Goal: Communication & Community: Answer question/provide support

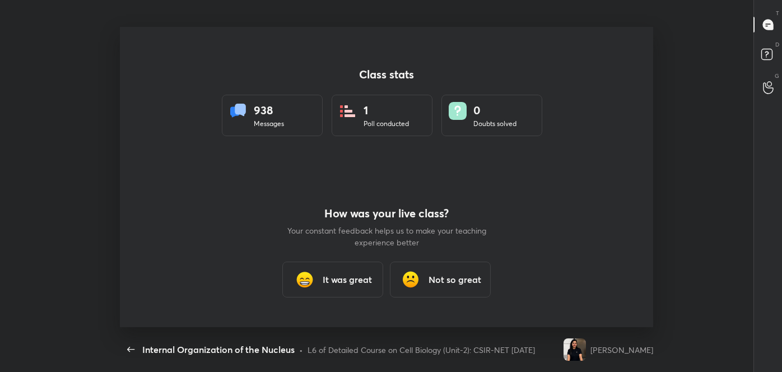
scroll to position [3, 0]
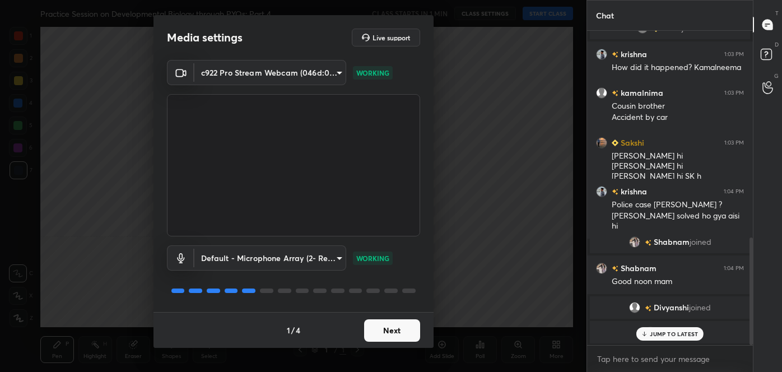
scroll to position [568, 0]
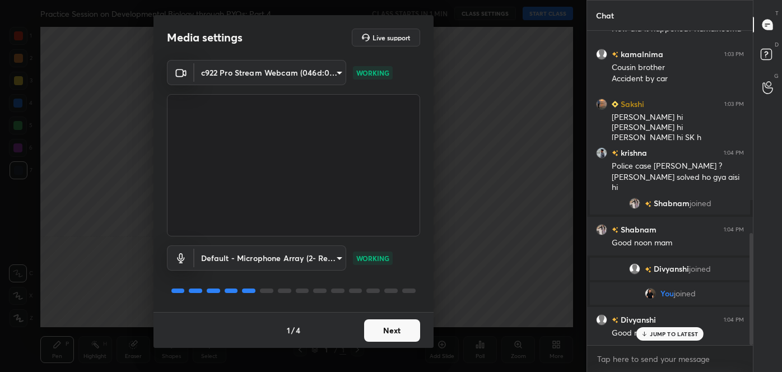
click at [383, 329] on button "Next" at bounding box center [392, 330] width 56 height 22
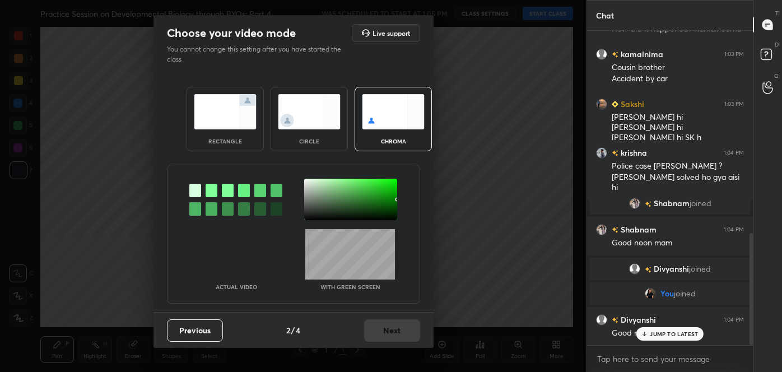
click at [300, 120] on img at bounding box center [309, 111] width 63 height 35
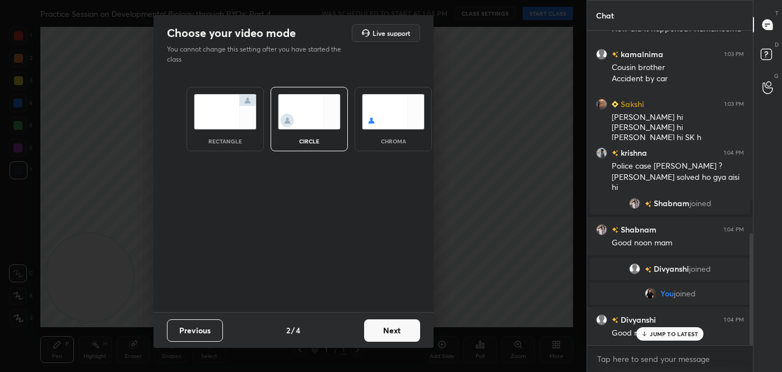
click at [395, 332] on button "Next" at bounding box center [392, 330] width 56 height 22
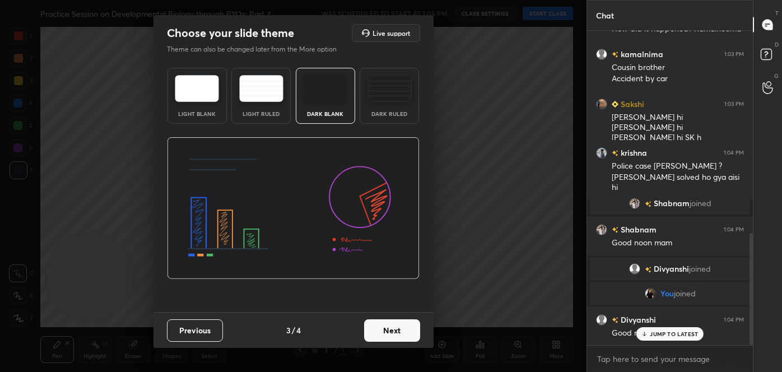
click at [397, 331] on button "Next" at bounding box center [392, 330] width 56 height 22
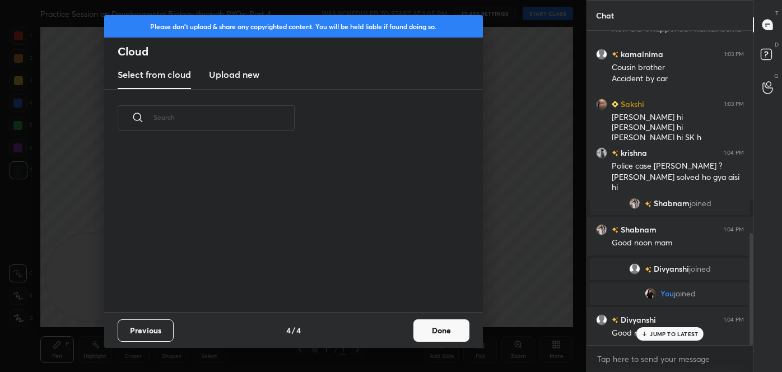
scroll to position [165, 360]
click at [430, 330] on button "Done" at bounding box center [442, 330] width 56 height 22
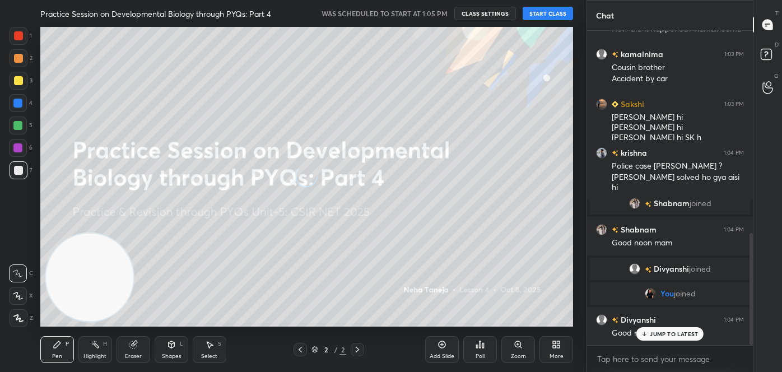
click at [538, 9] on button "START CLASS" at bounding box center [548, 13] width 50 height 13
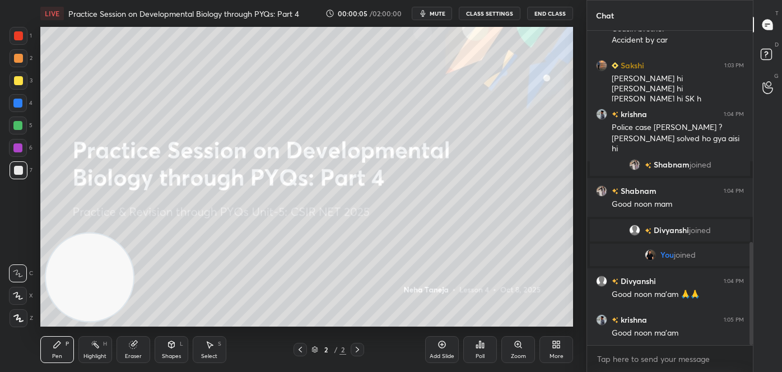
scroll to position [646, 0]
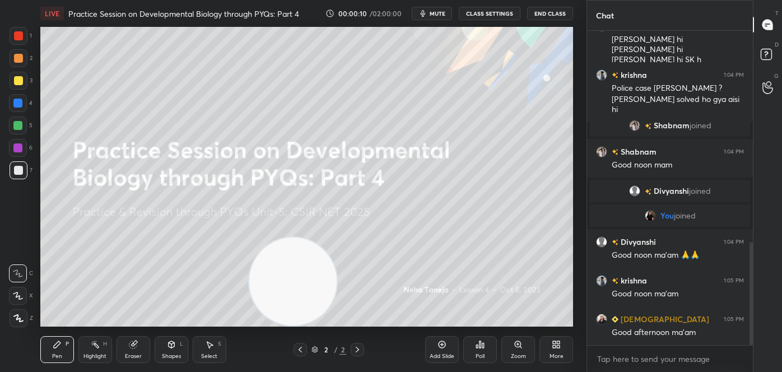
drag, startPoint x: 95, startPoint y: 275, endPoint x: 366, endPoint y: 295, distance: 271.4
click at [337, 295] on video at bounding box center [293, 282] width 88 height 88
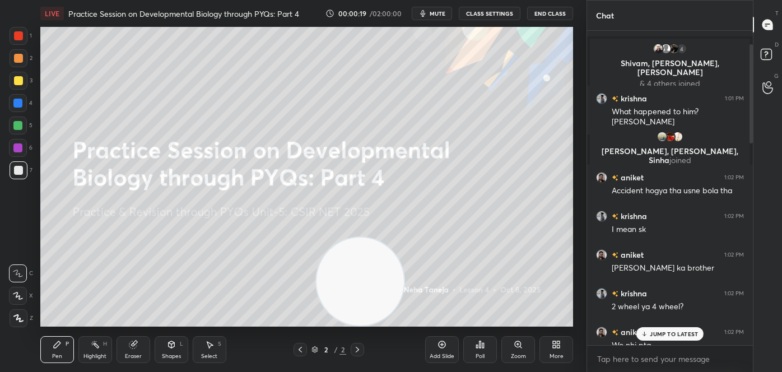
scroll to position [0, 0]
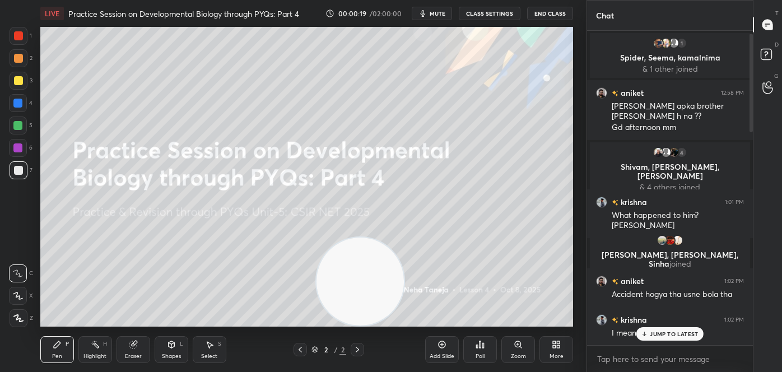
drag, startPoint x: 750, startPoint y: 296, endPoint x: 745, endPoint y: 66, distance: 229.9
click at [744, 68] on div "1 Spider, [PERSON_NAME], kamalnima & 1 other joined [PERSON_NAME] 12:58 PM [PER…" at bounding box center [670, 188] width 166 height 314
drag, startPoint x: 753, startPoint y: 103, endPoint x: 756, endPoint y: 117, distance: 14.2
click at [756, 117] on div "T Messages (T) D Doubts (D) G Raise Hand (G)" at bounding box center [767, 186] width 29 height 372
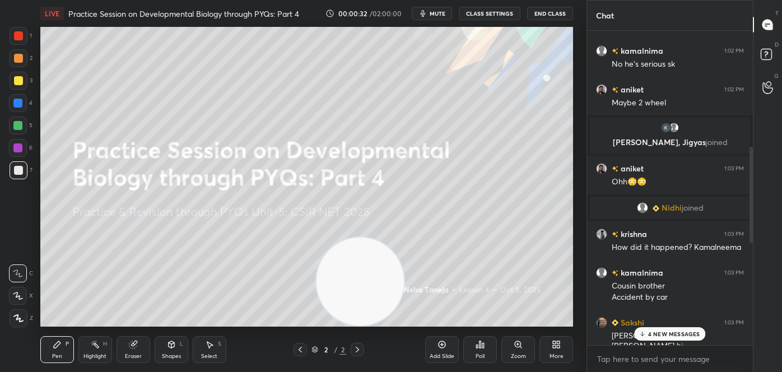
scroll to position [426, 0]
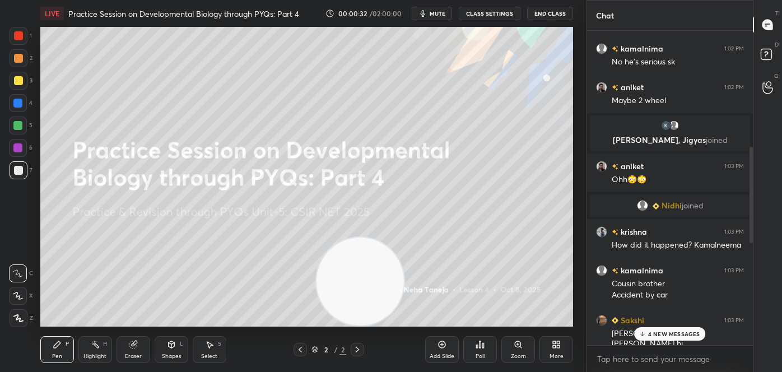
drag, startPoint x: 753, startPoint y: 118, endPoint x: 749, endPoint y: 217, distance: 98.7
click at [749, 217] on div at bounding box center [750, 188] width 7 height 314
click at [748, 210] on div at bounding box center [750, 188] width 7 height 314
click at [747, 211] on div at bounding box center [750, 188] width 7 height 314
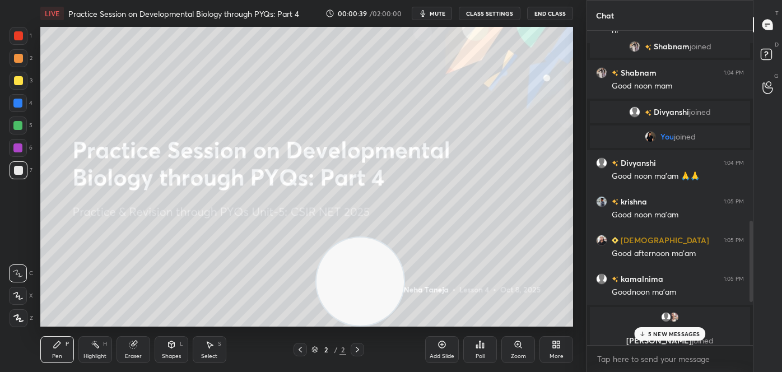
drag, startPoint x: 752, startPoint y: 210, endPoint x: 759, endPoint y: 333, distance: 123.5
click at [759, 333] on div "Chat kamalnima 1:03 PM Cousin brother Accident by car [PERSON_NAME] 1:03 PM [PE…" at bounding box center [685, 186] width 196 height 372
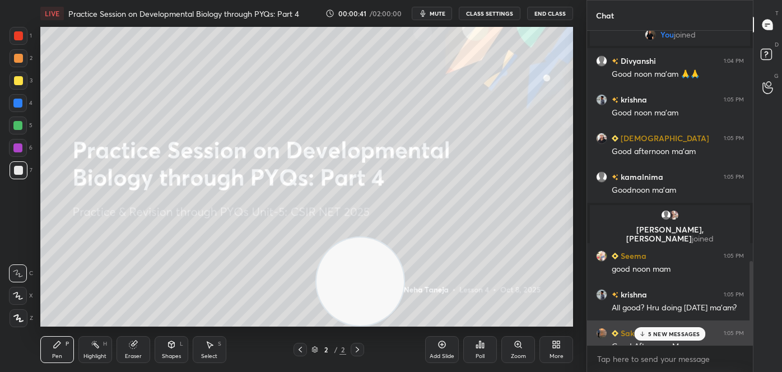
click at [666, 344] on div "Good Afternoon Mam" at bounding box center [678, 346] width 132 height 11
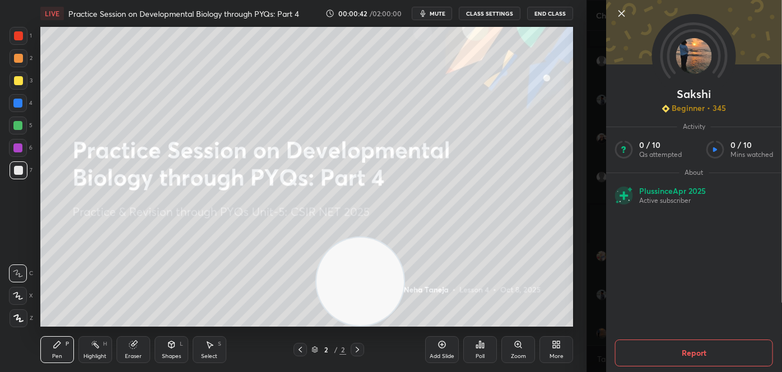
click at [622, 15] on icon at bounding box center [621, 13] width 13 height 13
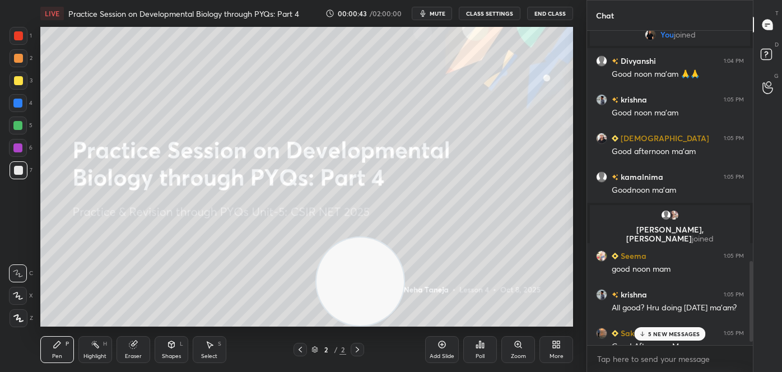
click at [648, 335] on div "[PERSON_NAME] joined You joined [PERSON_NAME] 1:04 PM Good noon ma'am 🙏🙏 krishn…" at bounding box center [670, 188] width 166 height 314
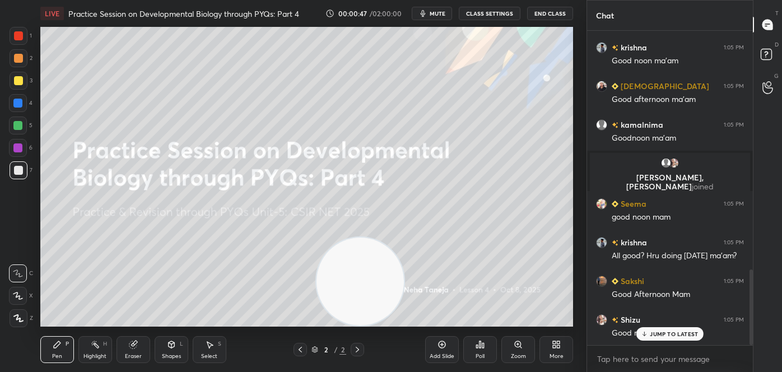
scroll to position [992, 0]
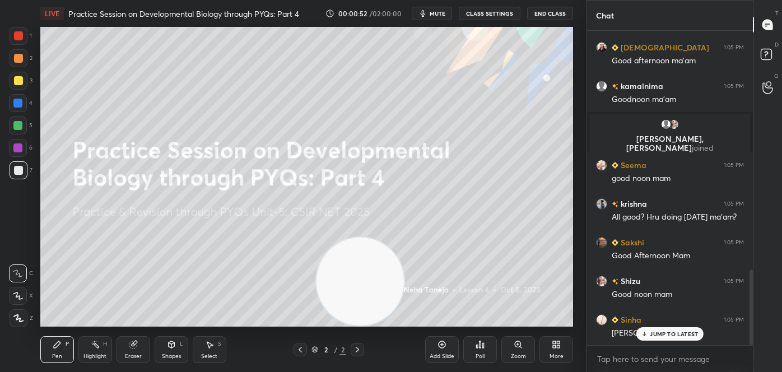
click at [675, 340] on div "JUMP TO LATEST" at bounding box center [670, 333] width 67 height 13
type textarea "x"
click at [685, 361] on textarea at bounding box center [670, 359] width 148 height 18
paste textarea "follow me on unacademy: [URL][DOMAIN_NAME] join me on telegram: [URL][DOMAIN_NA…"
type textarea "follow me on unacademy: [URL][DOMAIN_NAME] join me on telegram: [URL][DOMAIN_NA…"
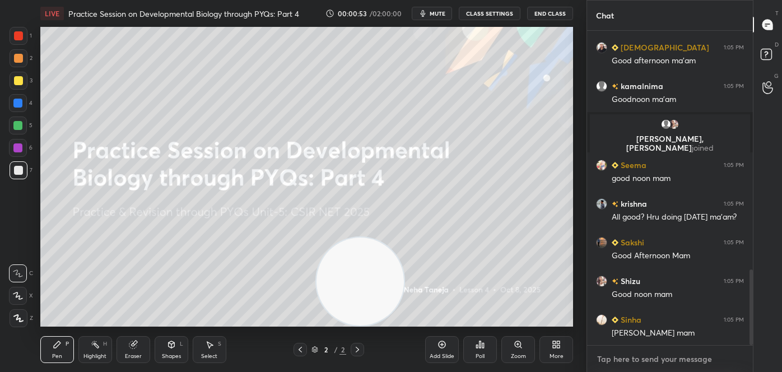
type textarea "x"
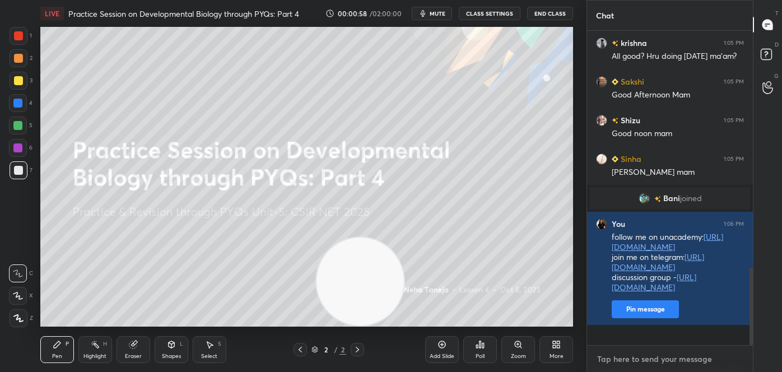
scroll to position [959, 0]
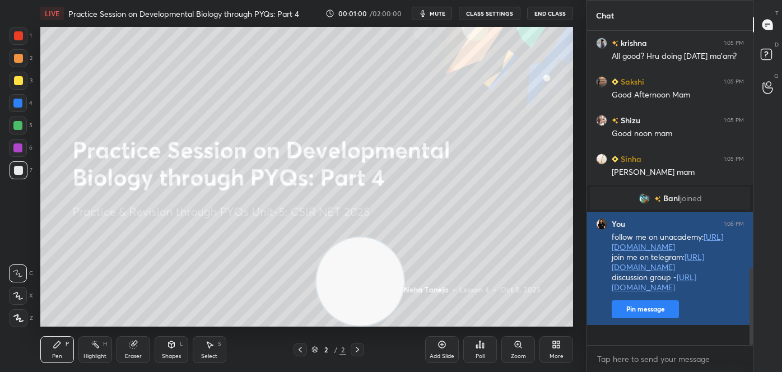
click at [648, 318] on button "Pin message" at bounding box center [645, 309] width 67 height 18
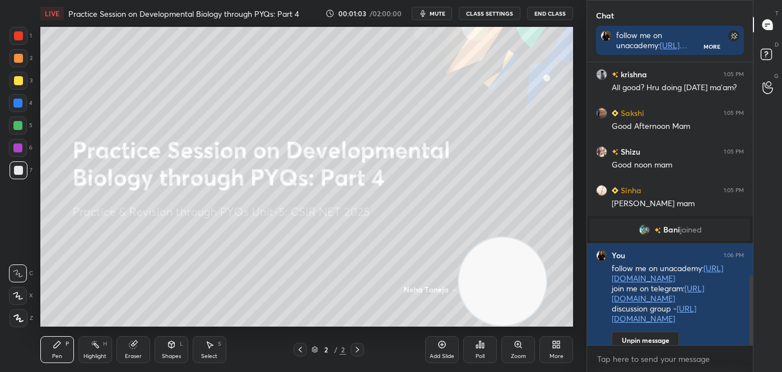
drag, startPoint x: 378, startPoint y: 296, endPoint x: 520, endPoint y: 304, distance: 142.1
click at [520, 304] on video at bounding box center [503, 282] width 88 height 88
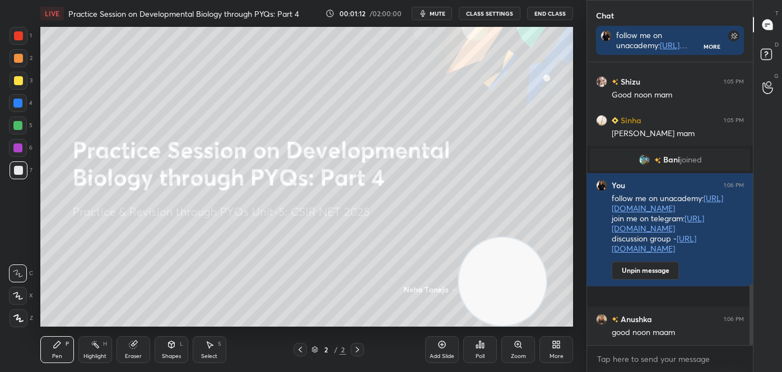
click at [554, 349] on div "More" at bounding box center [557, 349] width 34 height 27
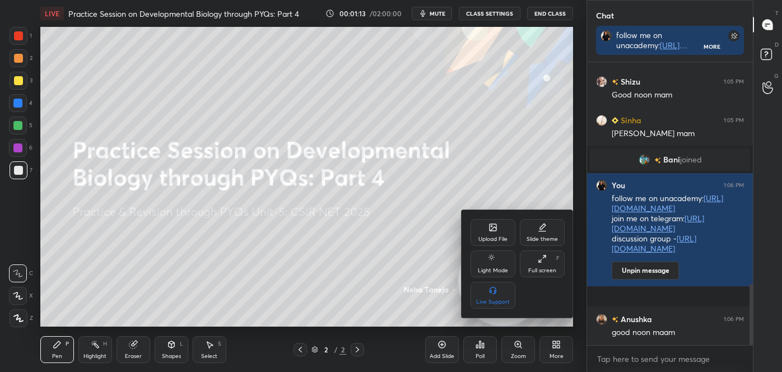
click at [501, 239] on div "Upload File" at bounding box center [493, 240] width 29 height 6
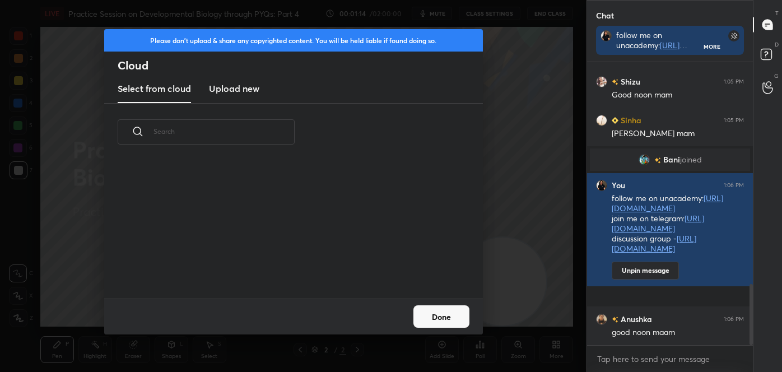
scroll to position [138, 360]
click at [235, 91] on h3 "Upload new" at bounding box center [234, 88] width 50 height 13
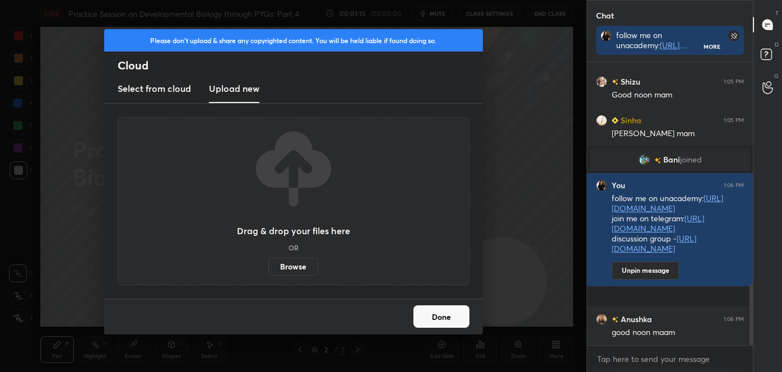
click at [299, 267] on label "Browse" at bounding box center [293, 267] width 50 height 18
click at [268, 267] on input "Browse" at bounding box center [268, 267] width 0 height 18
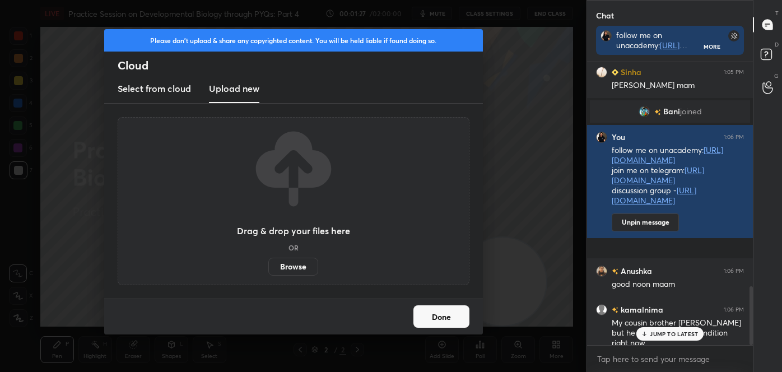
click at [675, 340] on div "JUMP TO LATEST" at bounding box center [670, 333] width 67 height 13
click at [308, 268] on label "Browse" at bounding box center [293, 267] width 50 height 18
click at [268, 268] on input "Browse" at bounding box center [268, 267] width 0 height 18
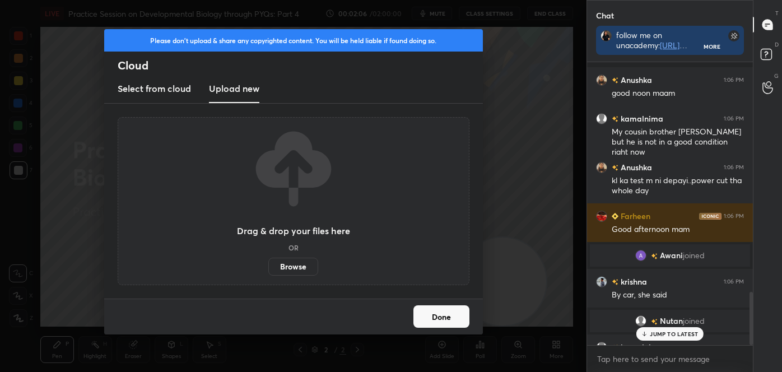
scroll to position [1215, 0]
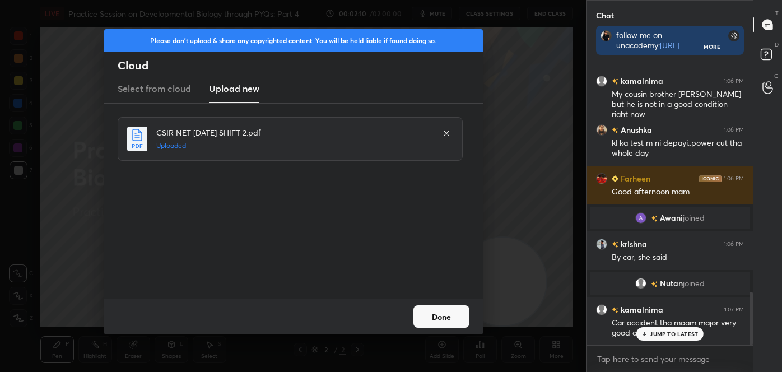
click at [665, 333] on p "JUMP TO LATEST" at bounding box center [674, 334] width 48 height 7
click at [432, 313] on button "Done" at bounding box center [442, 316] width 56 height 22
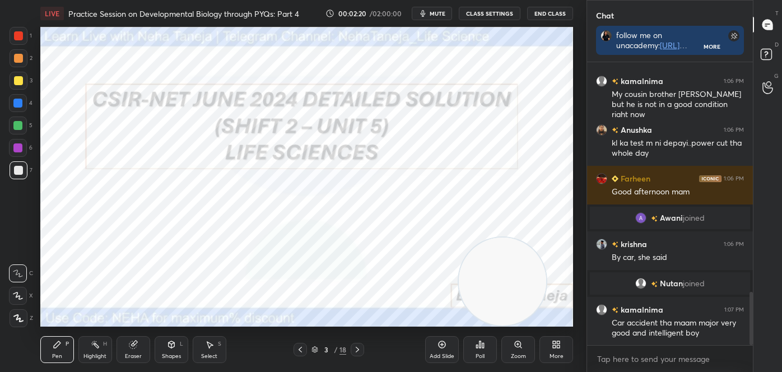
click at [302, 351] on icon at bounding box center [300, 349] width 9 height 9
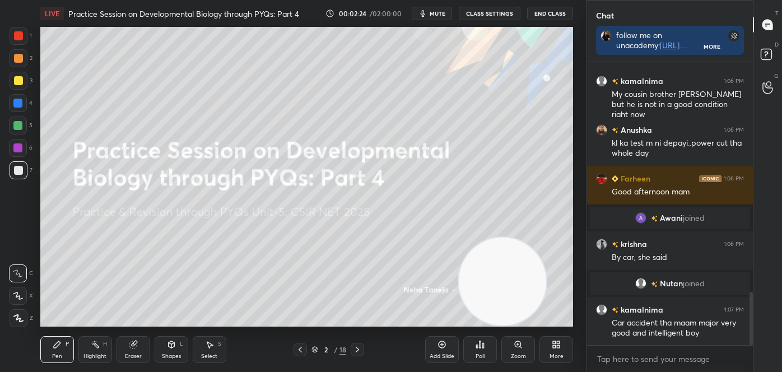
click at [164, 348] on div "Shapes L" at bounding box center [172, 349] width 34 height 27
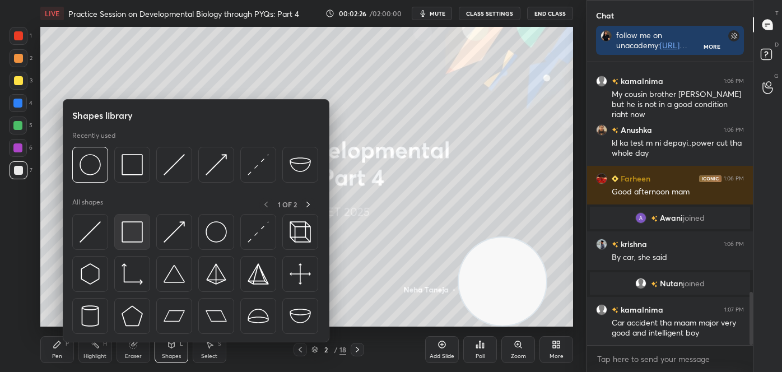
click at [142, 224] on img at bounding box center [132, 231] width 21 height 21
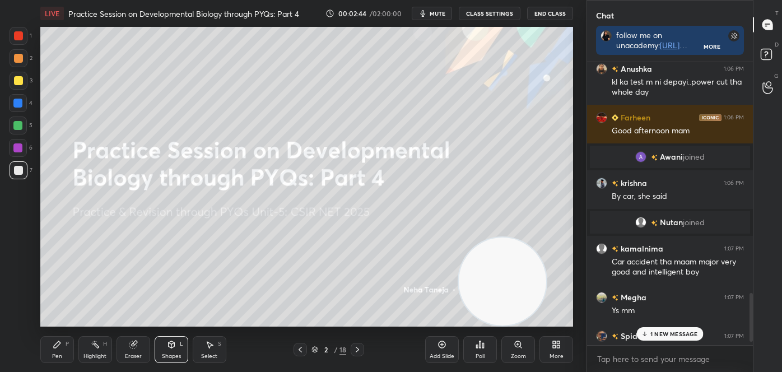
scroll to position [1370, 0]
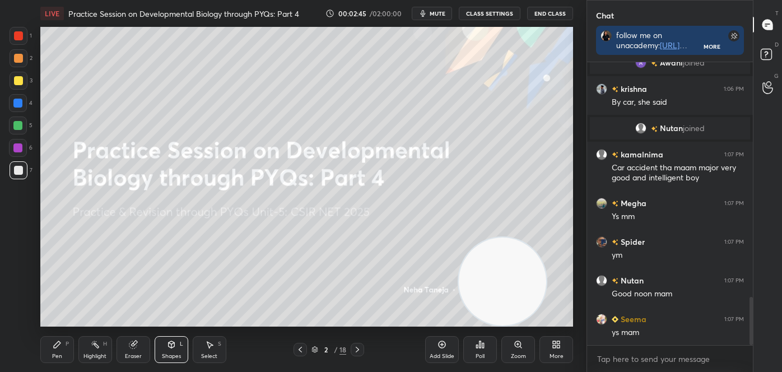
drag, startPoint x: 753, startPoint y: 337, endPoint x: 750, endPoint y: 363, distance: 26.5
click at [750, 368] on div "[PERSON_NAME] 1:06 PM Good afternoon mam [PERSON_NAME] joined krishna 1:06 PM B…" at bounding box center [670, 217] width 166 height 310
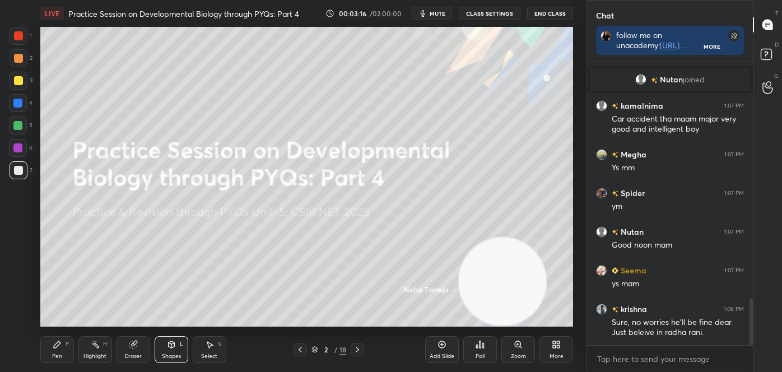
click at [356, 350] on icon at bounding box center [357, 349] width 9 height 9
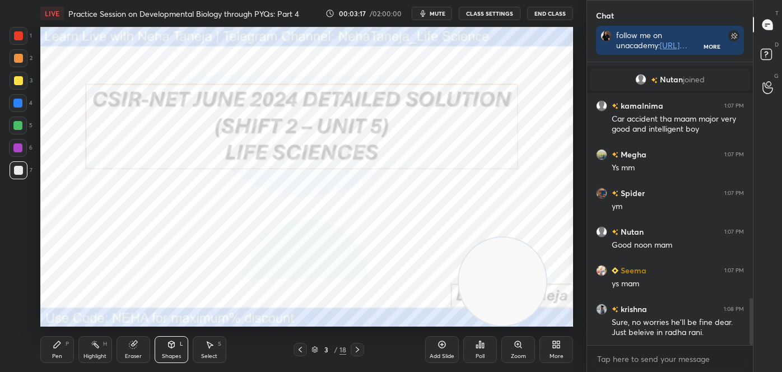
click at [356, 349] on icon at bounding box center [357, 349] width 9 height 9
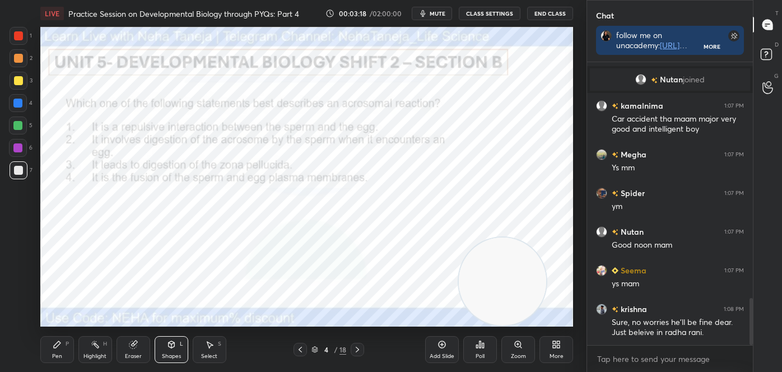
click at [356, 349] on icon at bounding box center [357, 349] width 9 height 9
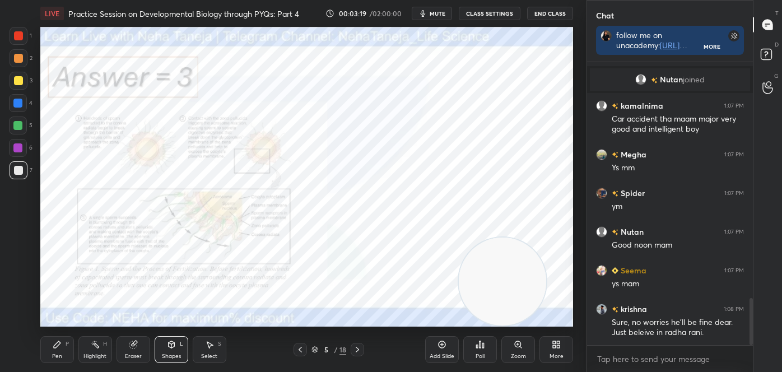
click at [358, 349] on icon at bounding box center [357, 349] width 9 height 9
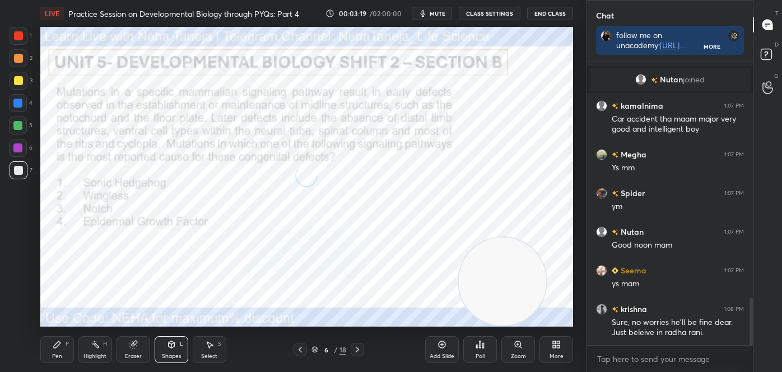
scroll to position [1457, 0]
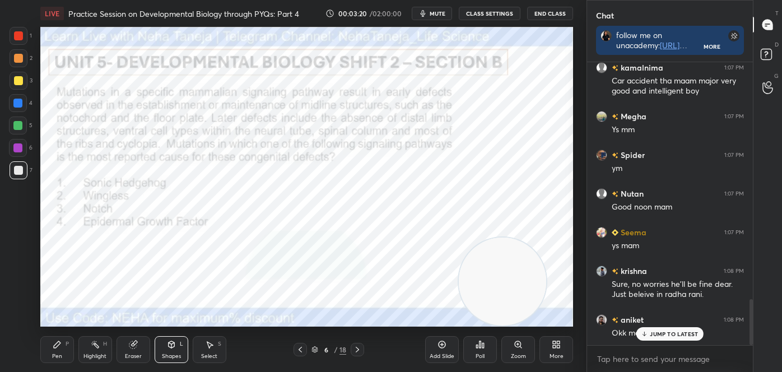
click at [358, 347] on icon at bounding box center [357, 349] width 9 height 9
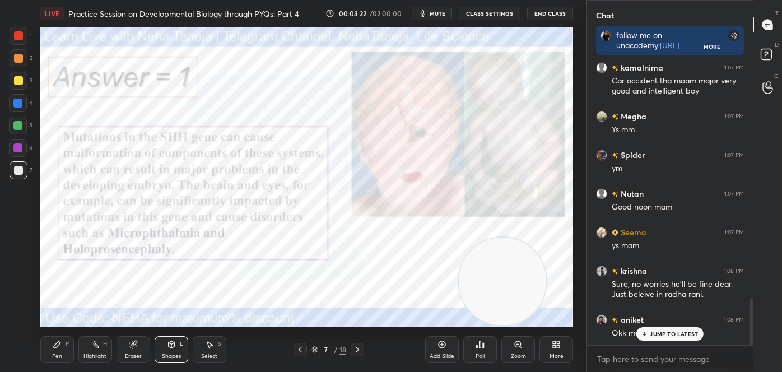
click at [357, 349] on icon at bounding box center [357, 349] width 9 height 9
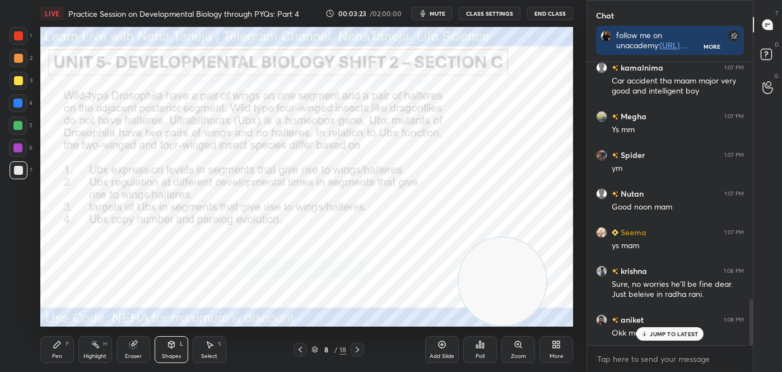
click at [359, 347] on icon at bounding box center [357, 349] width 9 height 9
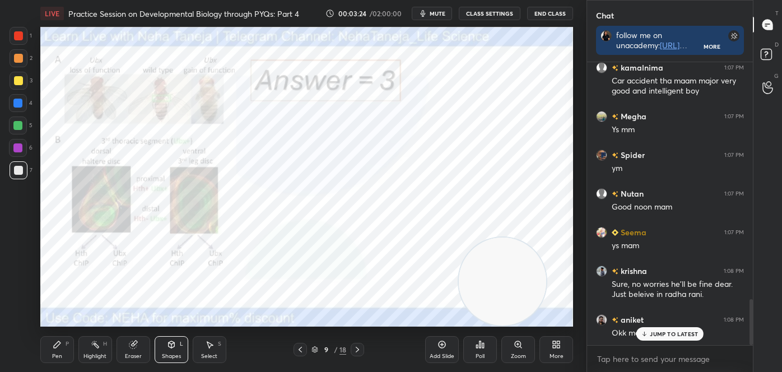
click at [358, 349] on icon at bounding box center [357, 350] width 3 height 6
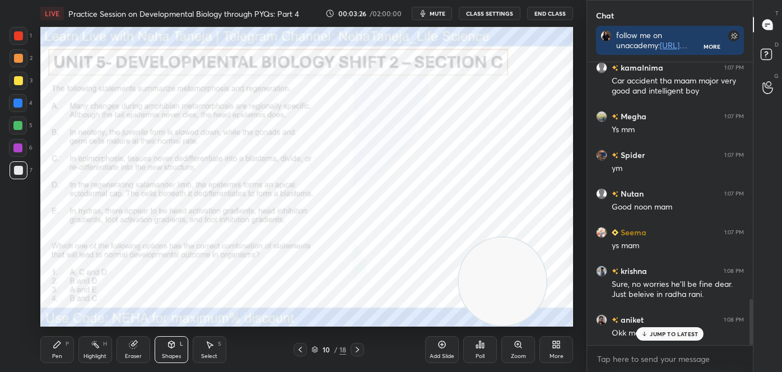
scroll to position [1496, 0]
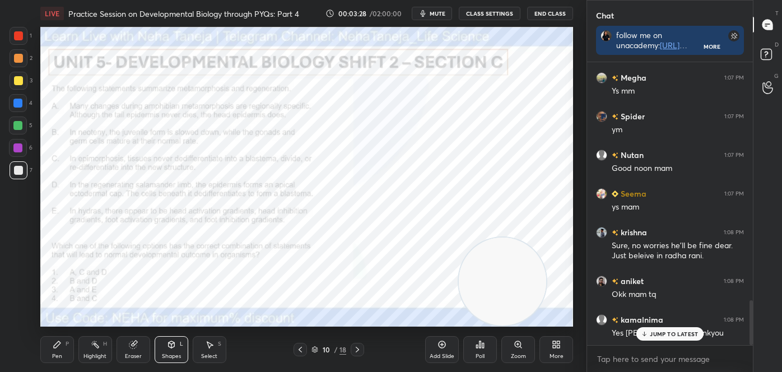
click at [356, 347] on icon at bounding box center [357, 350] width 3 height 6
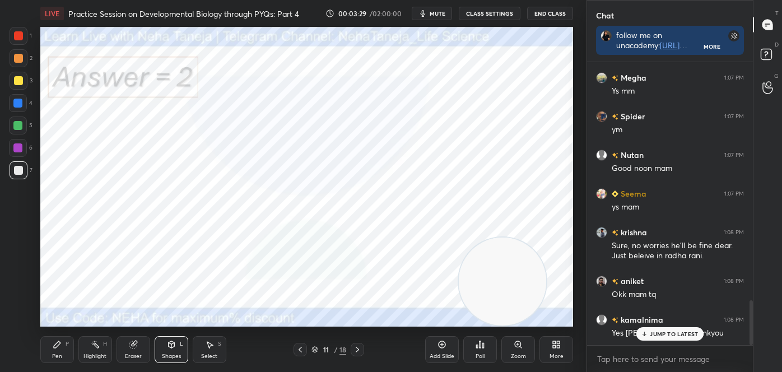
click at [355, 348] on icon at bounding box center [357, 349] width 9 height 9
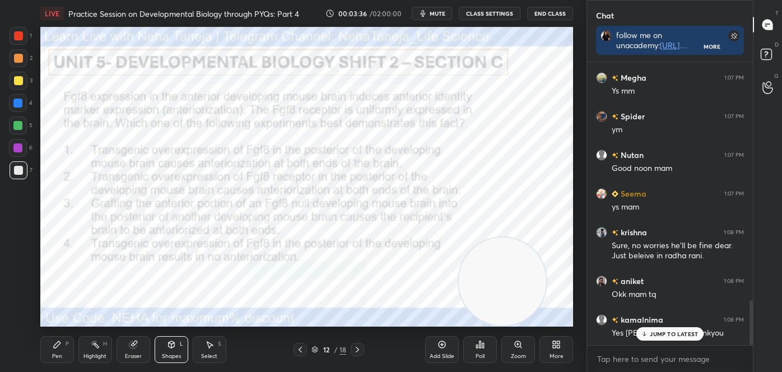
click at [63, 347] on div "Pen P" at bounding box center [57, 349] width 34 height 27
click at [24, 274] on div at bounding box center [18, 274] width 18 height 18
click at [18, 33] on div at bounding box center [18, 35] width 9 height 9
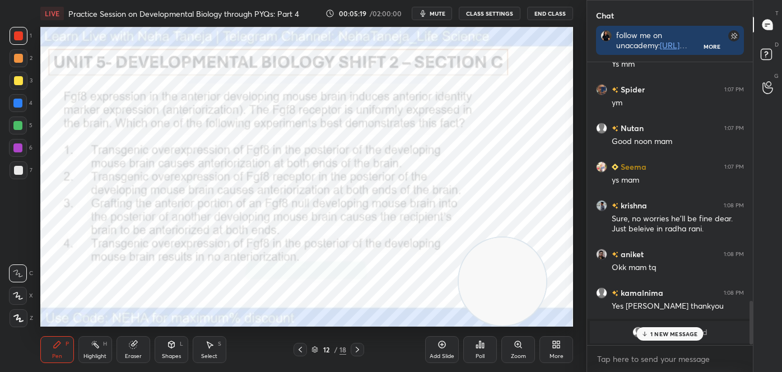
scroll to position [1602, 0]
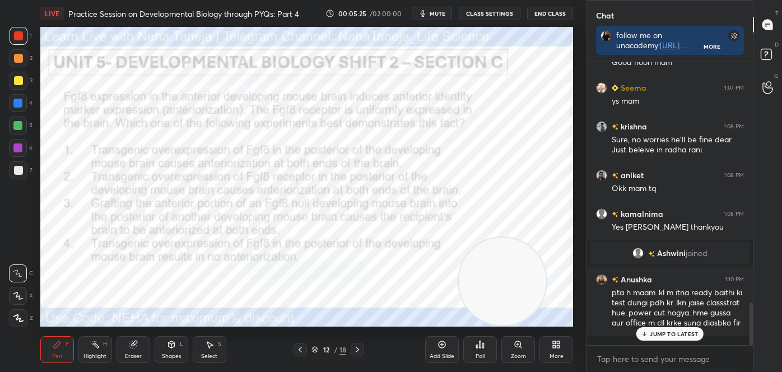
click at [663, 335] on p "JUMP TO LATEST" at bounding box center [674, 334] width 48 height 7
click at [646, 363] on textarea at bounding box center [670, 359] width 148 height 18
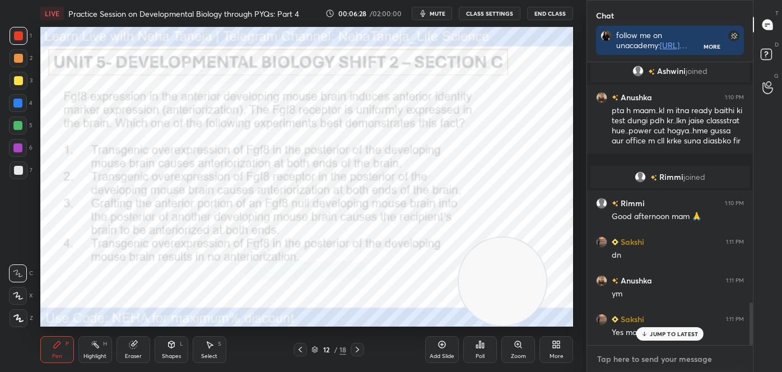
scroll to position [1610, 0]
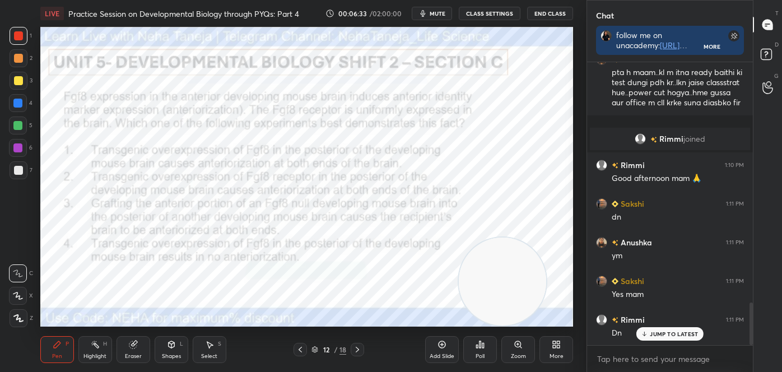
click at [489, 345] on div "Poll" at bounding box center [481, 349] width 34 height 27
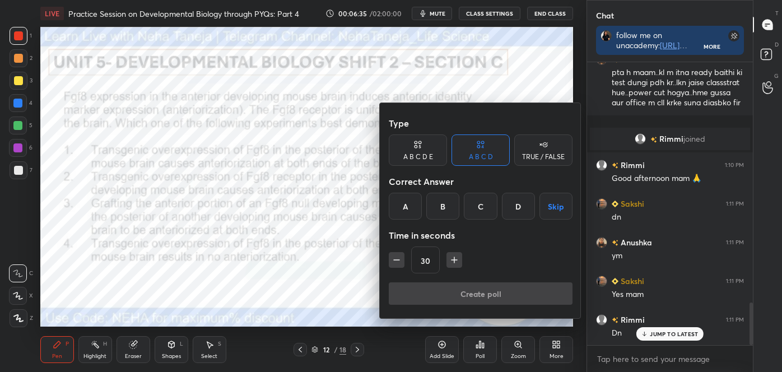
click at [416, 210] on div "A" at bounding box center [405, 206] width 33 height 27
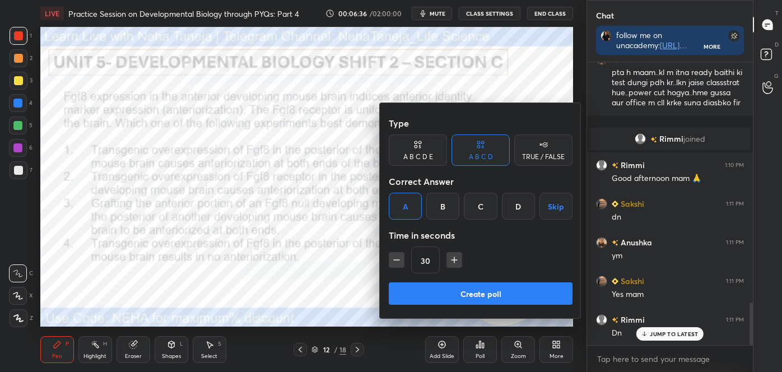
click at [448, 281] on div "Type A B C D E A B C D TRUE / FALSE Correct Answer A B C D Skip Time in seconds…" at bounding box center [481, 197] width 184 height 170
click at [448, 288] on button "Create poll" at bounding box center [481, 293] width 184 height 22
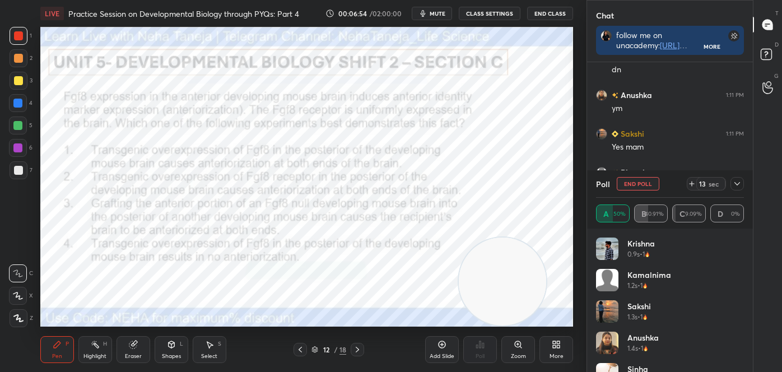
scroll to position [1796, 0]
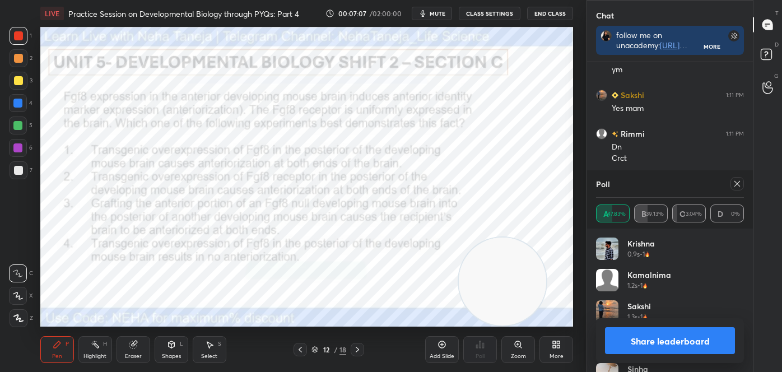
click at [643, 347] on button "Share leaderboard" at bounding box center [670, 340] width 130 height 27
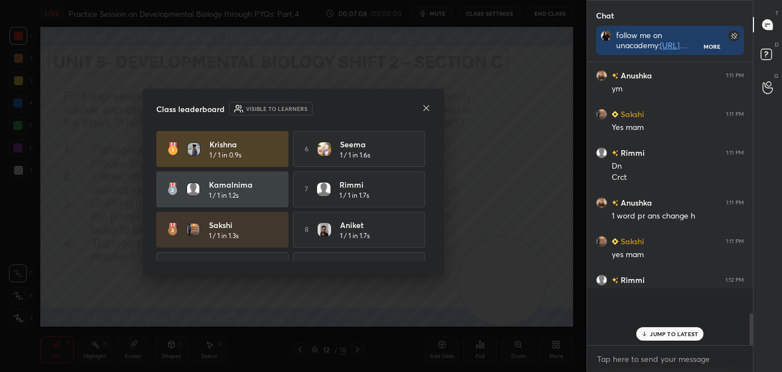
scroll to position [3, 3]
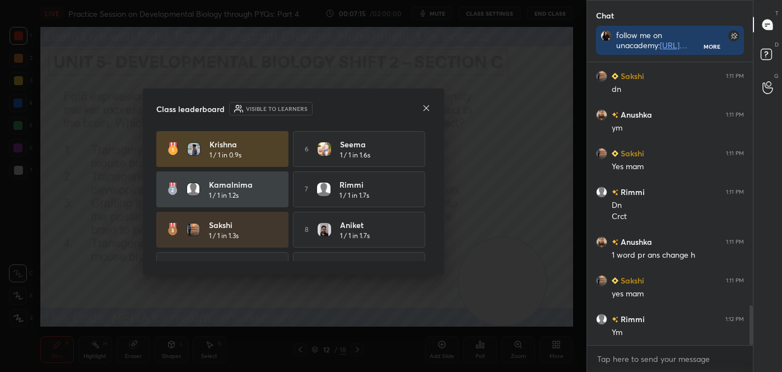
click at [427, 105] on icon at bounding box center [426, 108] width 9 height 9
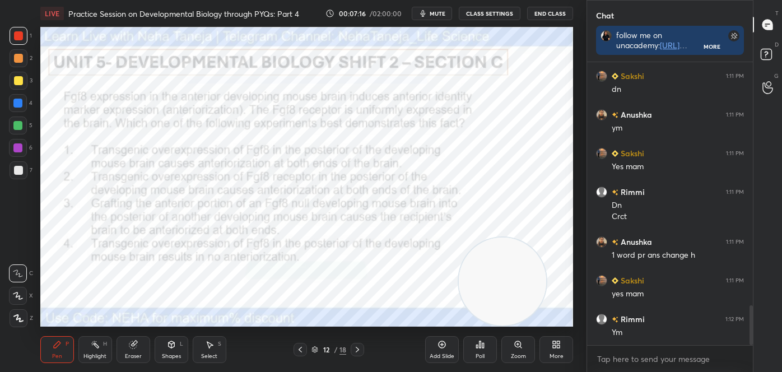
click at [172, 352] on div "Shapes L" at bounding box center [172, 349] width 34 height 27
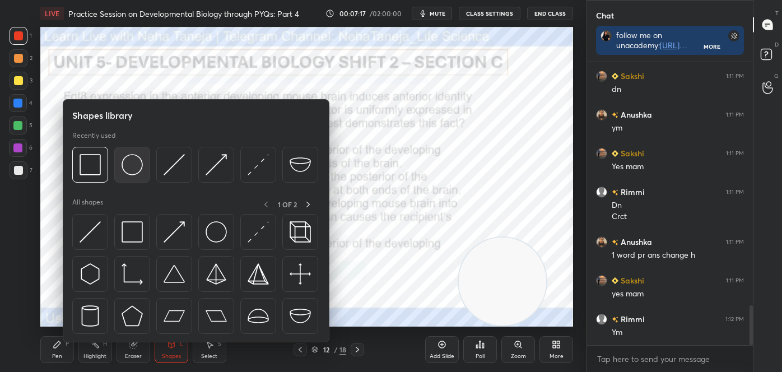
click at [124, 160] on img at bounding box center [132, 164] width 21 height 21
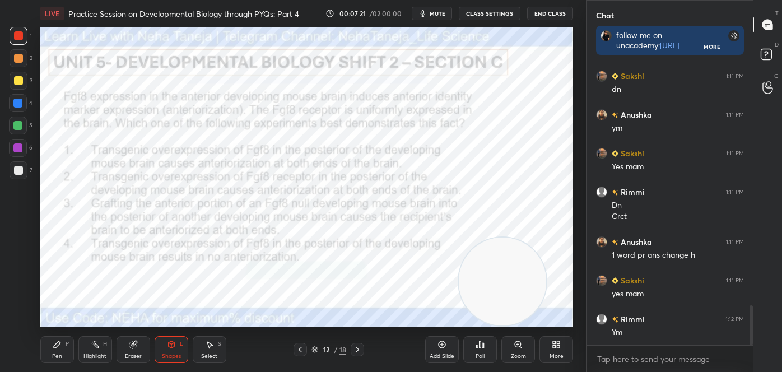
click at [92, 350] on div "Highlight H" at bounding box center [95, 349] width 34 height 27
click at [61, 345] on icon at bounding box center [57, 344] width 9 height 9
click at [18, 313] on div at bounding box center [19, 318] width 18 height 18
drag, startPoint x: 18, startPoint y: 33, endPoint x: 26, endPoint y: 33, distance: 7.9
click at [16, 33] on div at bounding box center [18, 35] width 9 height 9
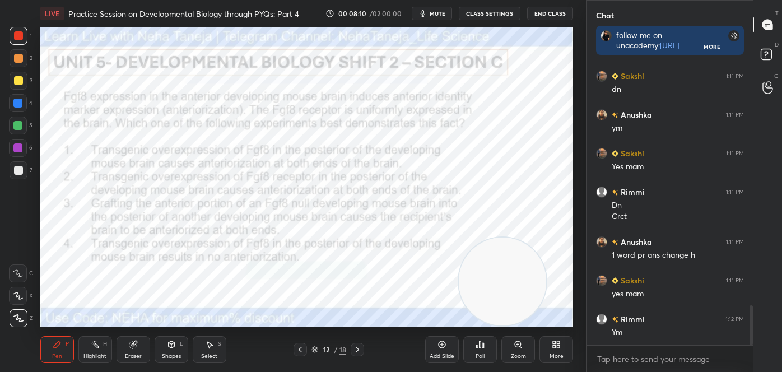
click at [12, 105] on div at bounding box center [18, 103] width 18 height 18
click at [101, 349] on div "Highlight H" at bounding box center [95, 349] width 34 height 27
drag, startPoint x: 52, startPoint y: 350, endPoint x: 43, endPoint y: 337, distance: 15.2
click at [52, 350] on div "Pen P" at bounding box center [57, 349] width 34 height 27
drag, startPoint x: 12, startPoint y: 308, endPoint x: 11, endPoint y: 316, distance: 7.9
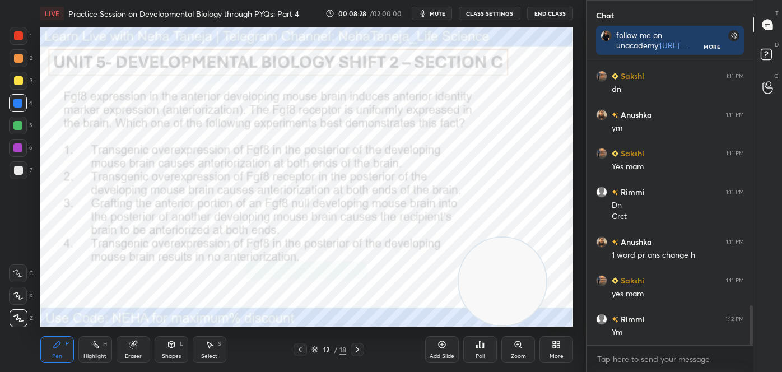
click at [12, 311] on div "Z" at bounding box center [22, 316] width 24 height 22
drag, startPoint x: 14, startPoint y: 318, endPoint x: 33, endPoint y: 309, distance: 20.6
click at [15, 318] on icon at bounding box center [18, 318] width 10 height 8
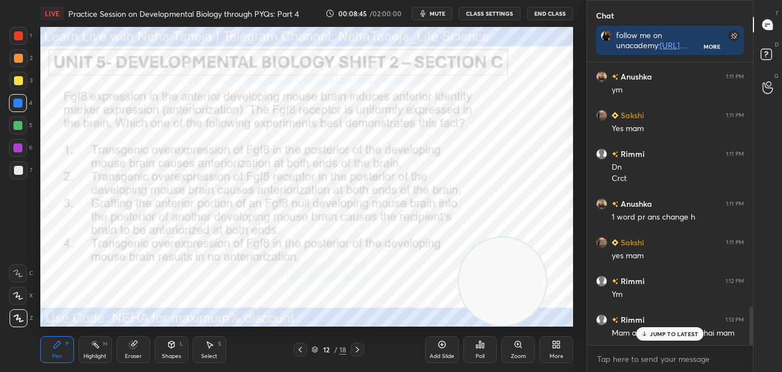
scroll to position [1814, 0]
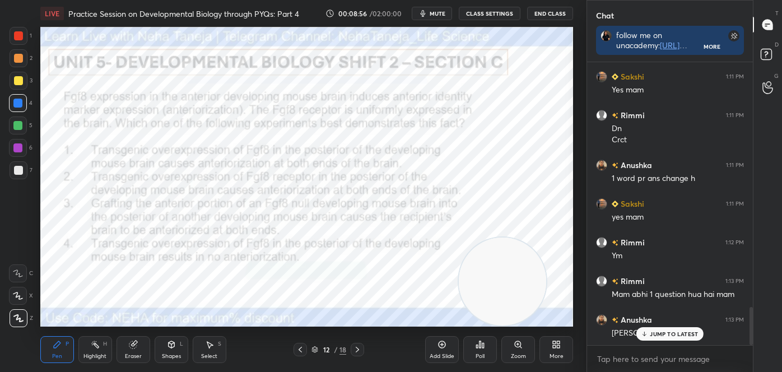
click at [58, 335] on div "LIVE Practice Session on Developmental Biology through PYQs: Part 4 00:08:56 / …" at bounding box center [307, 186] width 542 height 372
drag, startPoint x: 100, startPoint y: 356, endPoint x: 99, endPoint y: 345, distance: 11.3
click at [100, 355] on div "Highlight" at bounding box center [95, 357] width 23 height 6
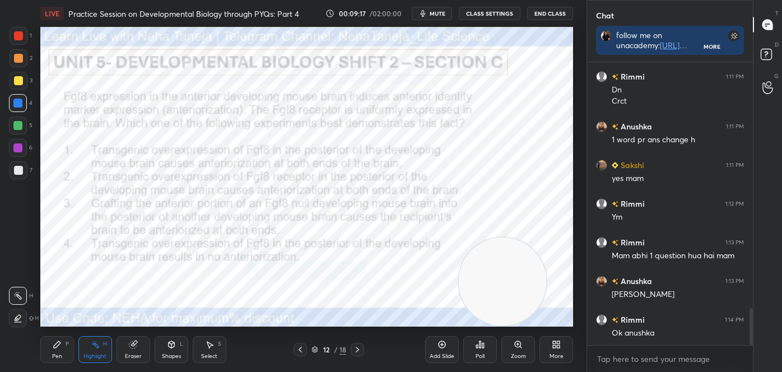
scroll to position [1892, 0]
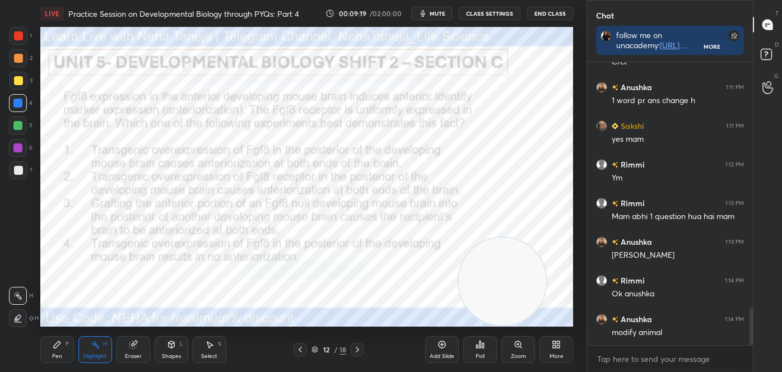
click at [59, 350] on div "Pen P" at bounding box center [57, 349] width 34 height 27
click at [18, 312] on div at bounding box center [19, 318] width 18 height 18
click at [16, 105] on div at bounding box center [17, 103] width 9 height 9
click at [16, 104] on div at bounding box center [17, 103] width 9 height 9
click at [20, 41] on div at bounding box center [19, 36] width 18 height 18
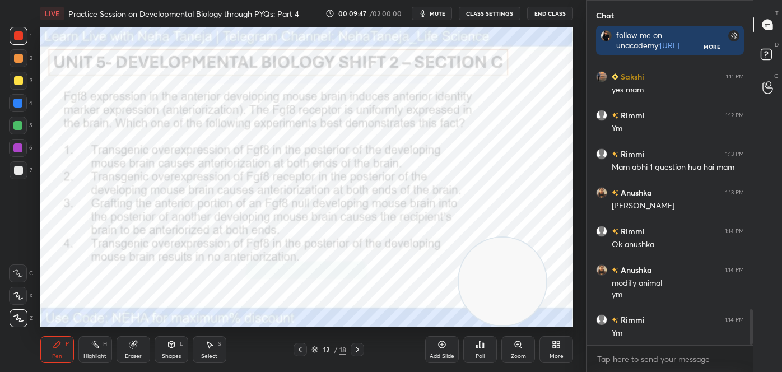
scroll to position [1980, 0]
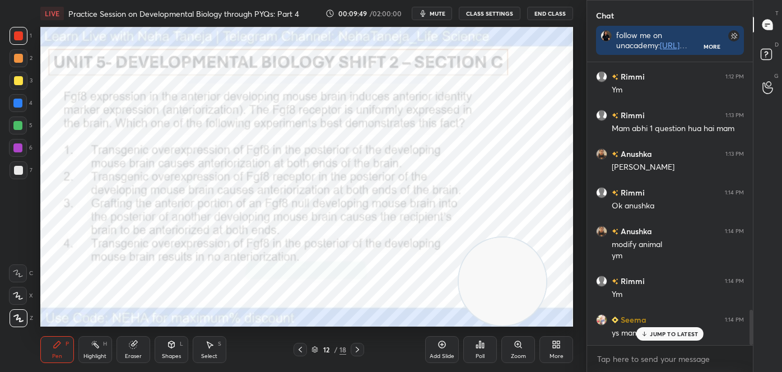
click at [97, 347] on rect at bounding box center [97, 346] width 6 height 6
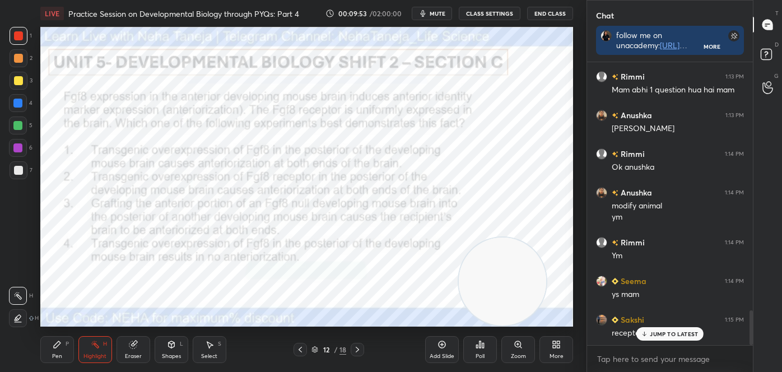
scroll to position [2046, 0]
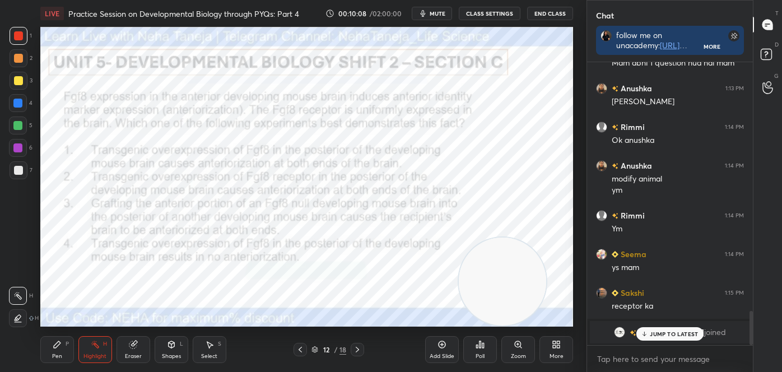
click at [62, 353] on div "Pen P" at bounding box center [57, 349] width 34 height 27
click at [24, 312] on div "Z" at bounding box center [22, 318] width 24 height 18
click at [26, 307] on div "Z" at bounding box center [22, 316] width 24 height 22
click at [20, 319] on icon at bounding box center [18, 318] width 10 height 8
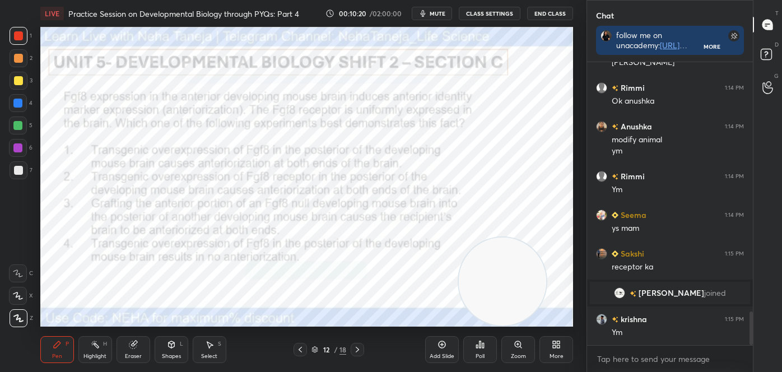
scroll to position [2112, 0]
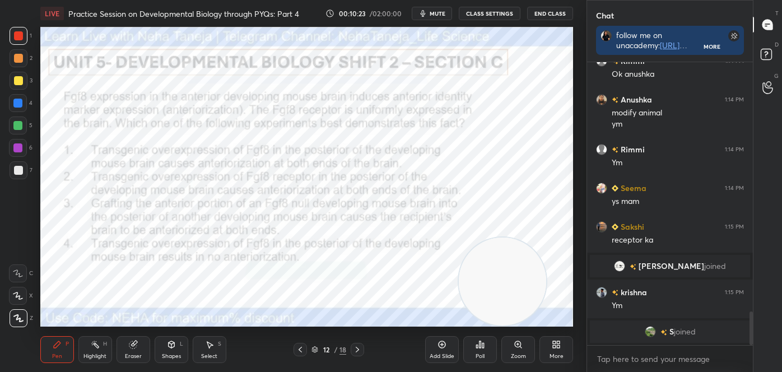
drag, startPoint x: 91, startPoint y: 346, endPoint x: 86, endPoint y: 342, distance: 6.0
click at [89, 347] on div "Highlight H" at bounding box center [95, 349] width 34 height 27
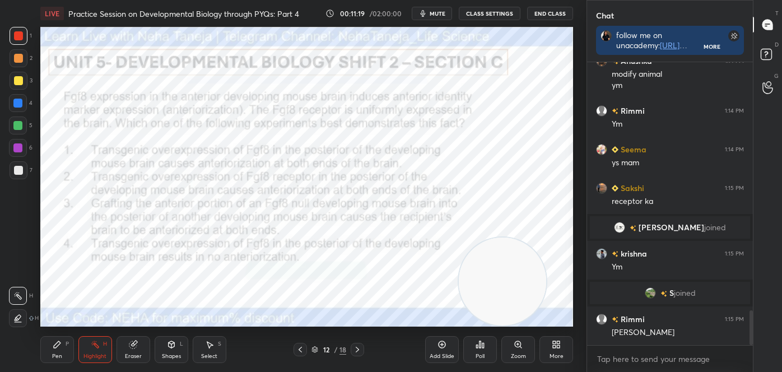
scroll to position [2023, 0]
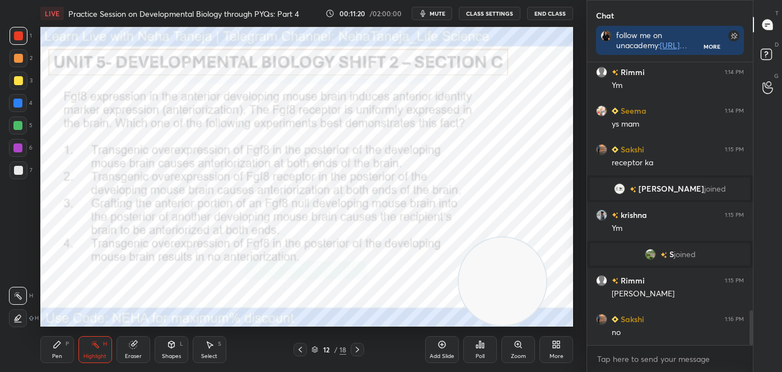
drag, startPoint x: 55, startPoint y: 354, endPoint x: 57, endPoint y: 338, distance: 16.3
click at [55, 354] on div "Pen" at bounding box center [57, 357] width 10 height 6
click at [27, 324] on div "Z" at bounding box center [22, 318] width 24 height 18
click at [359, 354] on icon at bounding box center [357, 349] width 9 height 9
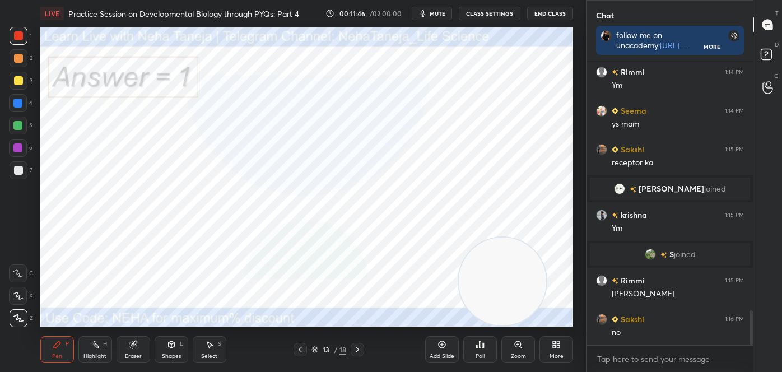
click at [357, 349] on icon at bounding box center [357, 349] width 9 height 9
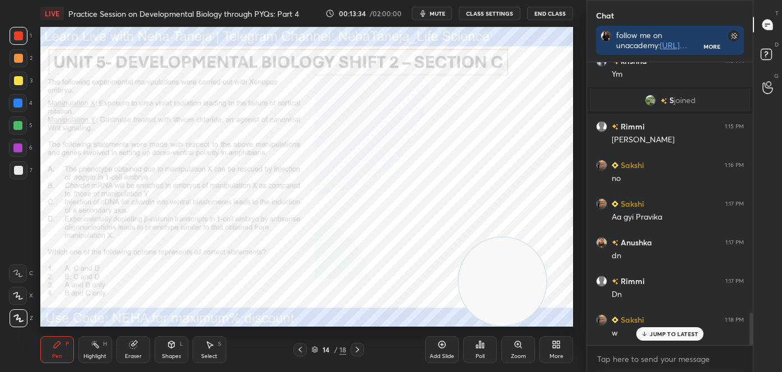
scroll to position [2189, 0]
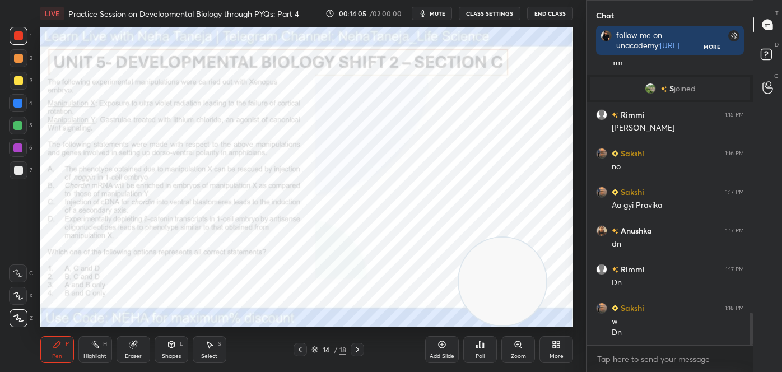
click at [476, 349] on div "Poll" at bounding box center [481, 349] width 34 height 27
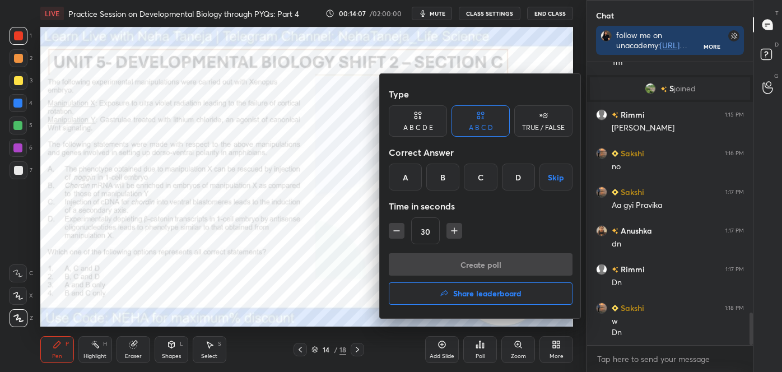
click at [409, 183] on div "A" at bounding box center [405, 177] width 33 height 27
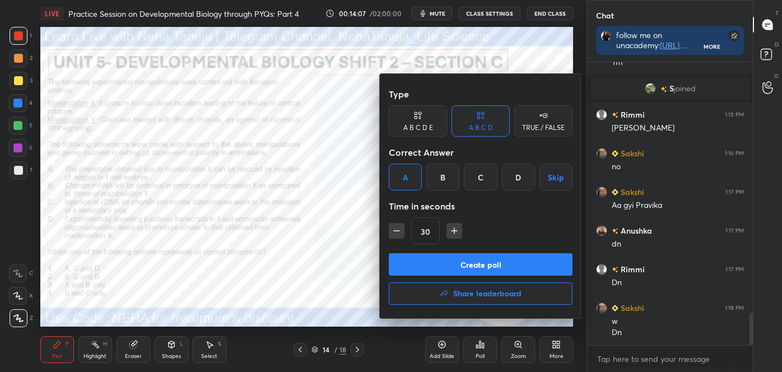
click at [441, 273] on button "Create poll" at bounding box center [481, 264] width 184 height 22
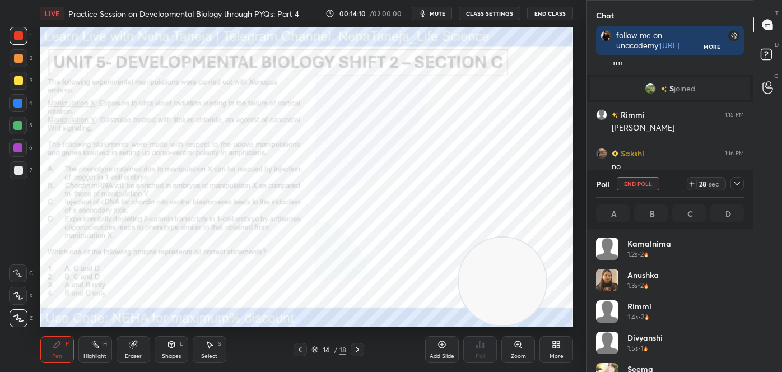
scroll to position [131, 145]
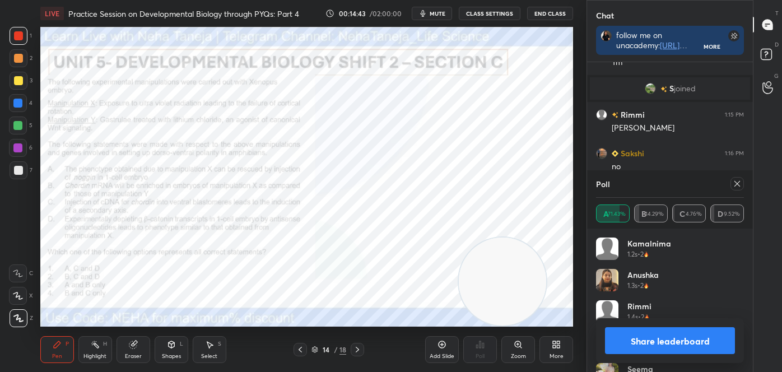
click at [667, 341] on button "Share leaderboard" at bounding box center [670, 340] width 130 height 27
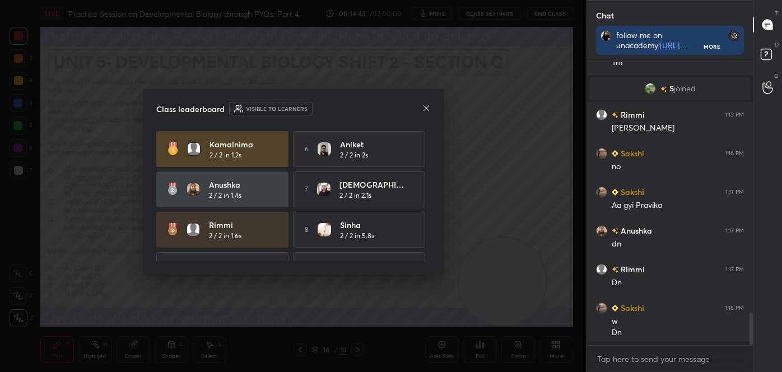
scroll to position [4, 3]
click at [425, 106] on icon at bounding box center [426, 108] width 6 height 6
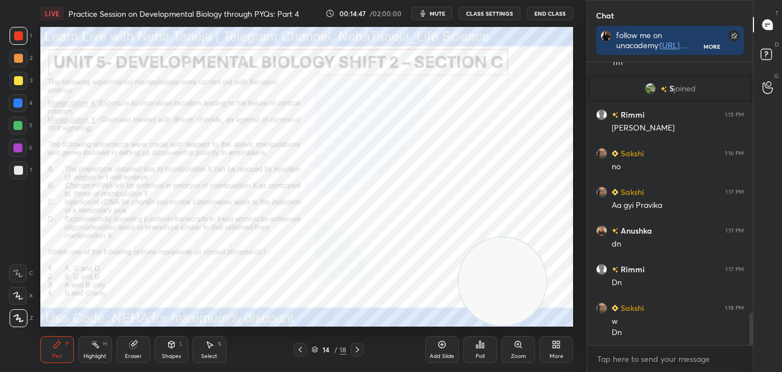
click at [557, 344] on icon at bounding box center [558, 342] width 3 height 3
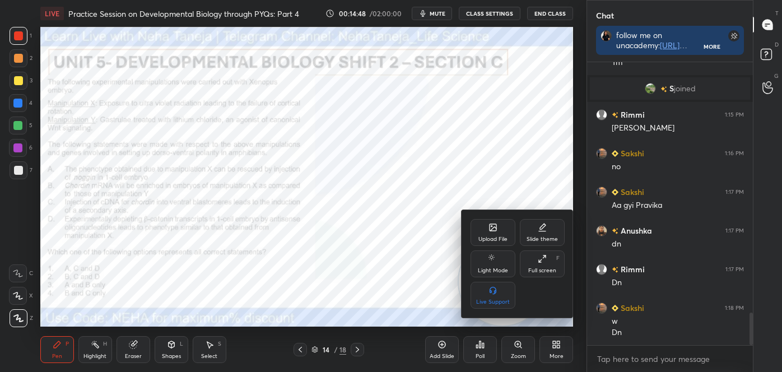
click at [543, 257] on icon at bounding box center [542, 258] width 9 height 9
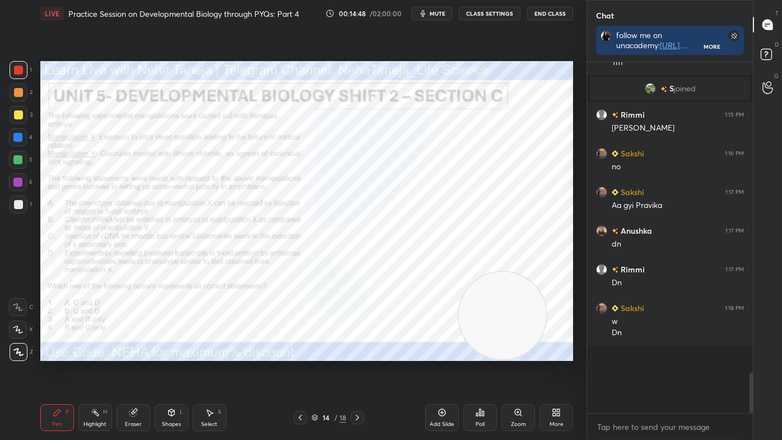
scroll to position [2121, 0]
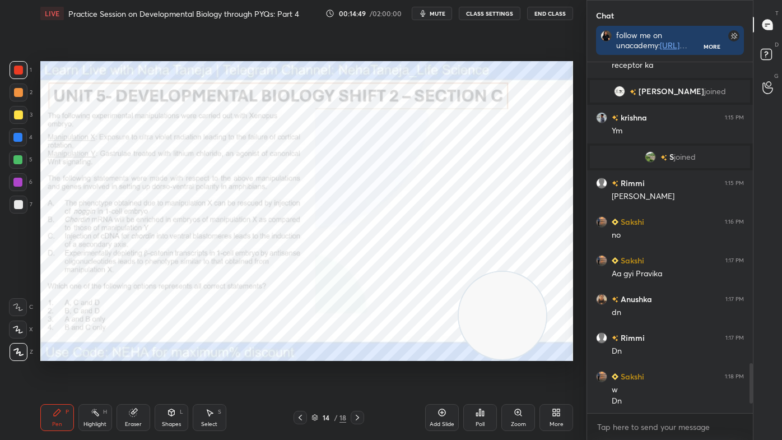
click at [90, 372] on div "Highlight H" at bounding box center [95, 417] width 34 height 27
drag, startPoint x: 17, startPoint y: 352, endPoint x: 22, endPoint y: 346, distance: 8.3
click at [17, 351] on icon at bounding box center [17, 352] width 9 height 9
click at [12, 328] on div at bounding box center [18, 330] width 18 height 18
click at [16, 115] on div at bounding box center [18, 114] width 9 height 9
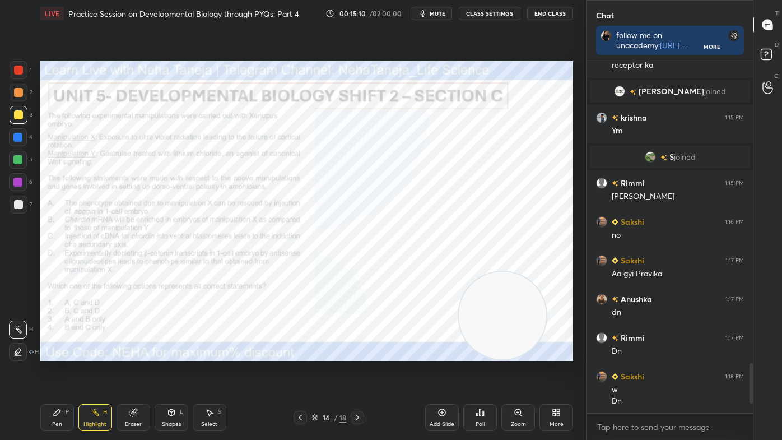
click at [70, 372] on div "Pen P" at bounding box center [57, 417] width 34 height 27
click at [15, 358] on div at bounding box center [19, 352] width 18 height 18
click at [14, 160] on div at bounding box center [17, 159] width 9 height 9
click at [95, 372] on icon at bounding box center [95, 412] width 9 height 9
click at [61, 372] on div "Pen" at bounding box center [57, 424] width 10 height 6
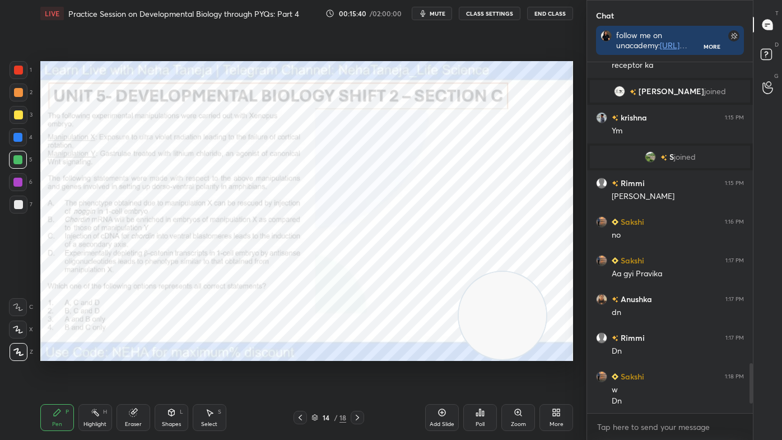
click at [21, 306] on icon at bounding box center [18, 307] width 10 height 8
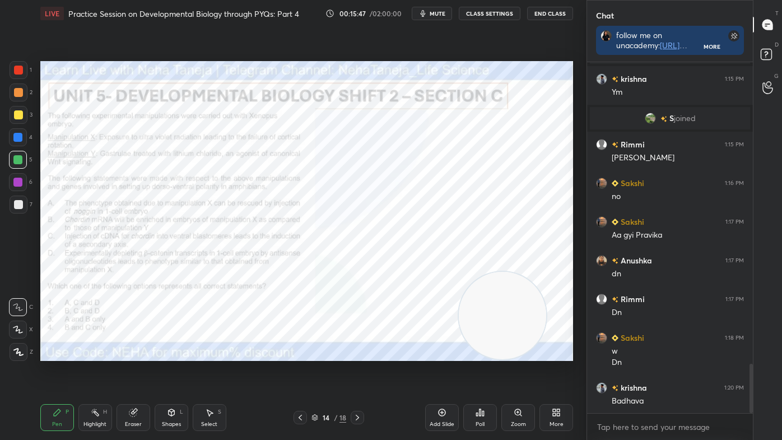
click at [15, 72] on div at bounding box center [18, 70] width 9 height 9
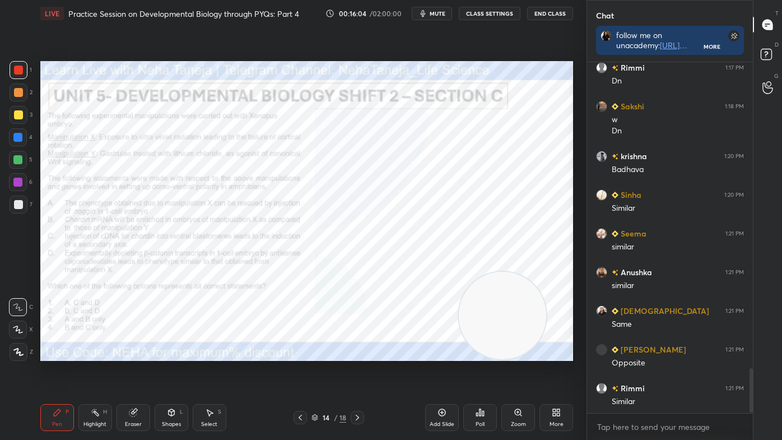
scroll to position [2430, 0]
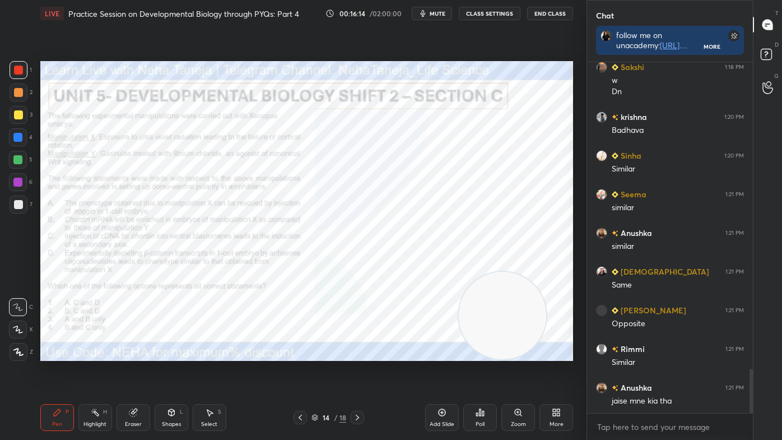
click at [105, 372] on div "Highlight H" at bounding box center [95, 417] width 34 height 27
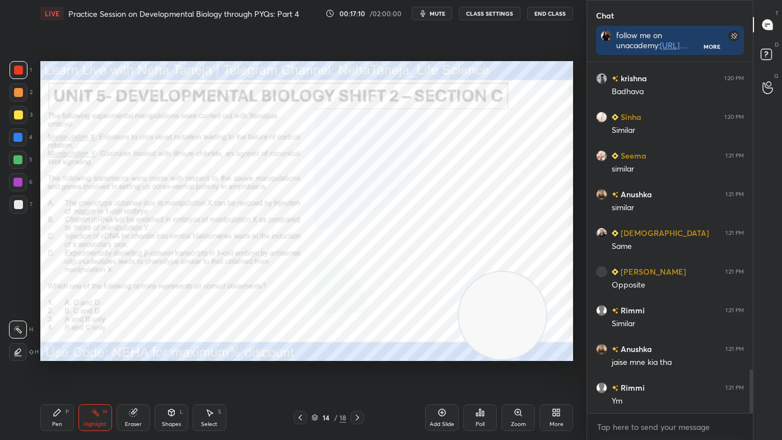
click at [15, 322] on div at bounding box center [18, 330] width 18 height 18
click at [61, 372] on div "Pen P" at bounding box center [57, 417] width 34 height 27
click at [21, 305] on icon at bounding box center [18, 307] width 10 height 8
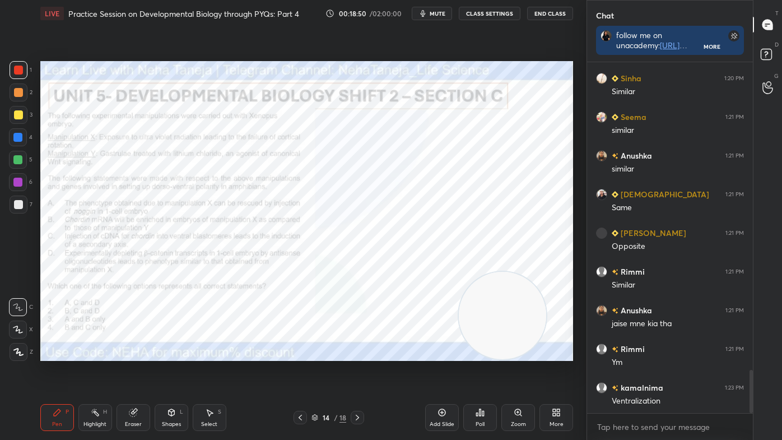
click at [91, 372] on div "Highlight H" at bounding box center [95, 417] width 34 height 27
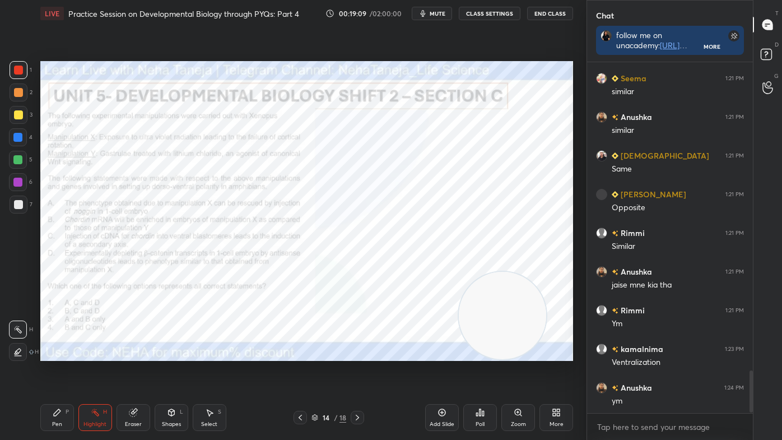
scroll to position [2585, 0]
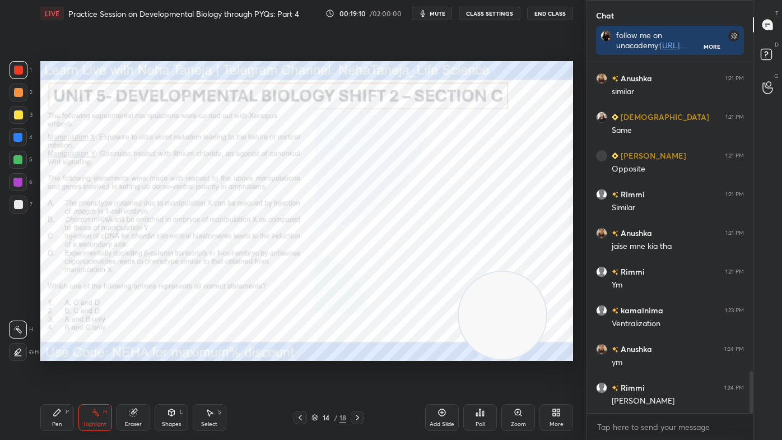
click at [57, 372] on div "Pen P" at bounding box center [57, 417] width 34 height 27
click at [15, 355] on icon at bounding box center [18, 352] width 10 height 8
click at [84, 372] on div "Highlight H" at bounding box center [95, 417] width 34 height 27
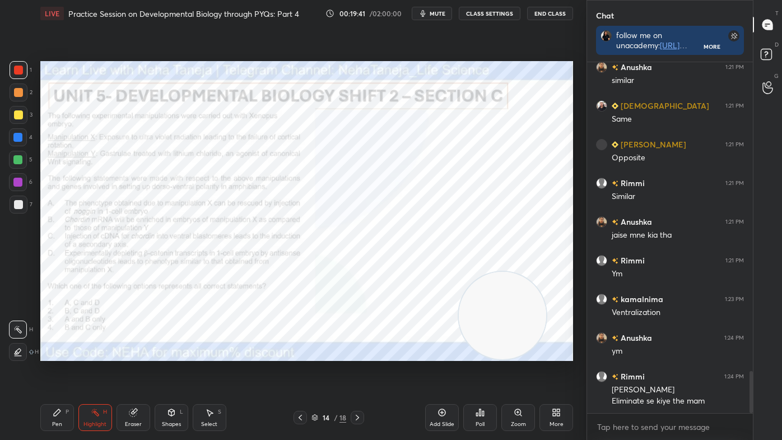
click at [59, 372] on icon at bounding box center [57, 412] width 9 height 9
click at [16, 355] on div at bounding box center [19, 352] width 18 height 18
click at [359, 372] on icon at bounding box center [357, 417] width 9 height 9
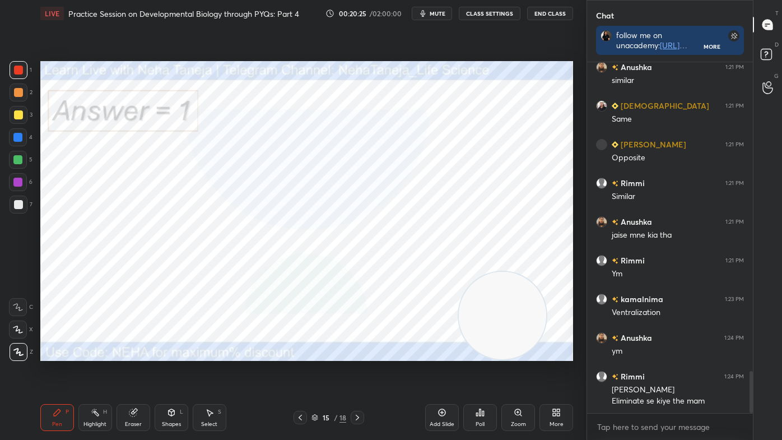
click at [358, 372] on icon at bounding box center [357, 417] width 9 height 9
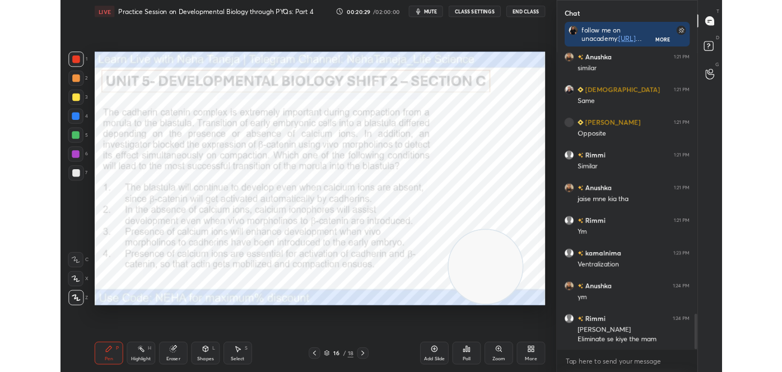
scroll to position [2635, 0]
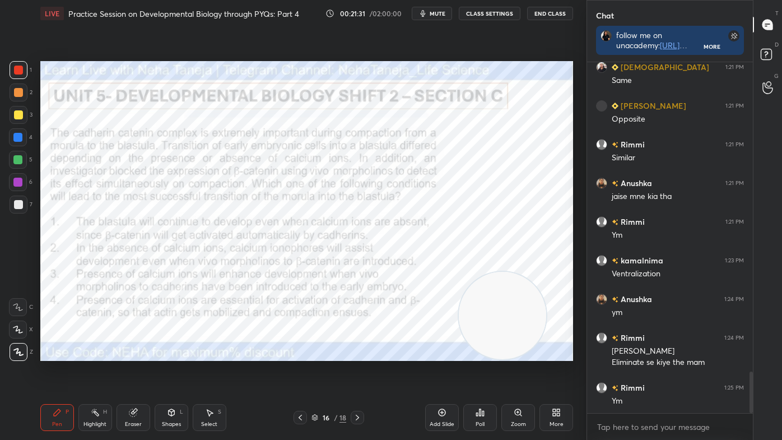
click at [558, 372] on div "More" at bounding box center [557, 424] width 14 height 6
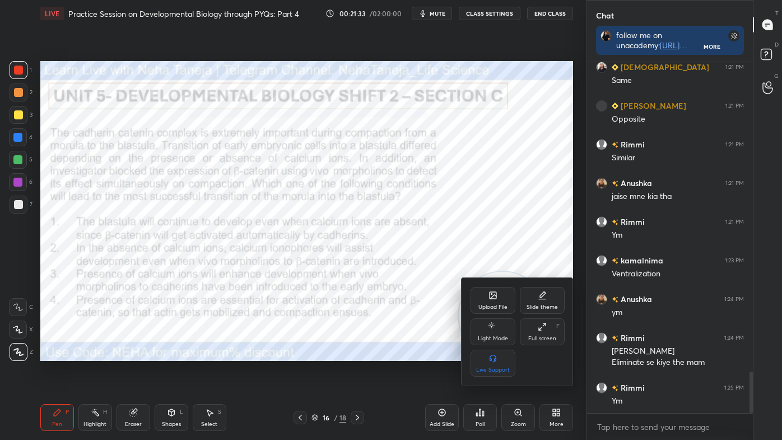
click at [538, 330] on icon at bounding box center [542, 326] width 9 height 9
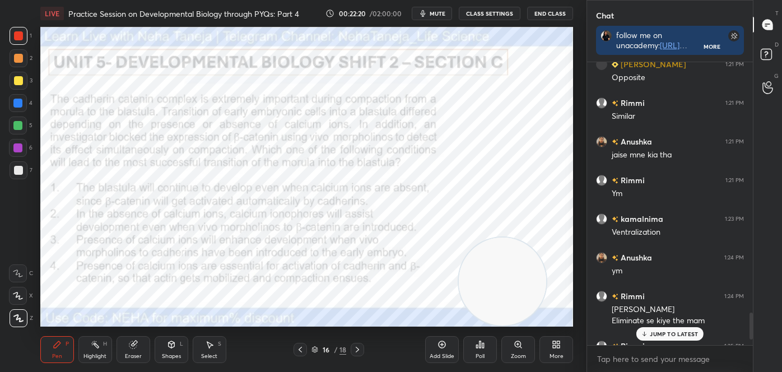
scroll to position [2703, 0]
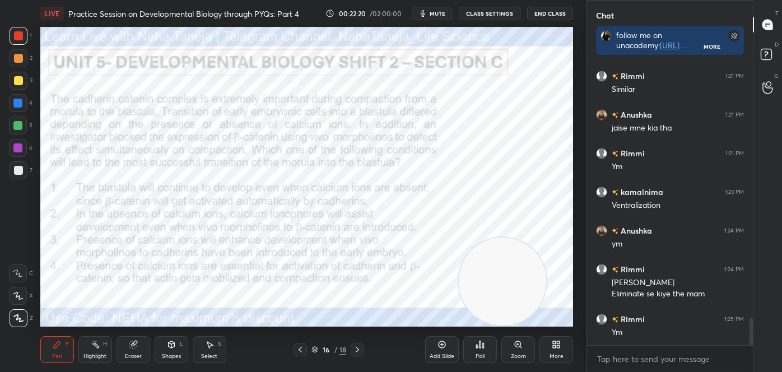
drag, startPoint x: 751, startPoint y: 323, endPoint x: 749, endPoint y: 343, distance: 19.7
click at [749, 343] on div at bounding box center [750, 203] width 7 height 283
click at [92, 356] on div "Highlight" at bounding box center [95, 357] width 23 height 6
click at [493, 351] on div "Poll" at bounding box center [481, 349] width 34 height 27
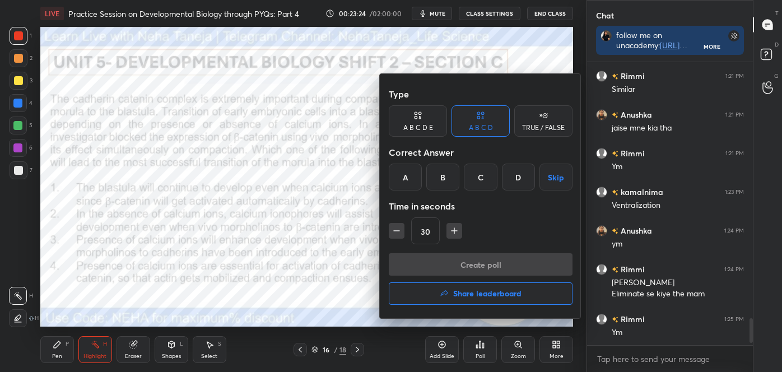
click at [365, 256] on div at bounding box center [391, 186] width 782 height 372
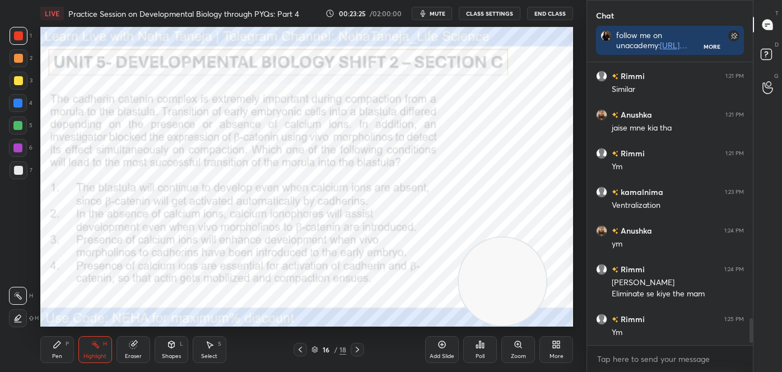
click at [475, 350] on div "Poll" at bounding box center [481, 349] width 34 height 27
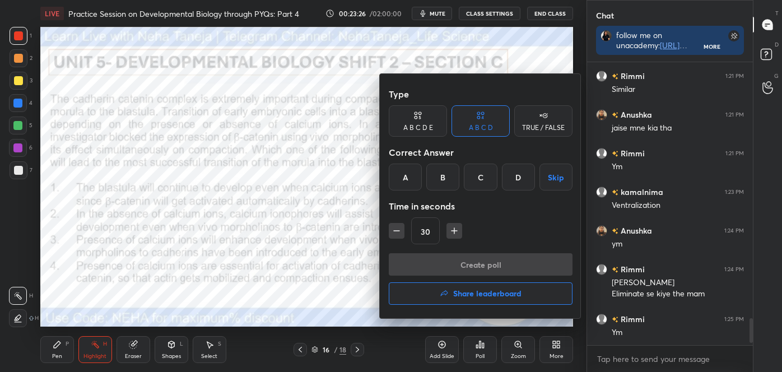
click at [520, 182] on div "D" at bounding box center [518, 177] width 33 height 27
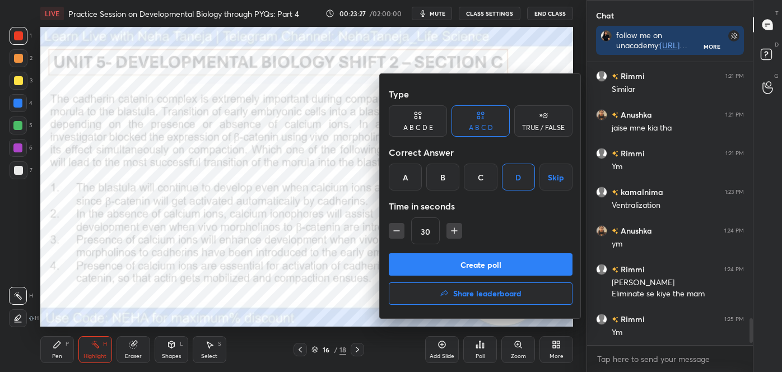
drag, startPoint x: 514, startPoint y: 256, endPoint x: 511, endPoint y: 249, distance: 7.3
click at [514, 256] on button "Create poll" at bounding box center [481, 264] width 184 height 22
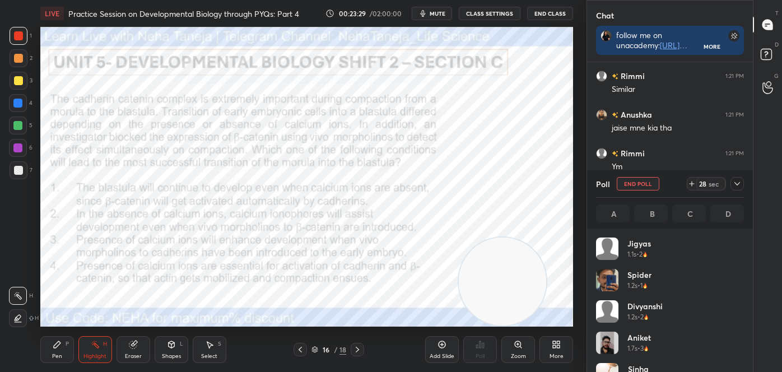
scroll to position [131, 145]
click at [151, 345] on div "Pen P Highlight H Eraser Shapes L Select S" at bounding box center [136, 349] width 193 height 27
click at [147, 344] on div "Eraser" at bounding box center [134, 349] width 34 height 27
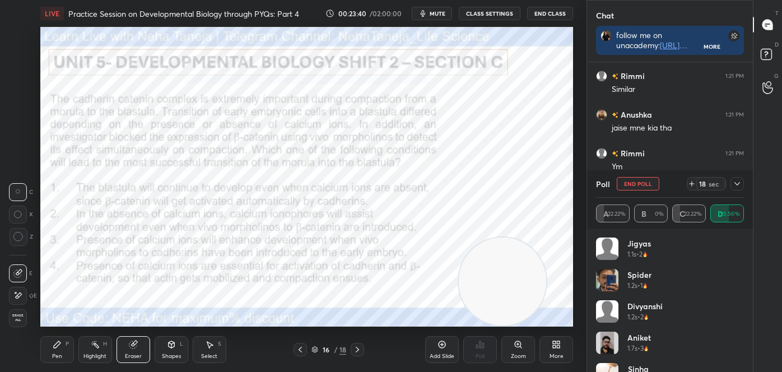
click at [64, 343] on div "Pen P" at bounding box center [57, 349] width 34 height 27
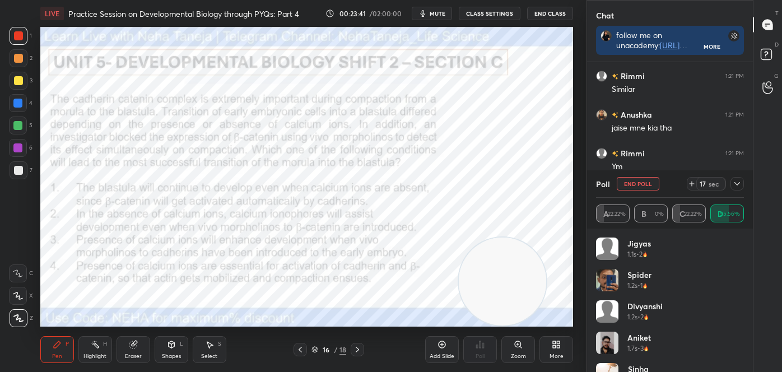
click at [22, 314] on icon at bounding box center [18, 318] width 10 height 8
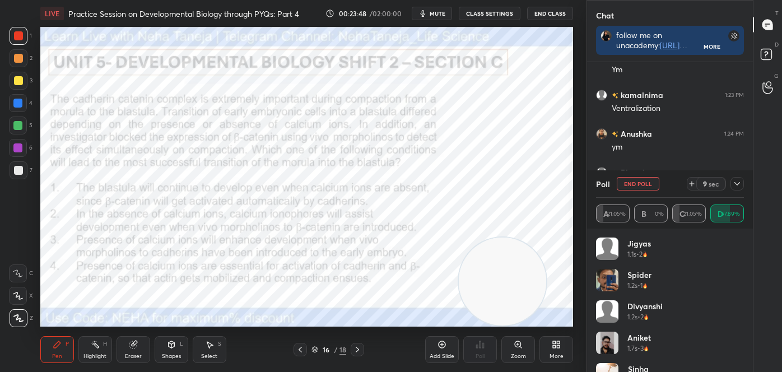
scroll to position [2838, 0]
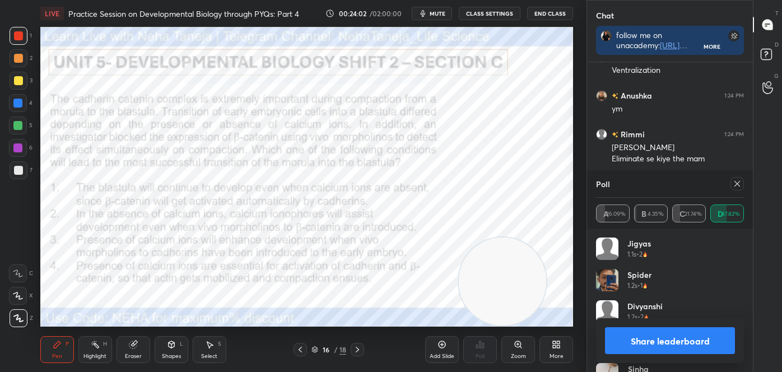
click at [633, 340] on button "Share leaderboard" at bounding box center [670, 340] width 130 height 27
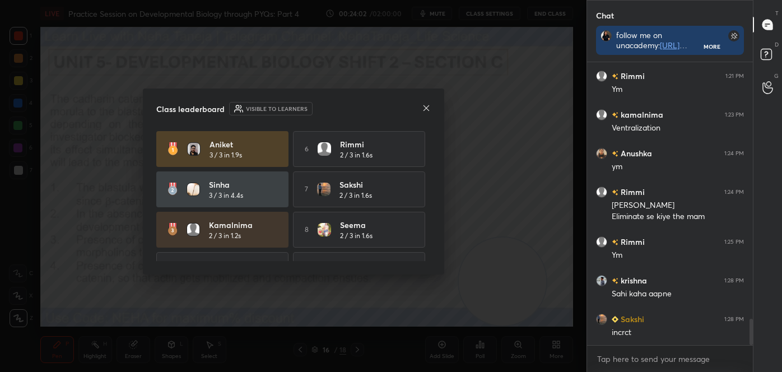
scroll to position [187, 163]
click at [426, 109] on icon at bounding box center [426, 108] width 9 height 9
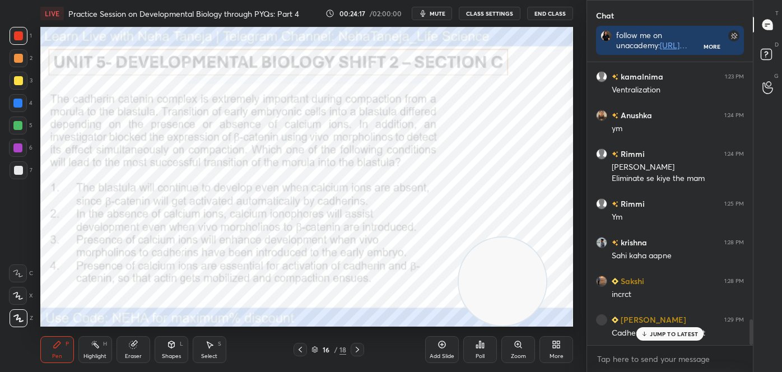
drag, startPoint x: 169, startPoint y: 350, endPoint x: 170, endPoint y: 342, distance: 7.4
click at [169, 349] on div "Shapes L" at bounding box center [172, 349] width 34 height 27
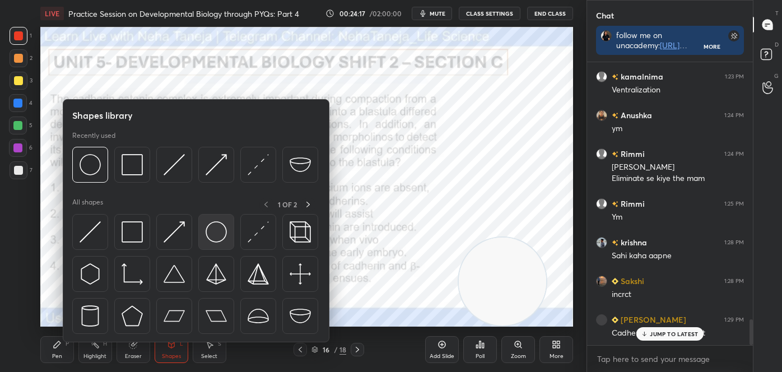
click at [215, 239] on img at bounding box center [216, 231] width 21 height 21
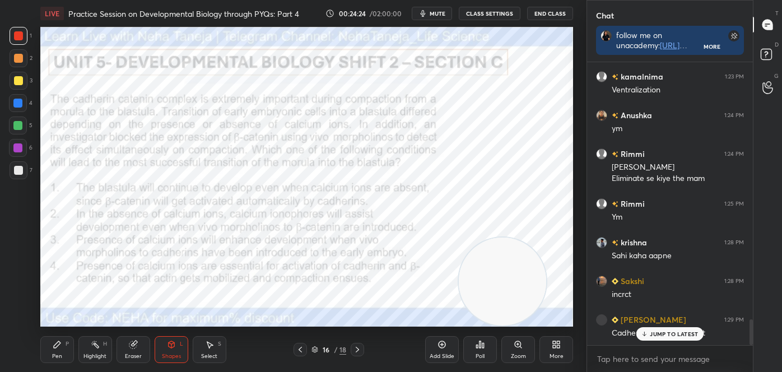
click at [167, 344] on icon at bounding box center [171, 344] width 9 height 9
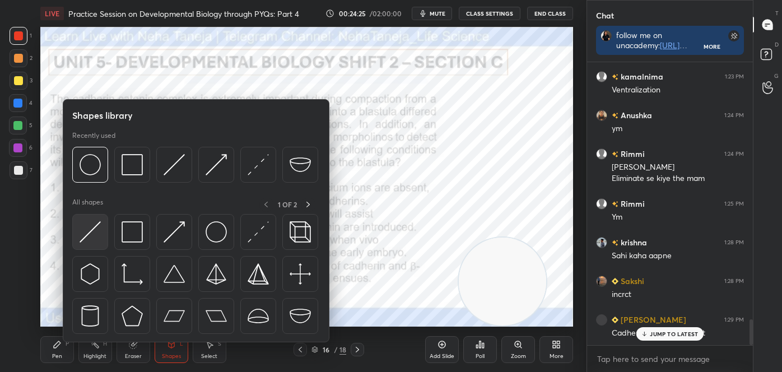
click at [90, 237] on img at bounding box center [90, 231] width 21 height 21
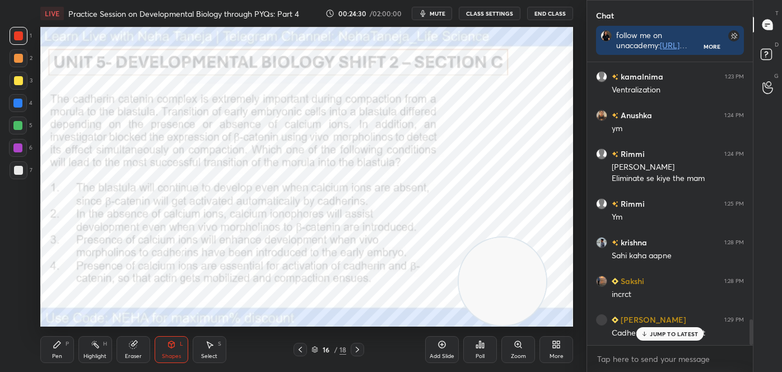
click at [86, 359] on div "Highlight" at bounding box center [95, 357] width 23 height 6
drag, startPoint x: 61, startPoint y: 354, endPoint x: 62, endPoint y: 343, distance: 11.3
click at [61, 354] on div "Pen" at bounding box center [57, 357] width 10 height 6
drag, startPoint x: 22, startPoint y: 317, endPoint x: 40, endPoint y: 305, distance: 20.7
click at [23, 316] on icon at bounding box center [18, 318] width 10 height 8
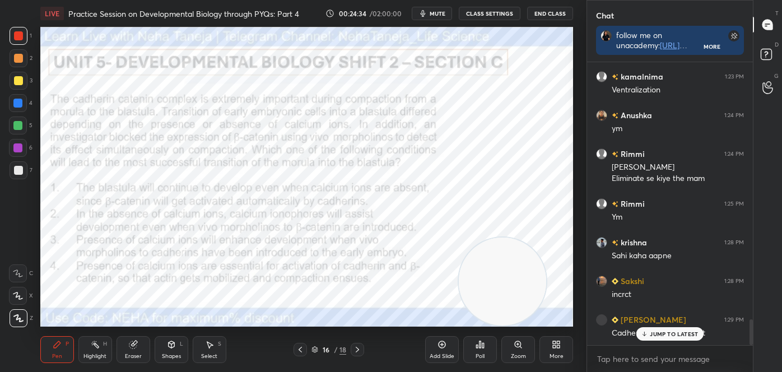
click at [167, 350] on div "Shapes L" at bounding box center [172, 349] width 34 height 27
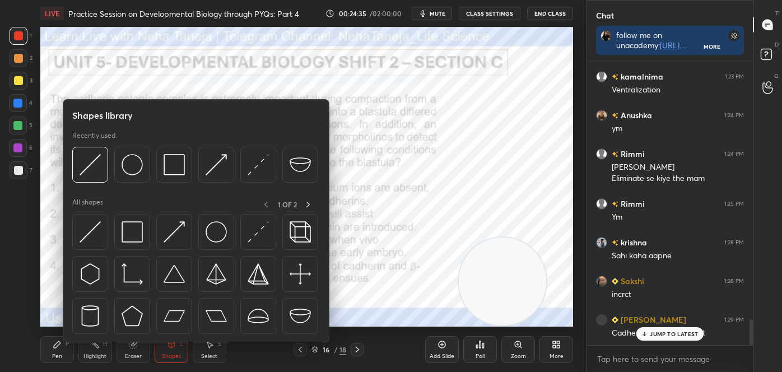
drag, startPoint x: 131, startPoint y: 355, endPoint x: 127, endPoint y: 361, distance: 6.5
click at [131, 355] on div "Eraser" at bounding box center [133, 357] width 17 height 6
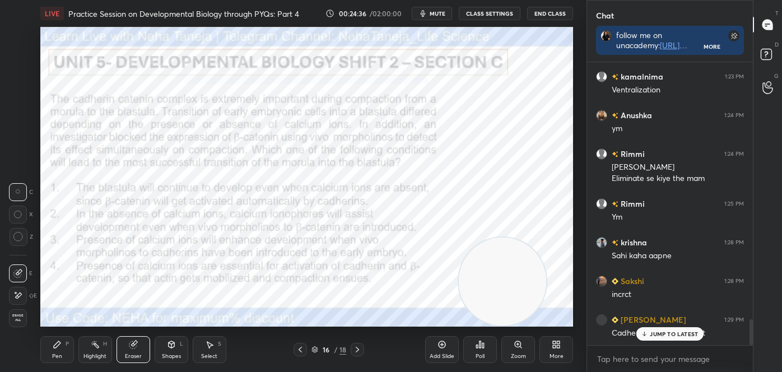
click at [26, 318] on span "Erase all" at bounding box center [18, 318] width 17 height 8
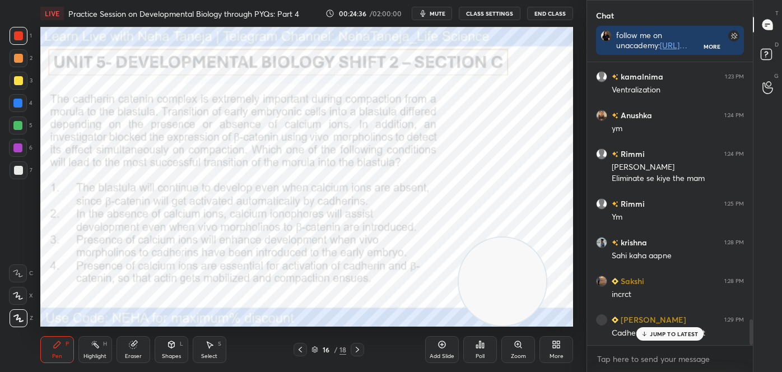
click at [64, 339] on div "Pen P" at bounding box center [57, 349] width 34 height 27
click at [88, 350] on div "Highlight H" at bounding box center [95, 349] width 34 height 27
click at [175, 348] on icon at bounding box center [171, 344] width 9 height 9
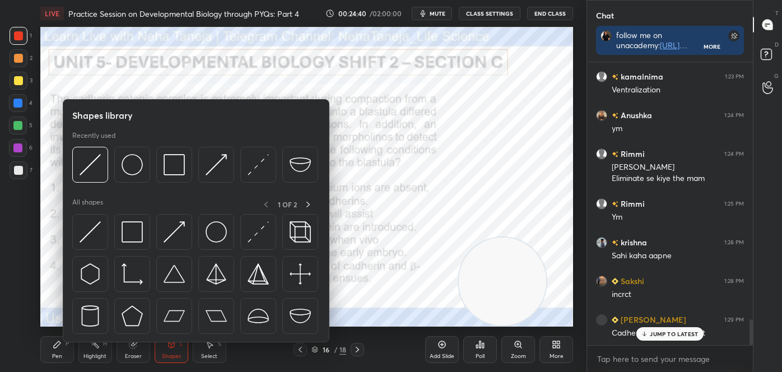
click at [96, 355] on div "Highlight" at bounding box center [95, 357] width 23 height 6
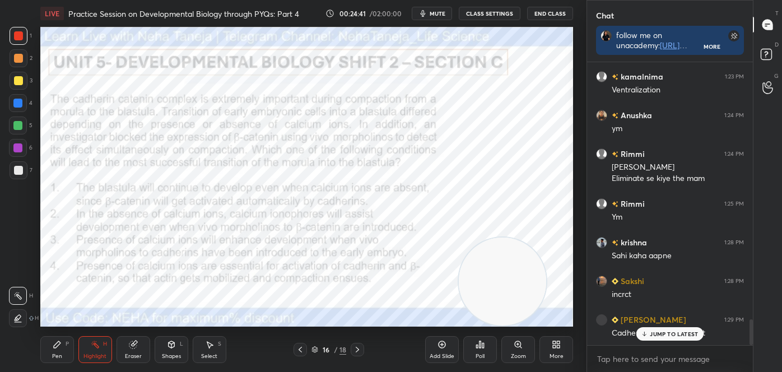
click at [17, 318] on icon at bounding box center [17, 318] width 2 height 2
click at [64, 350] on div "Pen P" at bounding box center [57, 349] width 34 height 27
drag, startPoint x: 3, startPoint y: 311, endPoint x: 10, endPoint y: 311, distance: 6.7
click at [5, 312] on div "1 2 3 4 5 6 7 C X Z C X Z E E Erase all H H" at bounding box center [18, 177] width 36 height 300
click at [16, 319] on icon at bounding box center [18, 318] width 9 height 7
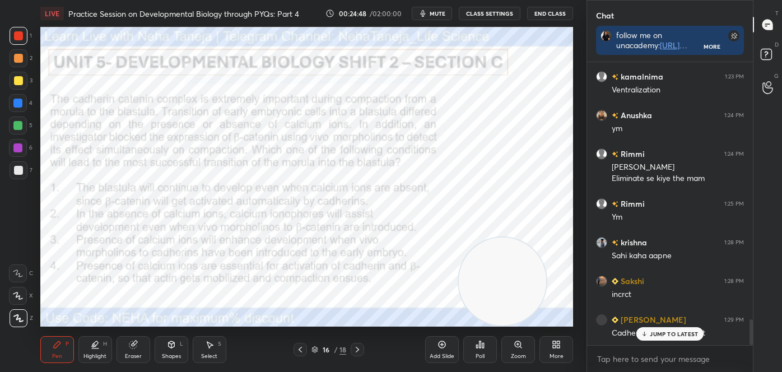
click at [18, 85] on div at bounding box center [18, 80] width 9 height 9
click at [15, 35] on div at bounding box center [18, 35] width 9 height 9
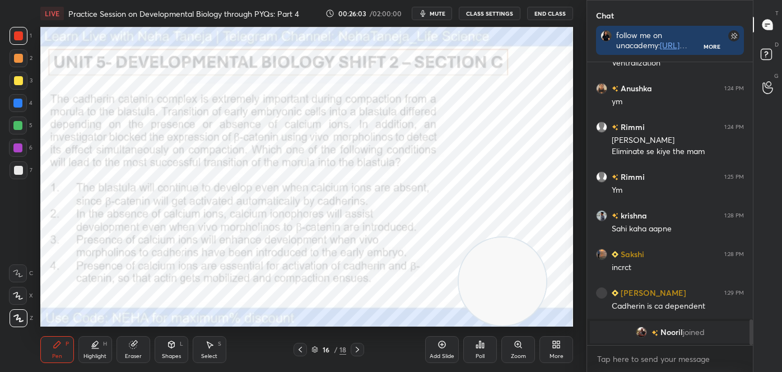
click at [16, 98] on div "1 2 3 4 5 6 7" at bounding box center [21, 105] width 24 height 157
drag, startPoint x: 15, startPoint y: 99, endPoint x: 16, endPoint y: 91, distance: 8.5
click at [16, 99] on div at bounding box center [17, 103] width 9 height 9
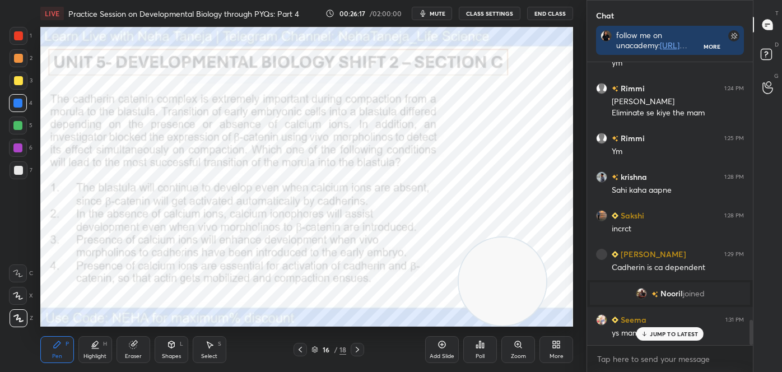
click at [15, 62] on div at bounding box center [18, 58] width 9 height 9
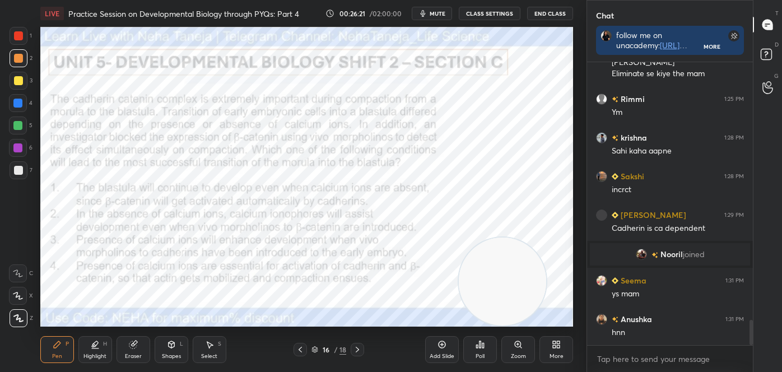
scroll to position [2962, 0]
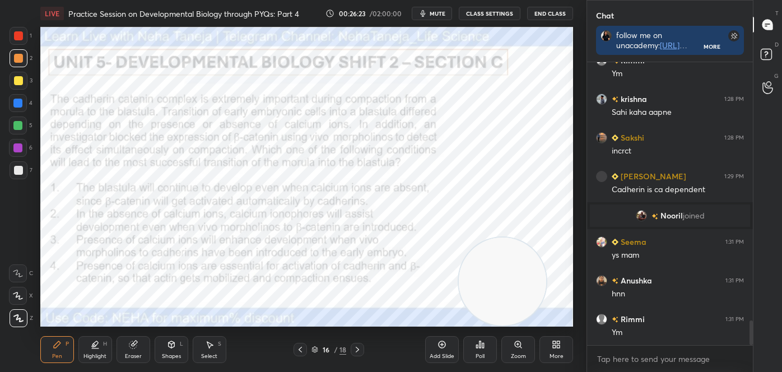
click at [15, 127] on div at bounding box center [17, 125] width 9 height 9
drag, startPoint x: 20, startPoint y: 106, endPoint x: 33, endPoint y: 215, distance: 109.5
click at [19, 106] on div at bounding box center [17, 103] width 9 height 9
click at [18, 278] on div at bounding box center [18, 274] width 18 height 18
click at [17, 56] on div at bounding box center [18, 58] width 9 height 9
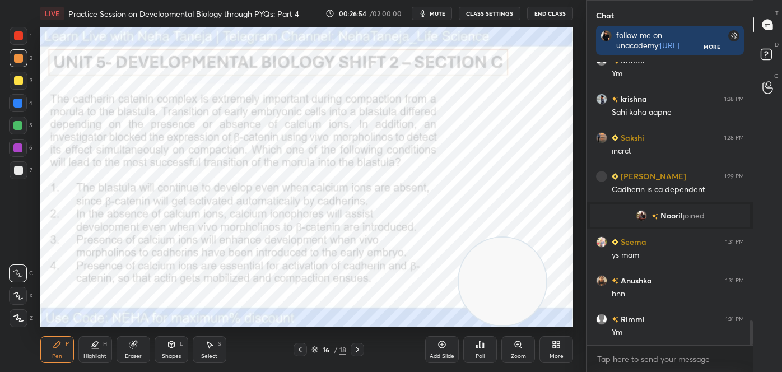
drag, startPoint x: 16, startPoint y: 125, endPoint x: 27, endPoint y: 121, distance: 11.9
click at [16, 125] on div at bounding box center [17, 125] width 9 height 9
drag, startPoint x: 103, startPoint y: 345, endPoint x: 97, endPoint y: 340, distance: 7.9
click at [102, 345] on div "Highlight H" at bounding box center [95, 349] width 34 height 27
click at [17, 296] on rect at bounding box center [19, 297] width 6 height 6
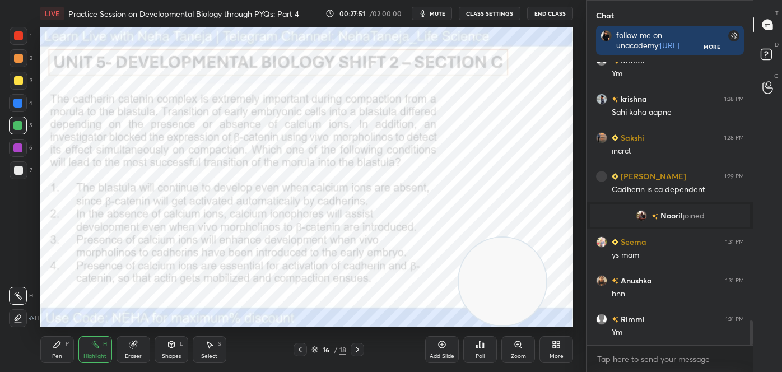
click at [54, 347] on icon at bounding box center [57, 344] width 7 height 7
click at [18, 318] on icon at bounding box center [18, 318] width 9 height 7
click at [360, 346] on icon at bounding box center [357, 349] width 9 height 9
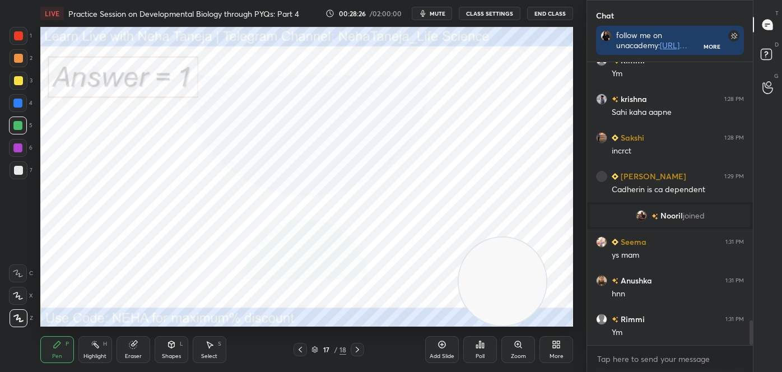
click at [302, 346] on icon at bounding box center [300, 349] width 9 height 9
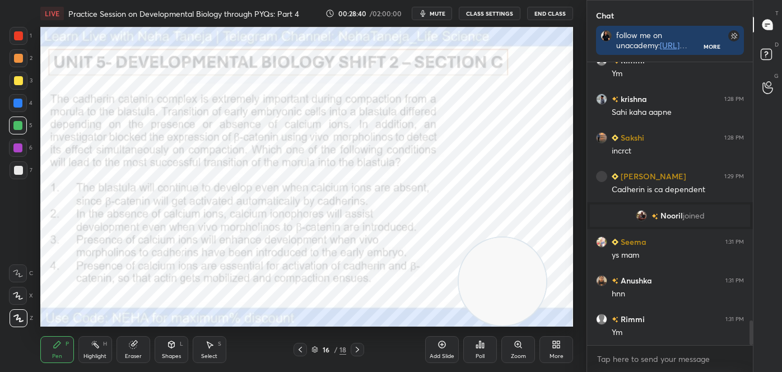
click at [359, 350] on icon at bounding box center [357, 349] width 9 height 9
click at [360, 350] on icon at bounding box center [357, 349] width 9 height 9
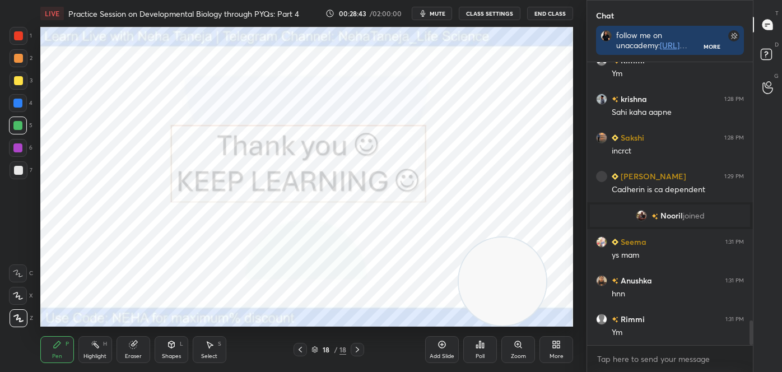
click at [557, 351] on div "More" at bounding box center [557, 349] width 34 height 27
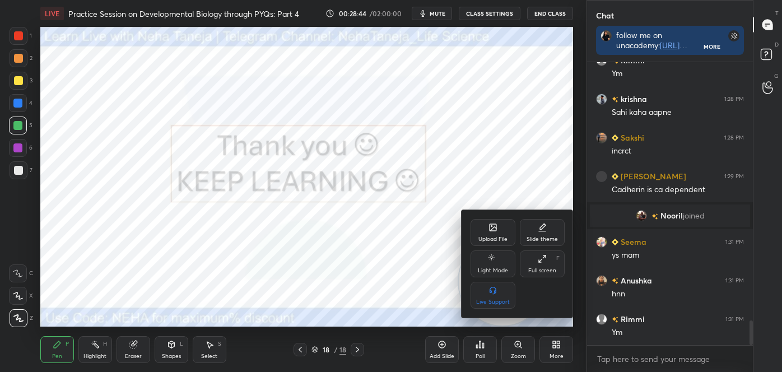
click at [485, 227] on div "Upload File" at bounding box center [493, 232] width 45 height 27
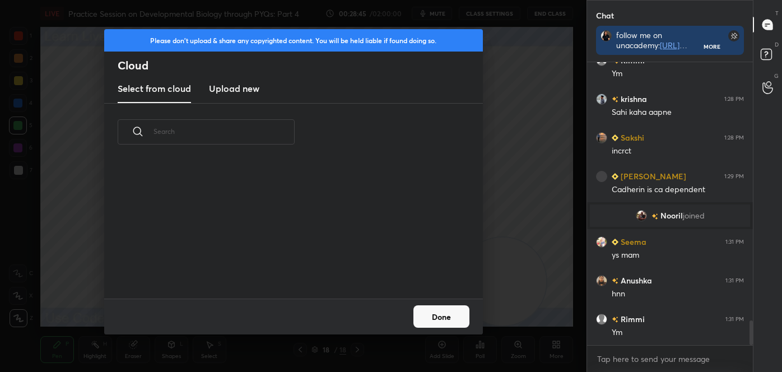
click at [223, 92] on h3 "Upload new" at bounding box center [234, 88] width 50 height 13
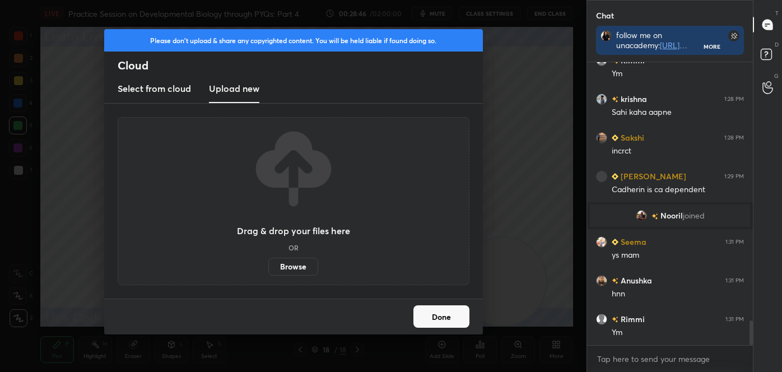
click at [302, 268] on label "Browse" at bounding box center [293, 267] width 50 height 18
click at [268, 268] on input "Browse" at bounding box center [268, 267] width 0 height 18
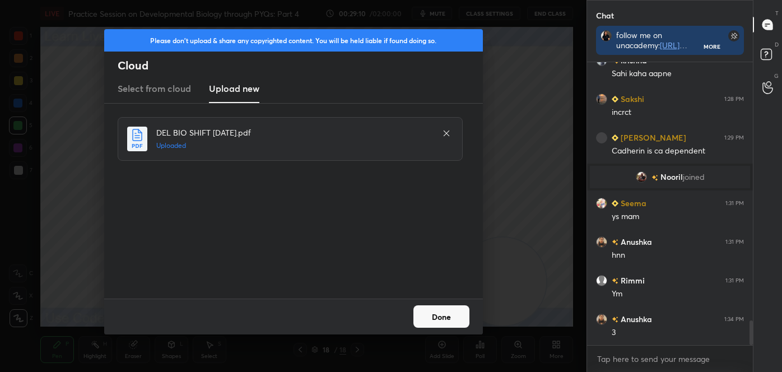
click at [438, 316] on button "Done" at bounding box center [442, 316] width 56 height 22
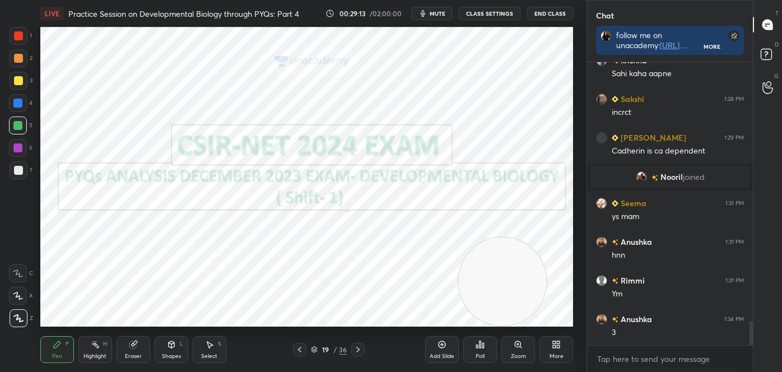
scroll to position [3040, 0]
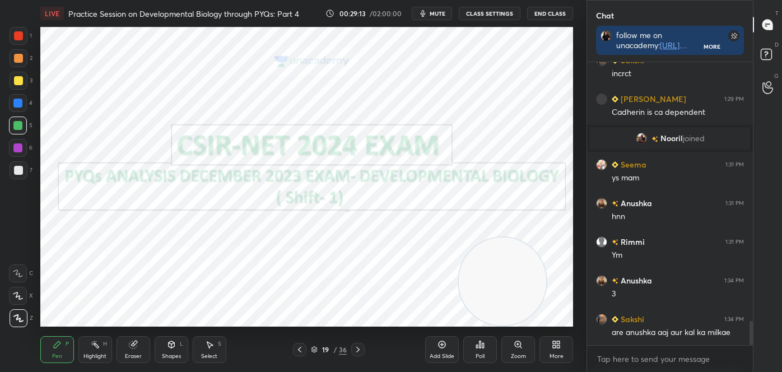
click at [302, 351] on icon at bounding box center [299, 349] width 9 height 9
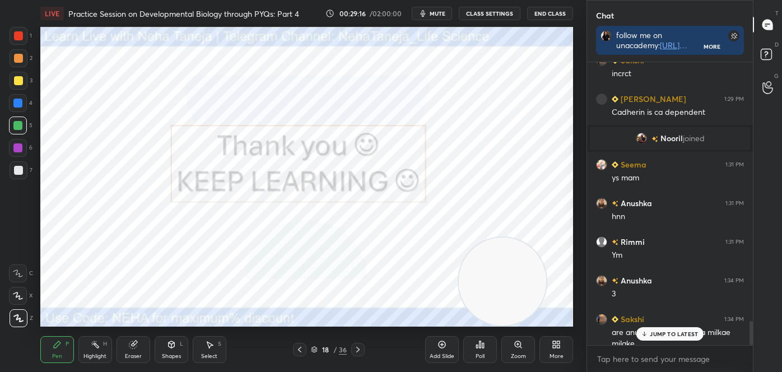
scroll to position [3050, 0]
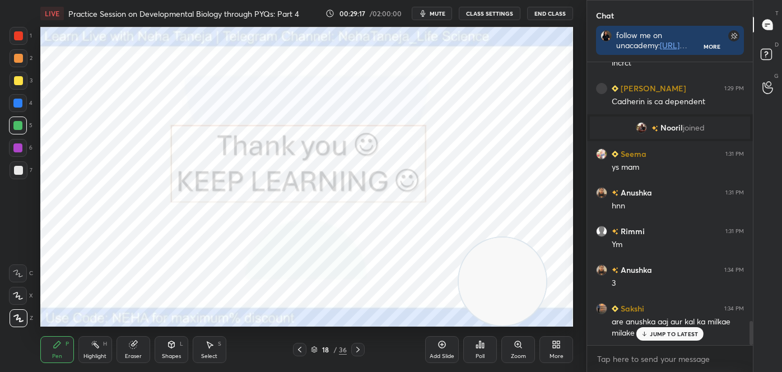
click at [327, 284] on div "LIVE Practice Session on Developmental Biology through PYQs: Part 4 00:29:17 / …" at bounding box center [307, 186] width 542 height 372
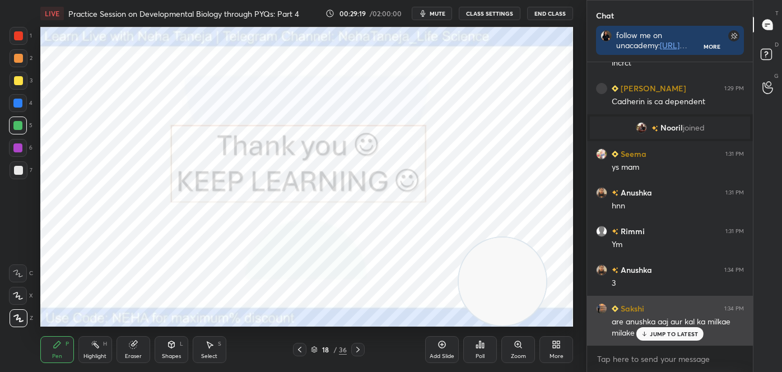
click at [655, 333] on p "JUMP TO LATEST" at bounding box center [674, 334] width 48 height 7
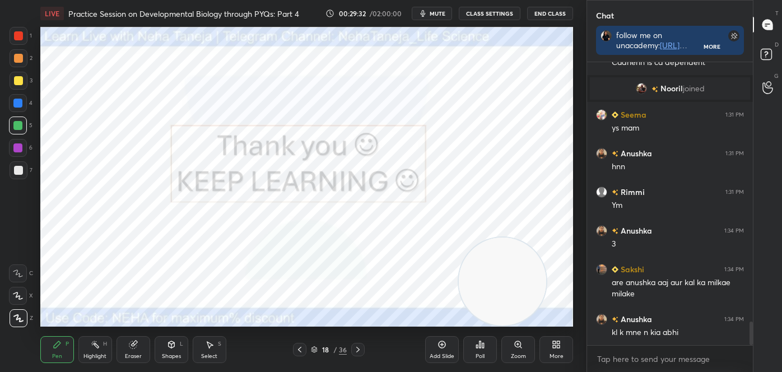
scroll to position [3128, 0]
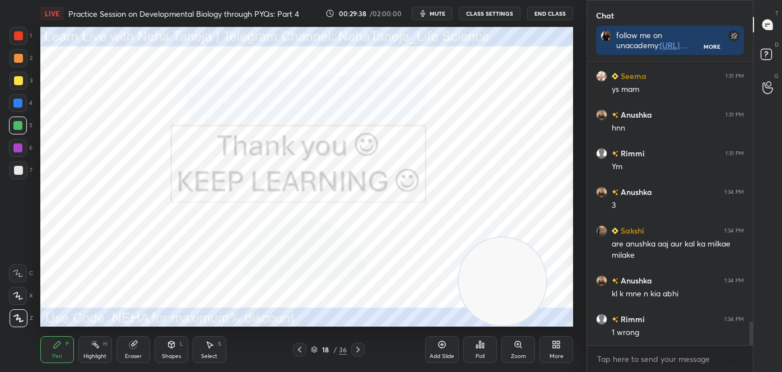
click at [355, 348] on icon at bounding box center [358, 349] width 9 height 9
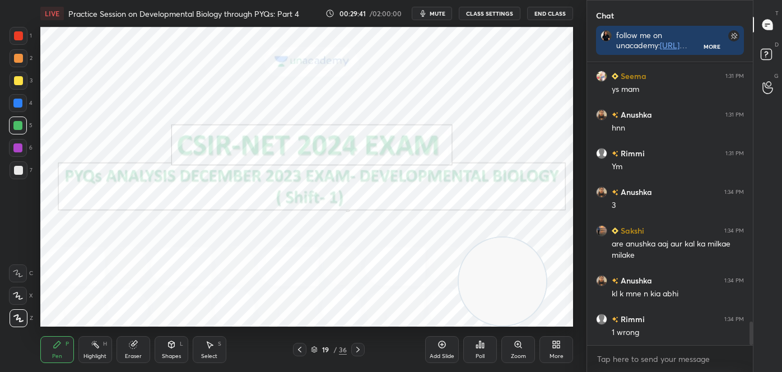
click at [20, 38] on div at bounding box center [18, 35] width 9 height 9
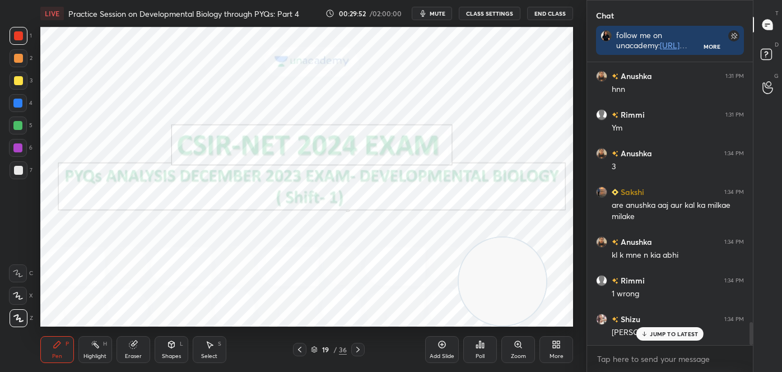
scroll to position [3215, 0]
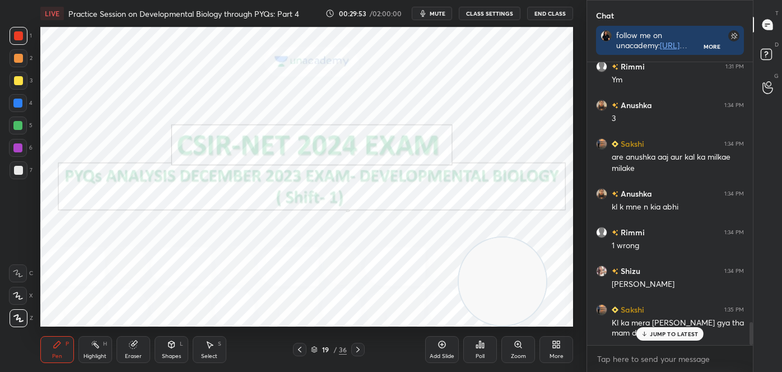
click at [360, 349] on icon at bounding box center [358, 349] width 9 height 9
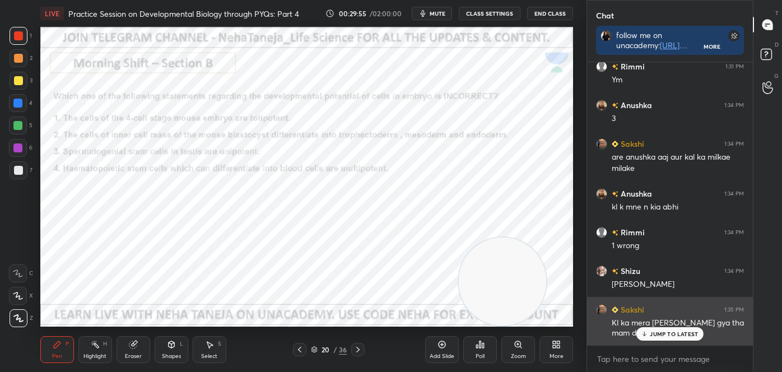
scroll to position [3254, 0]
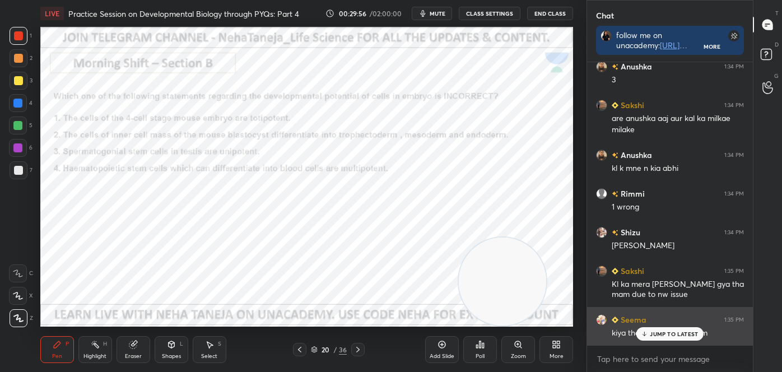
click at [684, 342] on div "Anushka 1:24 PM [PERSON_NAME] 1:24 PM Ji mam Eliminate se kiye the mam [PERSON_…" at bounding box center [670, 203] width 166 height 283
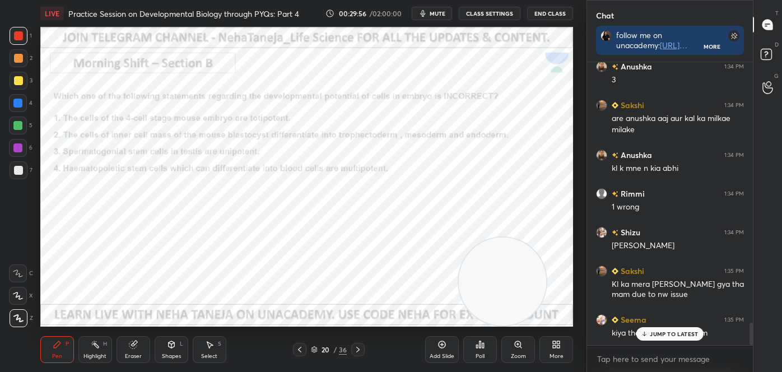
click at [684, 335] on p "JUMP TO LATEST" at bounding box center [674, 334] width 48 height 7
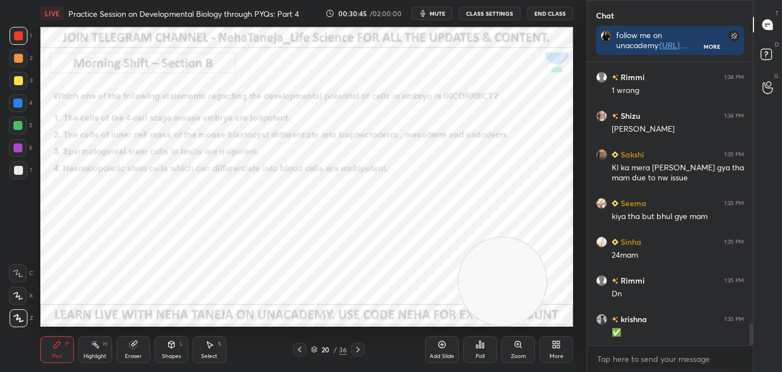
scroll to position [3409, 0]
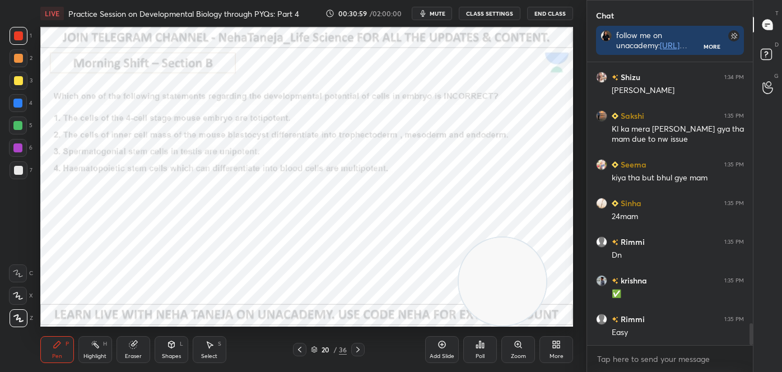
click at [482, 350] on div "Poll" at bounding box center [481, 349] width 34 height 27
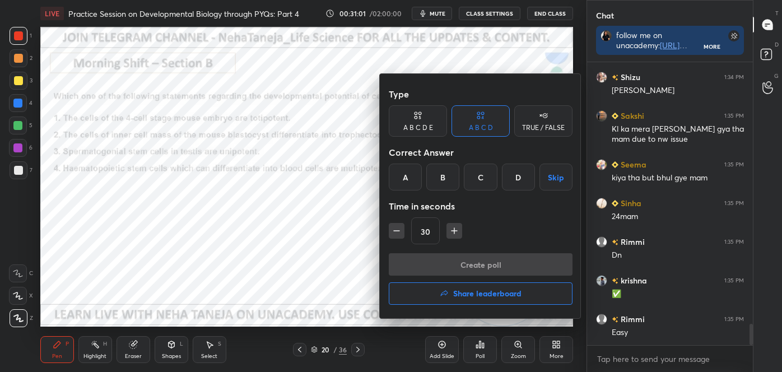
scroll to position [3448, 0]
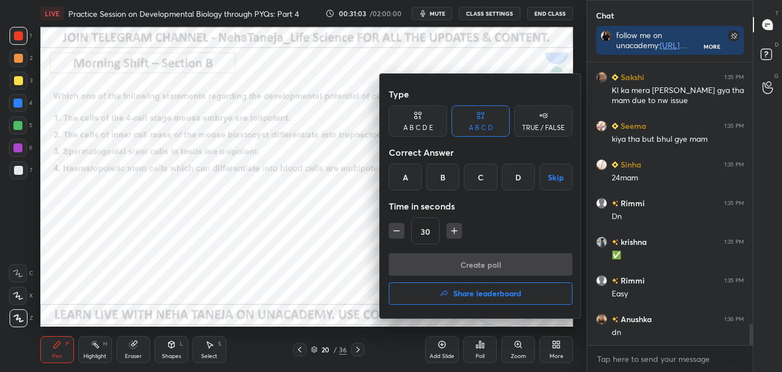
click at [442, 181] on div "B" at bounding box center [443, 177] width 33 height 27
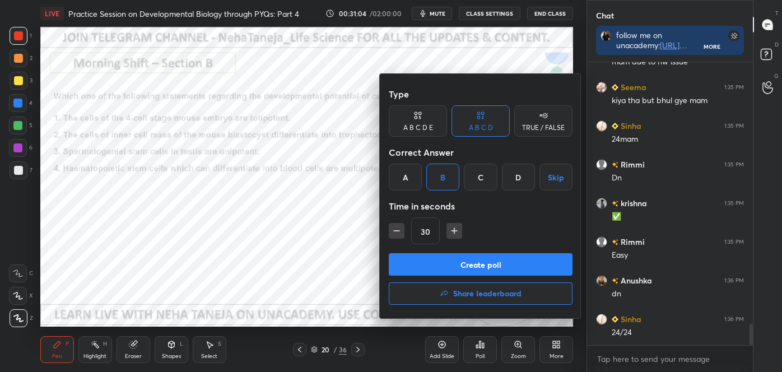
click at [442, 266] on button "Create poll" at bounding box center [481, 264] width 184 height 22
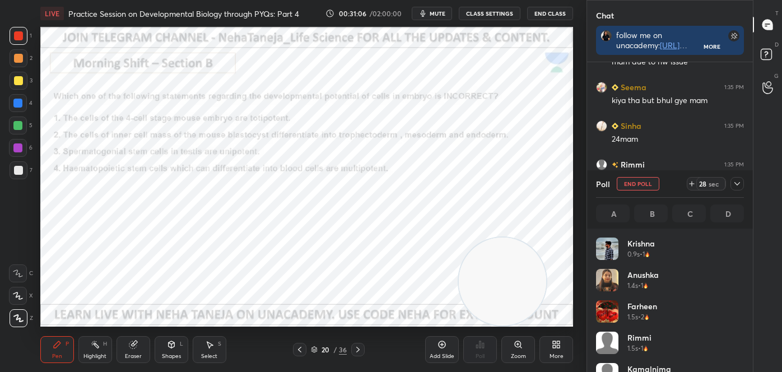
scroll to position [131, 145]
click at [101, 349] on div "Highlight H" at bounding box center [95, 349] width 34 height 27
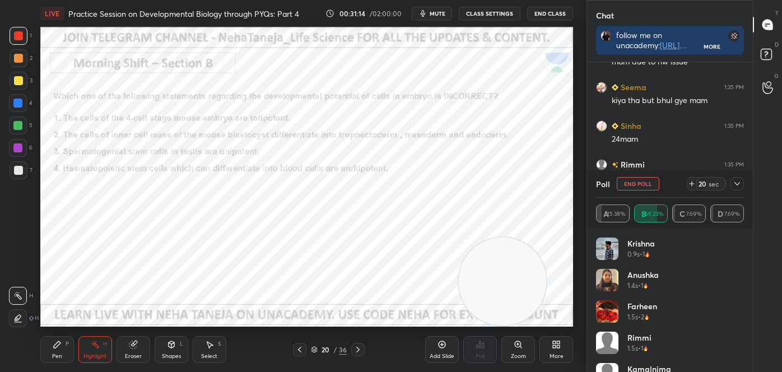
click at [12, 313] on div at bounding box center [18, 318] width 18 height 18
click at [14, 78] on div at bounding box center [18, 80] width 9 height 9
click at [58, 347] on icon at bounding box center [57, 344] width 9 height 9
click at [19, 311] on div at bounding box center [19, 318] width 18 height 18
click at [16, 33] on div at bounding box center [18, 35] width 9 height 9
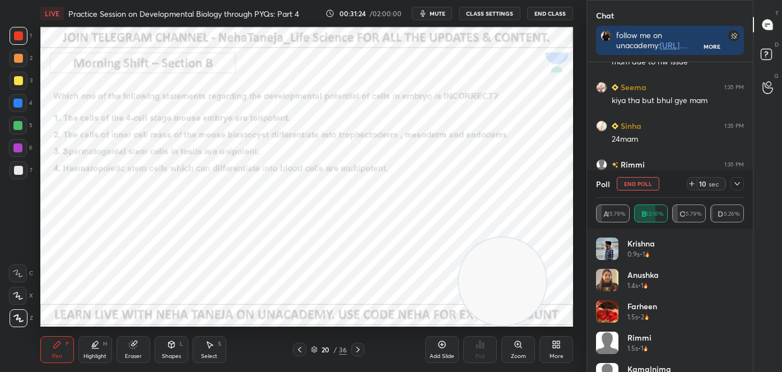
click at [17, 34] on div at bounding box center [18, 35] width 9 height 9
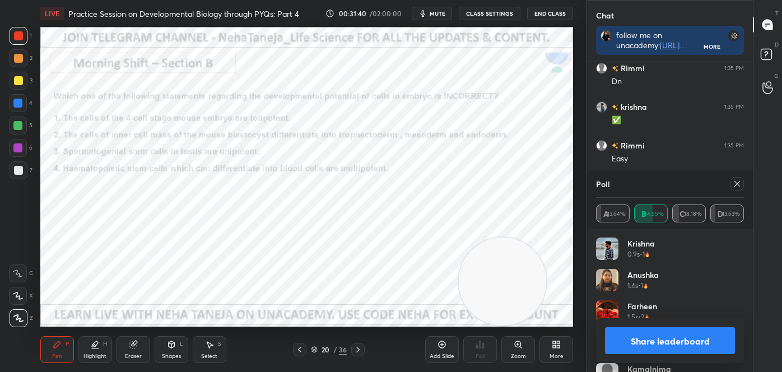
click at [720, 341] on button "Share leaderboard" at bounding box center [670, 340] width 130 height 27
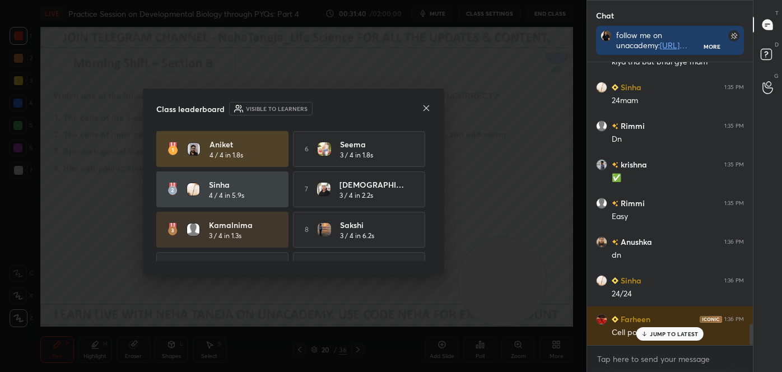
scroll to position [3525, 0]
click at [427, 108] on icon at bounding box center [426, 108] width 9 height 9
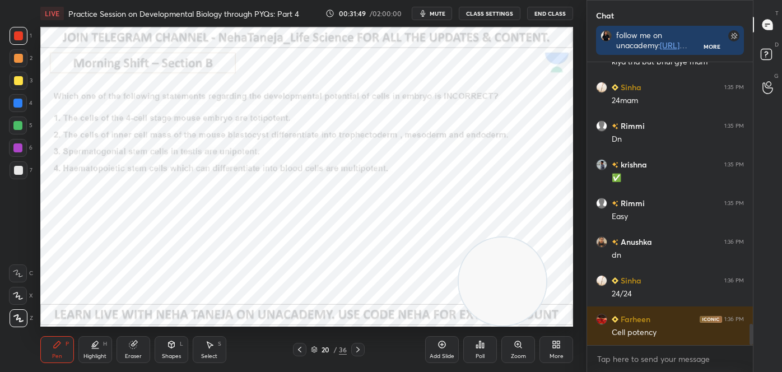
drag, startPoint x: 99, startPoint y: 355, endPoint x: 96, endPoint y: 345, distance: 10.3
click at [99, 354] on div "Highlight" at bounding box center [95, 357] width 23 height 6
click at [21, 299] on icon at bounding box center [17, 295] width 9 height 9
click at [58, 354] on div "Pen" at bounding box center [57, 357] width 10 height 6
click at [20, 292] on icon at bounding box center [18, 296] width 10 height 8
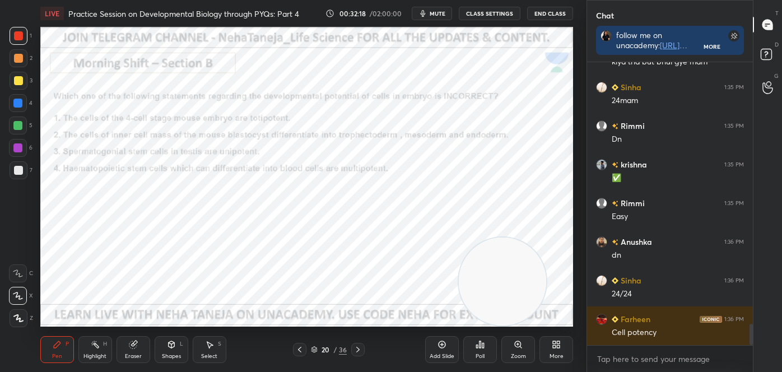
click at [11, 106] on div at bounding box center [18, 103] width 18 height 18
click at [10, 103] on div at bounding box center [18, 103] width 18 height 18
click at [11, 103] on div at bounding box center [18, 103] width 18 height 18
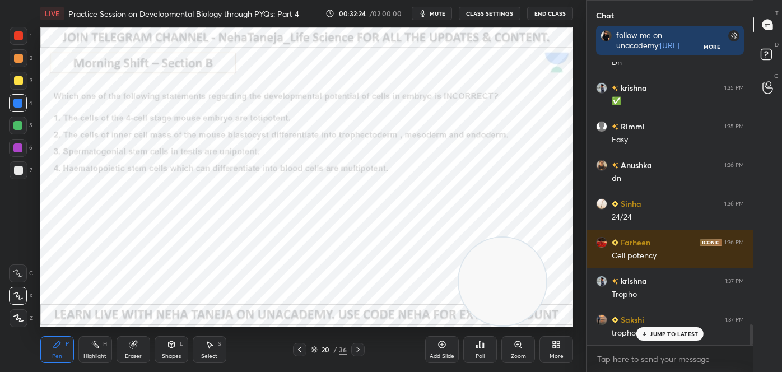
scroll to position [3641, 0]
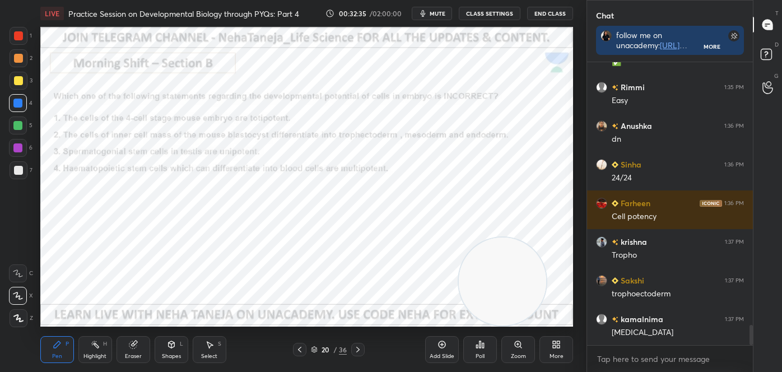
click at [18, 35] on div at bounding box center [18, 35] width 9 height 9
click at [100, 341] on div "Highlight H" at bounding box center [95, 349] width 34 height 27
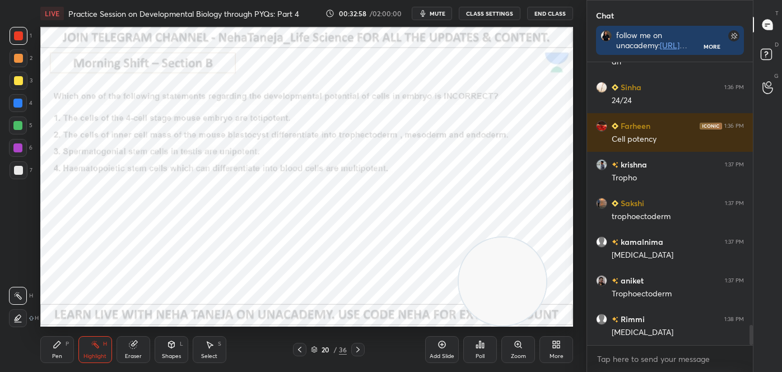
scroll to position [3757, 0]
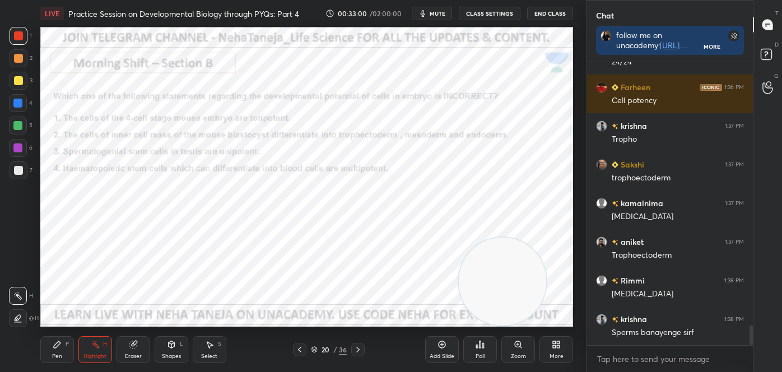
click at [74, 344] on div "Pen P Highlight H Eraser Shapes L Select S" at bounding box center [136, 349] width 193 height 27
click at [65, 349] on div "Pen P" at bounding box center [57, 349] width 34 height 27
drag, startPoint x: 19, startPoint y: 285, endPoint x: 30, endPoint y: 278, distance: 13.1
click at [19, 285] on div "X" at bounding box center [21, 293] width 24 height 22
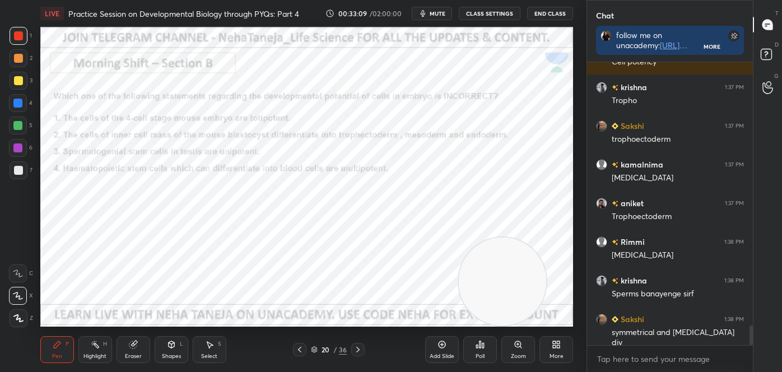
click at [105, 347] on div "Highlight H" at bounding box center [95, 349] width 34 height 27
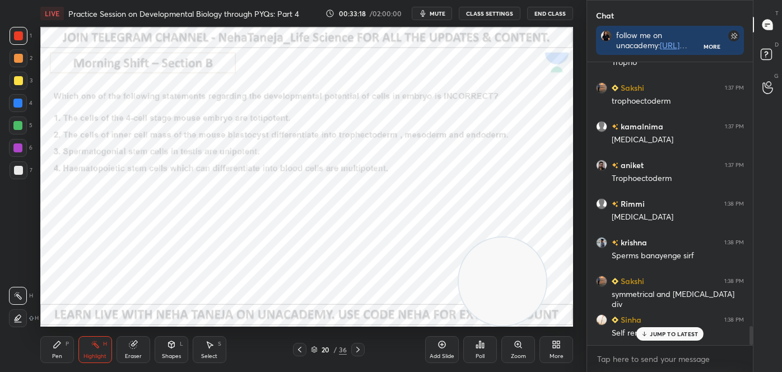
scroll to position [3873, 0]
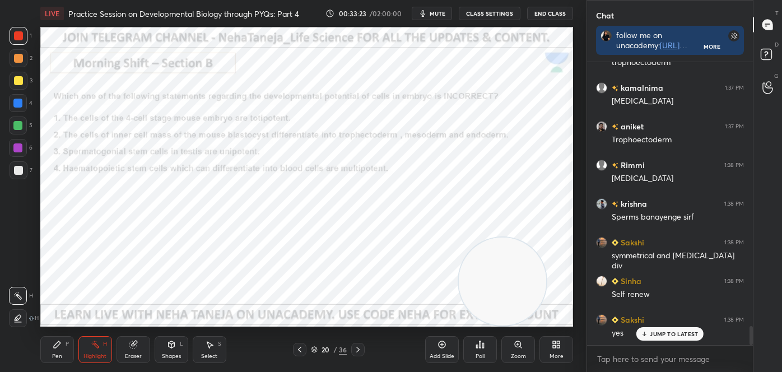
click at [54, 354] on div "Pen P" at bounding box center [57, 349] width 34 height 27
click at [19, 298] on icon at bounding box center [17, 296] width 9 height 7
click at [361, 349] on icon at bounding box center [358, 349] width 9 height 9
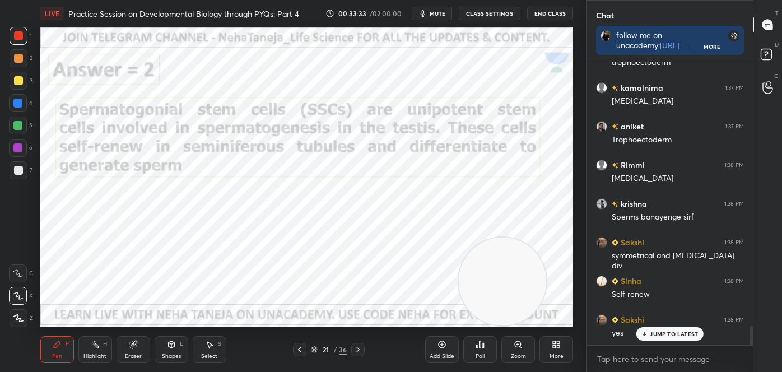
click at [133, 342] on icon at bounding box center [133, 344] width 9 height 9
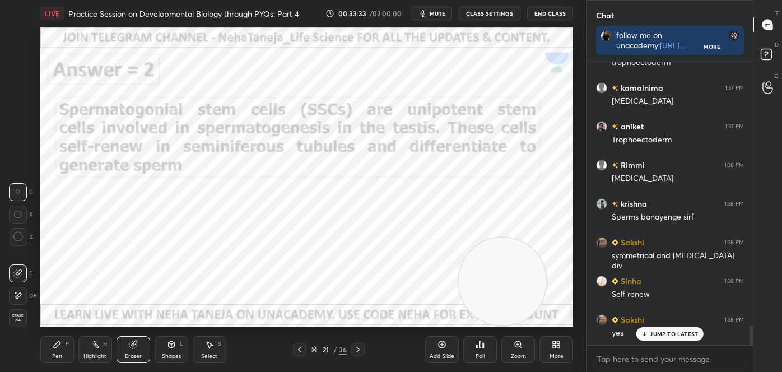
click at [112, 343] on div "Pen P Highlight H Eraser Shapes L Select S" at bounding box center [136, 349] width 193 height 27
click at [89, 350] on div "Highlight H" at bounding box center [95, 349] width 34 height 27
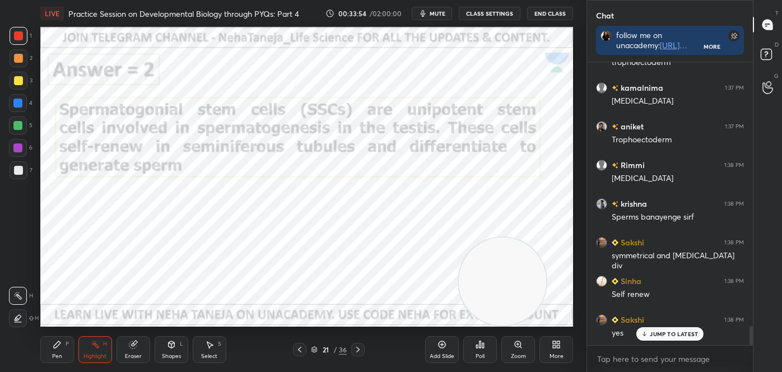
click at [355, 345] on icon at bounding box center [358, 349] width 9 height 9
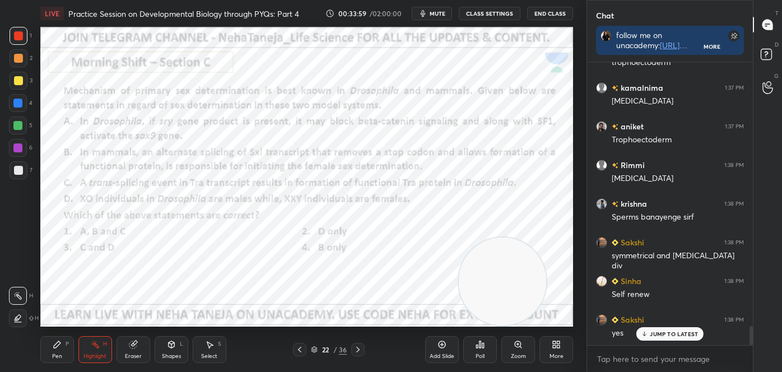
click at [55, 345] on icon at bounding box center [57, 344] width 7 height 7
click at [13, 272] on icon at bounding box center [18, 274] width 10 height 8
click at [172, 350] on div "Shapes L" at bounding box center [172, 349] width 34 height 27
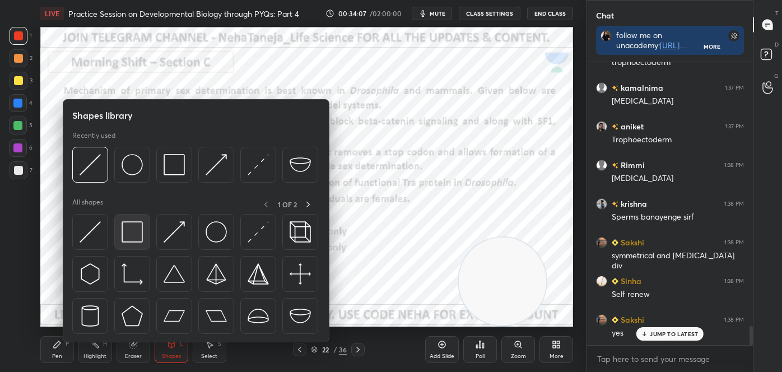
click at [131, 228] on img at bounding box center [132, 231] width 21 height 21
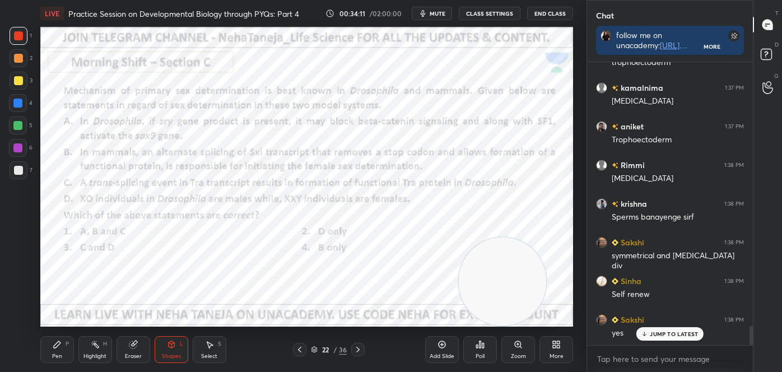
click at [54, 349] on icon at bounding box center [57, 344] width 9 height 9
click at [16, 270] on icon at bounding box center [18, 274] width 10 height 8
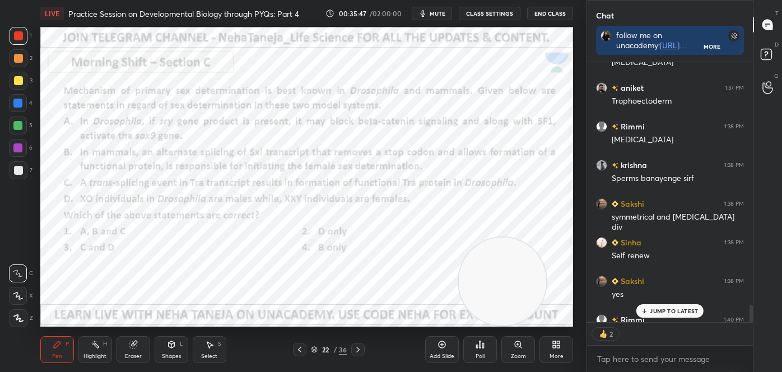
scroll to position [3, 3]
click at [485, 349] on div "Poll" at bounding box center [481, 349] width 34 height 27
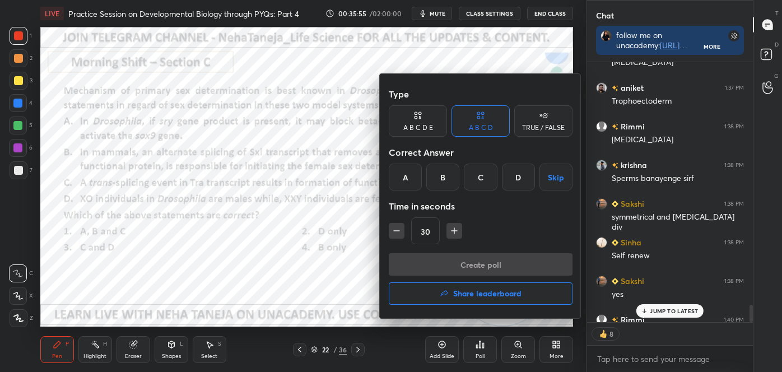
drag, startPoint x: 445, startPoint y: 180, endPoint x: 448, endPoint y: 193, distance: 13.3
click at [445, 181] on div "B" at bounding box center [443, 177] width 33 height 27
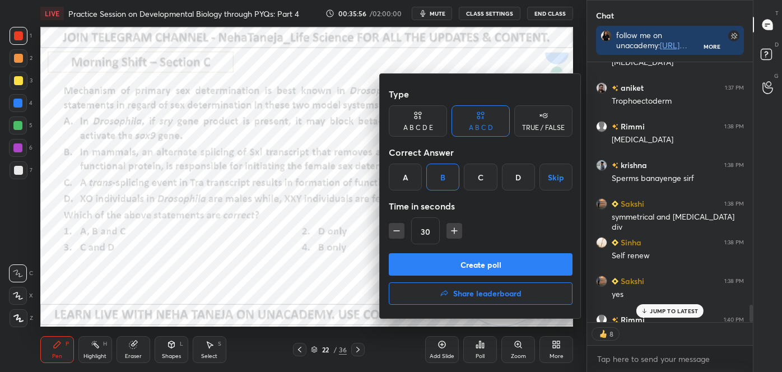
click at [464, 232] on div "Type A B C D E A B C D TRUE / FALSE Correct Answer A B C D Skip Time in seconds…" at bounding box center [481, 168] width 184 height 170
click at [462, 259] on button "Create poll" at bounding box center [481, 264] width 184 height 22
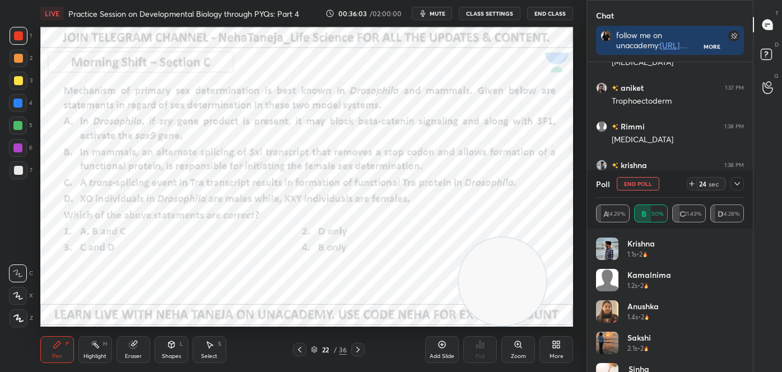
scroll to position [3969, 0]
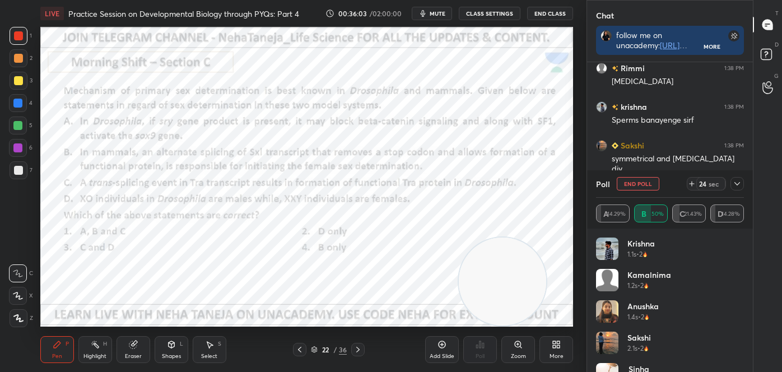
click at [99, 346] on icon at bounding box center [95, 344] width 9 height 9
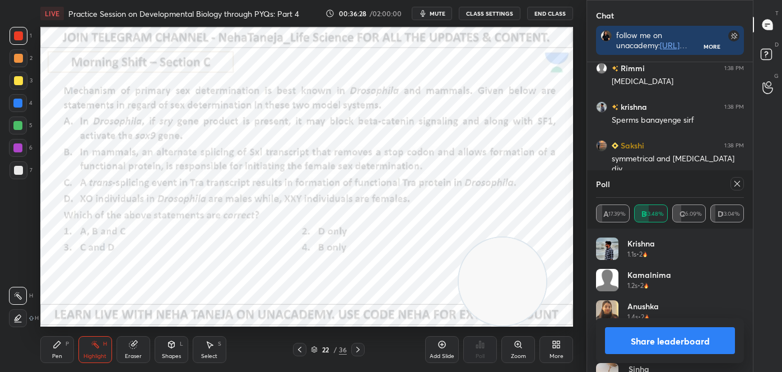
click at [576, 328] on div "LIVE Practice Session on Developmental Biology through PYQs: Part 4 00:36:28 / …" at bounding box center [307, 186] width 542 height 372
click at [645, 339] on button "Share leaderboard" at bounding box center [670, 340] width 130 height 27
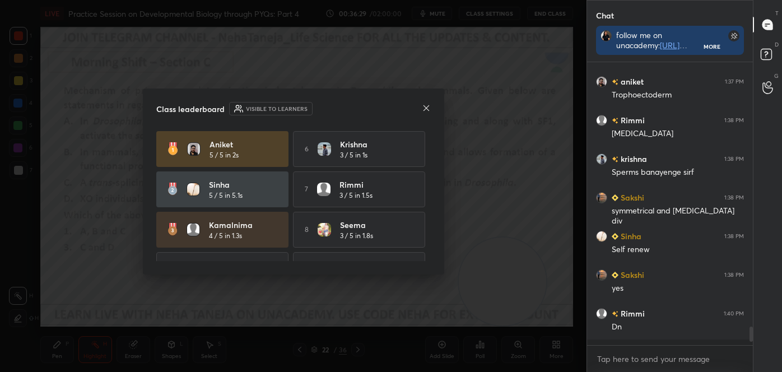
scroll to position [3912, 0]
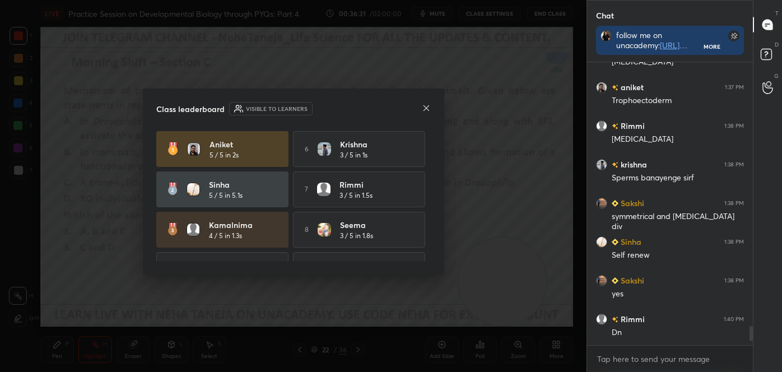
click at [425, 108] on icon at bounding box center [426, 108] width 6 height 6
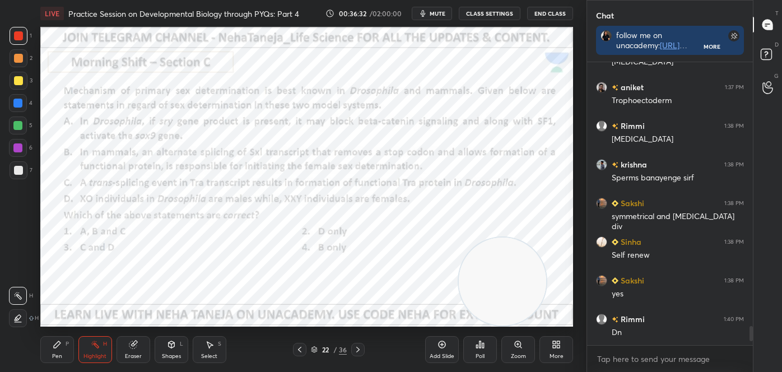
click at [61, 341] on div "Pen P" at bounding box center [57, 349] width 34 height 27
click at [16, 268] on div at bounding box center [18, 274] width 18 height 18
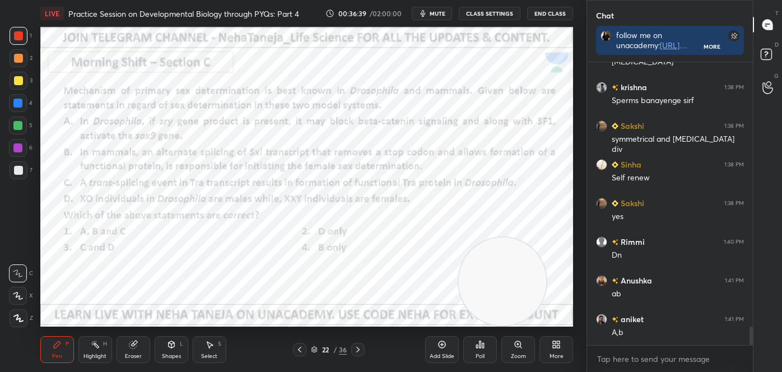
click at [101, 349] on div "Highlight H" at bounding box center [95, 349] width 34 height 27
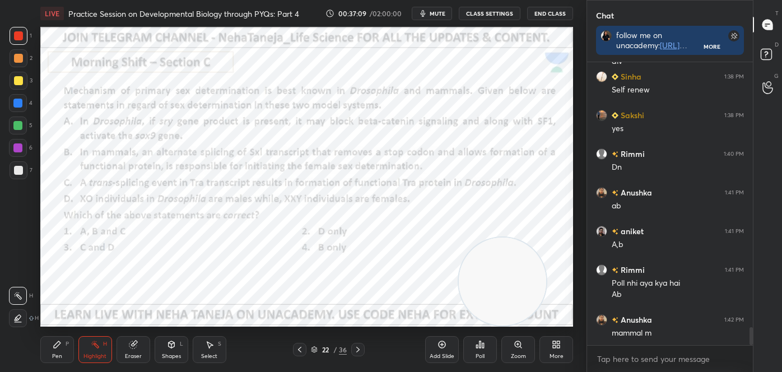
scroll to position [4116, 0]
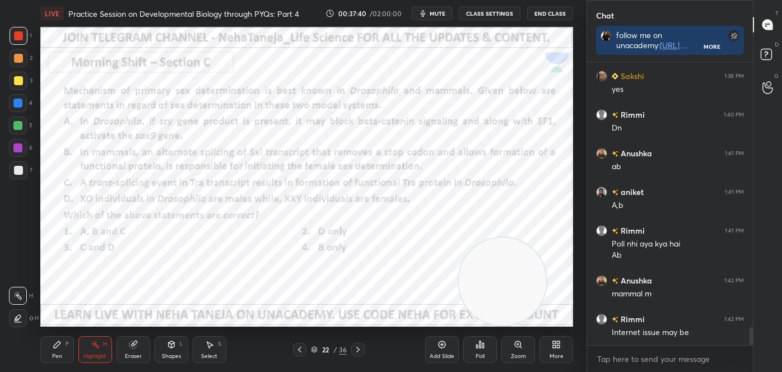
click at [65, 350] on div "Pen P" at bounding box center [57, 349] width 34 height 27
click at [20, 275] on icon at bounding box center [18, 274] width 10 height 8
click at [172, 349] on icon at bounding box center [171, 344] width 9 height 9
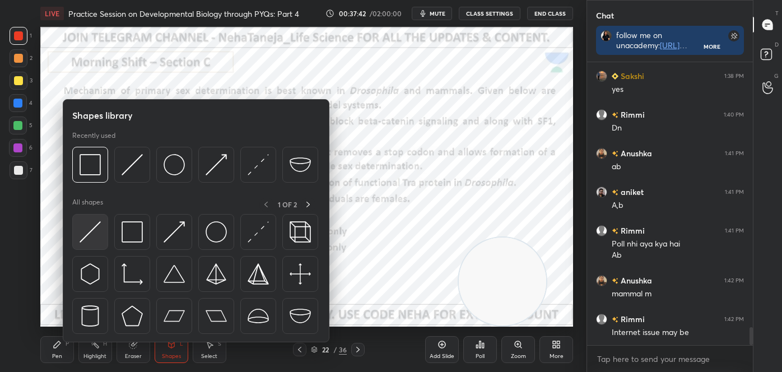
click at [90, 238] on img at bounding box center [90, 231] width 21 height 21
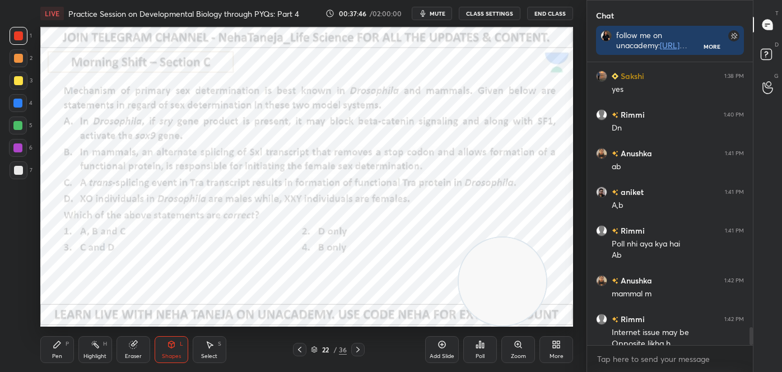
scroll to position [4128, 0]
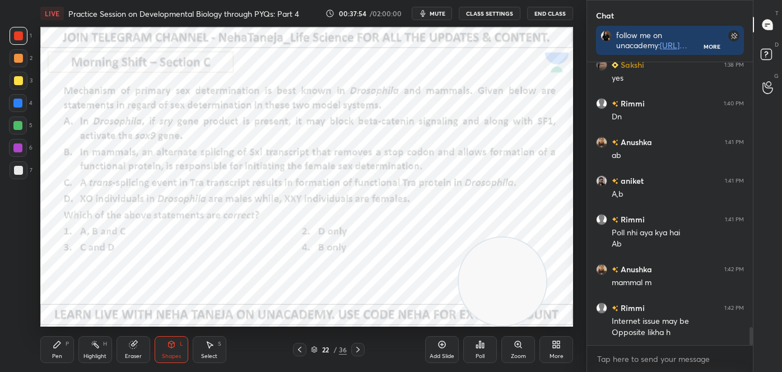
click at [57, 351] on div "Pen P" at bounding box center [57, 349] width 34 height 27
click at [10, 276] on div at bounding box center [18, 274] width 18 height 18
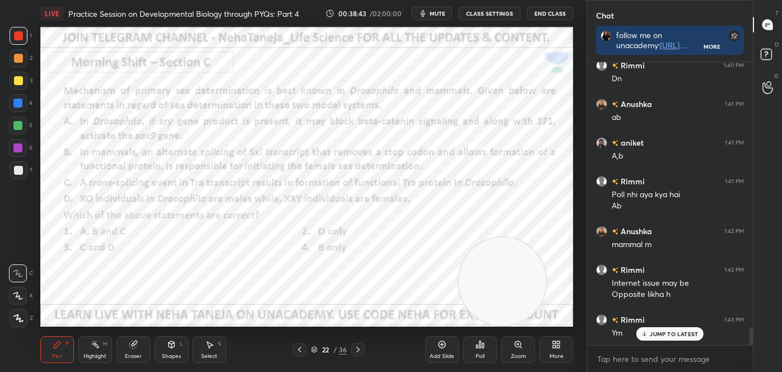
drag, startPoint x: 29, startPoint y: 186, endPoint x: 16, endPoint y: 142, distance: 45.6
click at [16, 142] on div "1 2 3 4 5 6 7 C X Z C X Z E E Erase all H H" at bounding box center [18, 177] width 36 height 300
click at [21, 145] on div at bounding box center [18, 148] width 18 height 18
click at [25, 151] on div at bounding box center [18, 148] width 18 height 18
click at [22, 125] on div at bounding box center [18, 126] width 18 height 18
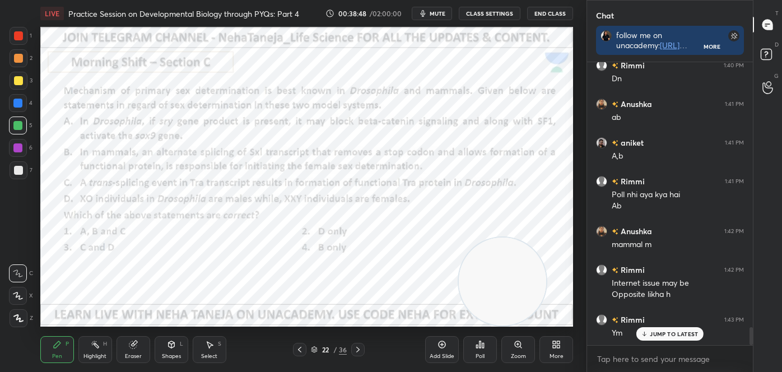
drag, startPoint x: 15, startPoint y: 103, endPoint x: 25, endPoint y: 109, distance: 11.5
click at [15, 104] on div at bounding box center [17, 103] width 9 height 9
drag, startPoint x: 15, startPoint y: 126, endPoint x: 25, endPoint y: 130, distance: 10.8
click at [15, 127] on div at bounding box center [17, 125] width 9 height 9
click at [16, 82] on div at bounding box center [18, 80] width 9 height 9
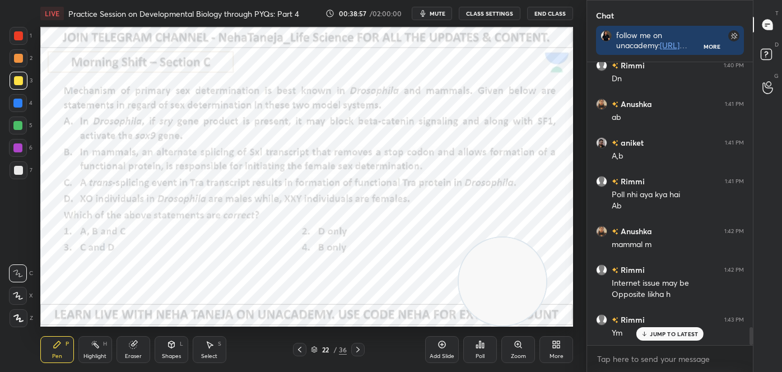
click at [21, 148] on div at bounding box center [17, 147] width 9 height 9
click at [16, 103] on div at bounding box center [17, 103] width 9 height 9
click at [17, 87] on div at bounding box center [19, 81] width 18 height 18
click at [16, 39] on div at bounding box center [18, 35] width 9 height 9
click at [91, 345] on icon at bounding box center [95, 344] width 9 height 9
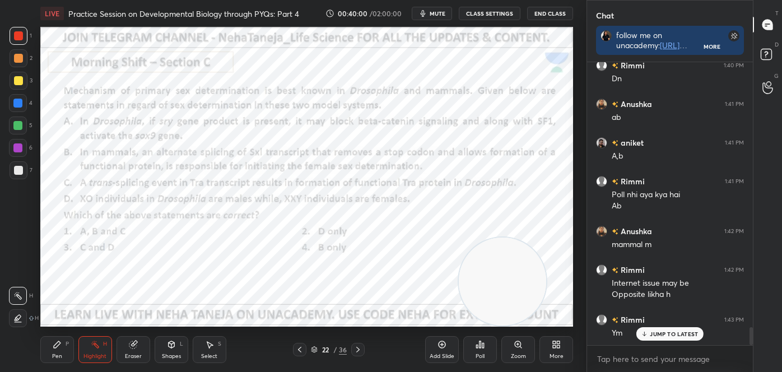
drag, startPoint x: 48, startPoint y: 351, endPoint x: 36, endPoint y: 341, distance: 15.5
click at [49, 350] on div "Pen P" at bounding box center [57, 349] width 34 height 27
drag, startPoint x: 90, startPoint y: 349, endPoint x: 87, endPoint y: 342, distance: 7.1
click at [89, 348] on div "Highlight H" at bounding box center [95, 349] width 34 height 27
click at [360, 349] on icon at bounding box center [358, 349] width 9 height 9
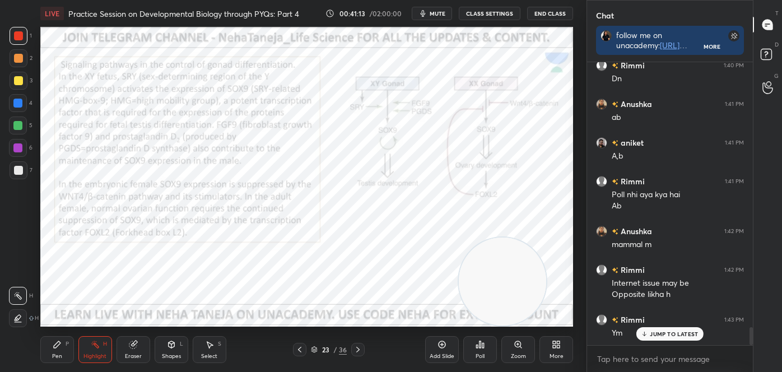
click at [353, 347] on div at bounding box center [357, 349] width 13 height 13
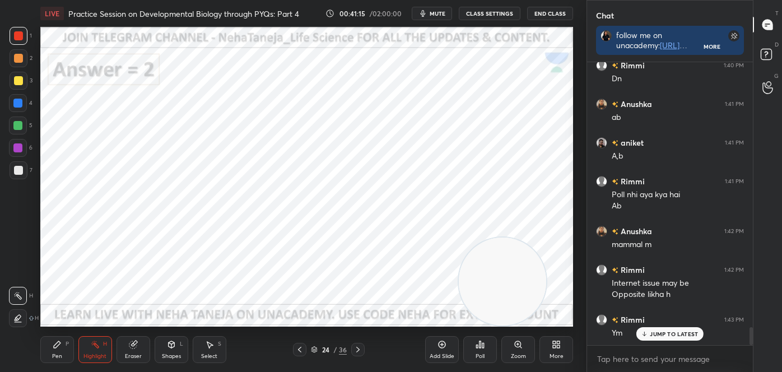
click at [359, 351] on icon at bounding box center [358, 349] width 9 height 9
click at [56, 344] on icon at bounding box center [57, 344] width 7 height 7
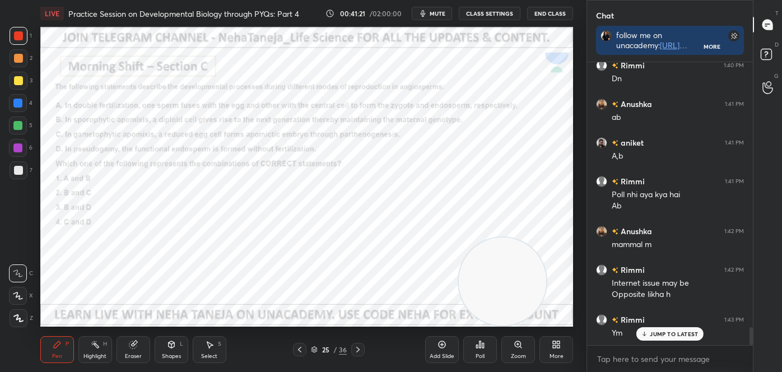
click at [13, 264] on div "C" at bounding box center [21, 271] width 24 height 22
click at [180, 347] on div "Shapes L" at bounding box center [172, 349] width 34 height 27
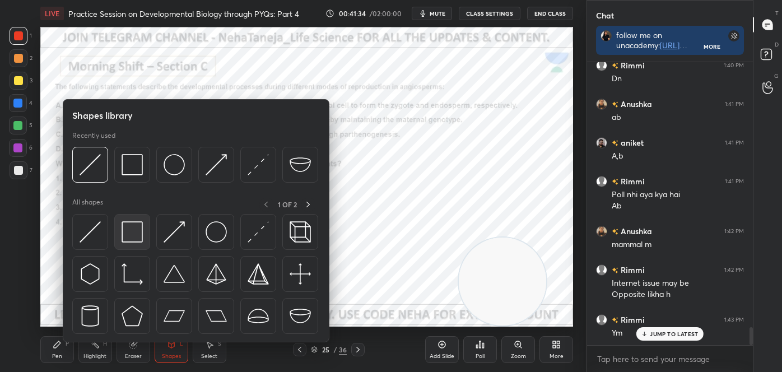
click at [122, 238] on img at bounding box center [132, 231] width 21 height 21
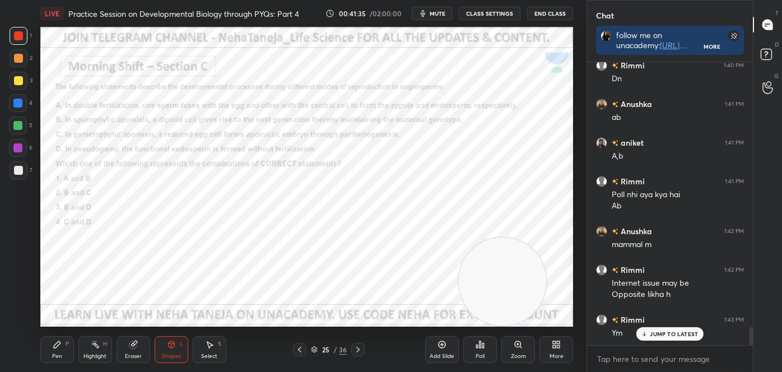
scroll to position [4204, 0]
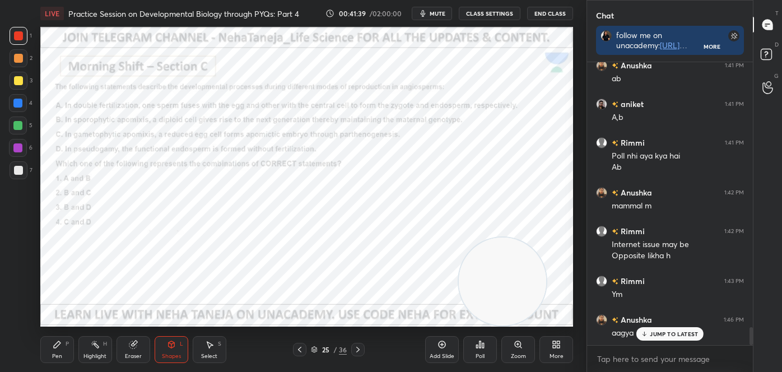
click at [62, 349] on div "Pen P" at bounding box center [57, 349] width 34 height 27
click at [19, 265] on div at bounding box center [18, 274] width 18 height 18
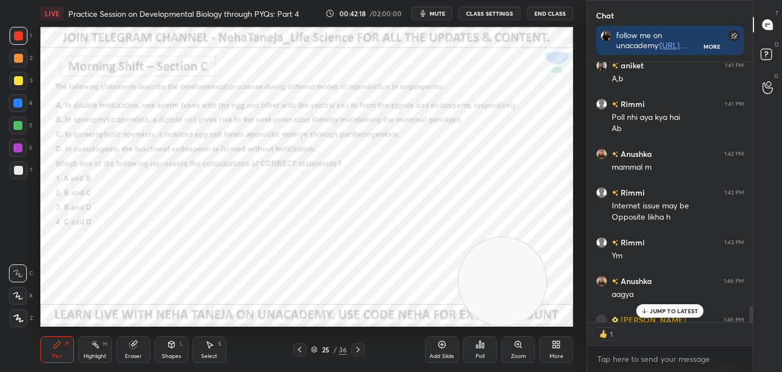
scroll to position [3, 3]
click at [481, 350] on div "Poll" at bounding box center [481, 349] width 34 height 27
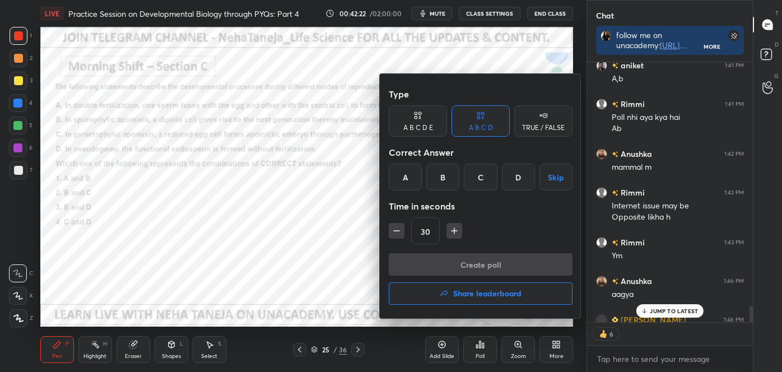
click at [406, 189] on div "A" at bounding box center [405, 177] width 33 height 27
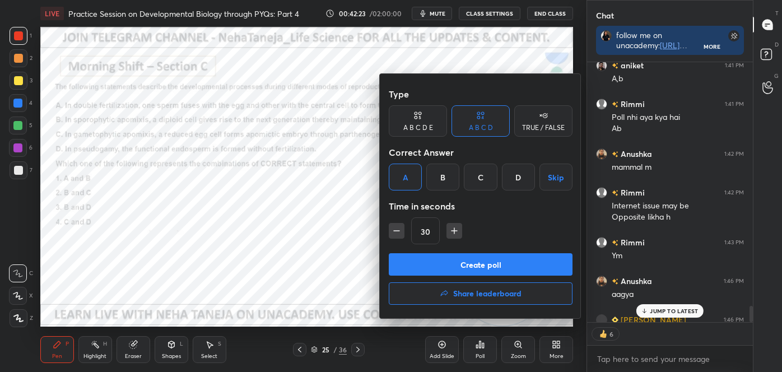
click at [423, 256] on button "Create poll" at bounding box center [481, 264] width 184 height 22
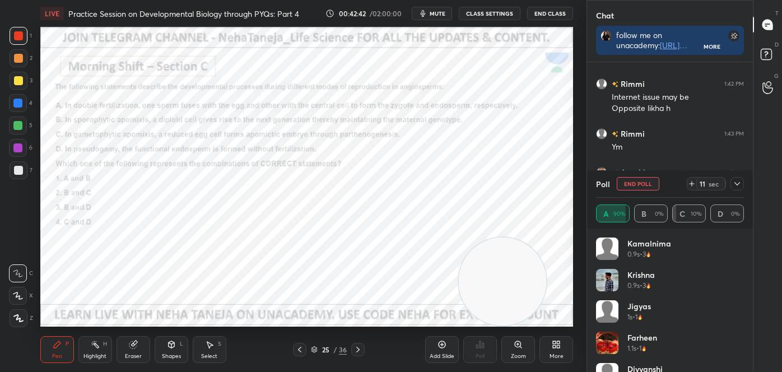
scroll to position [4390, 0]
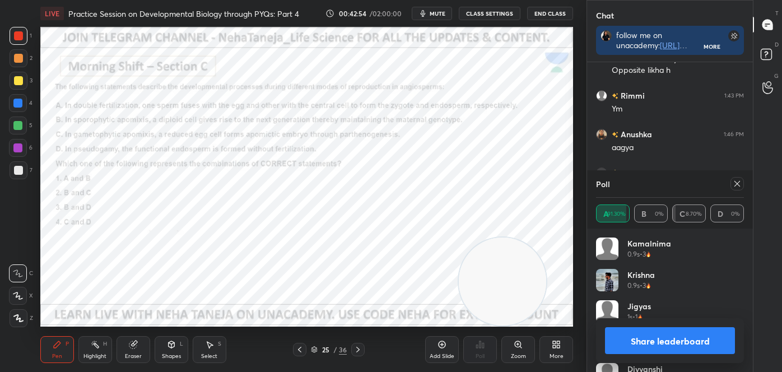
click at [649, 340] on button "Share leaderboard" at bounding box center [670, 340] width 130 height 27
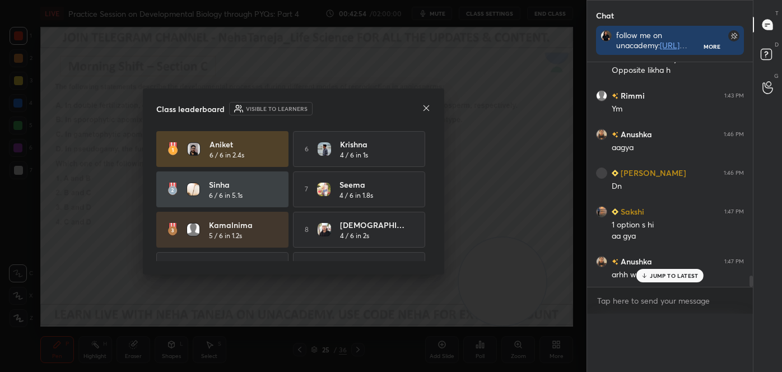
scroll to position [3, 3]
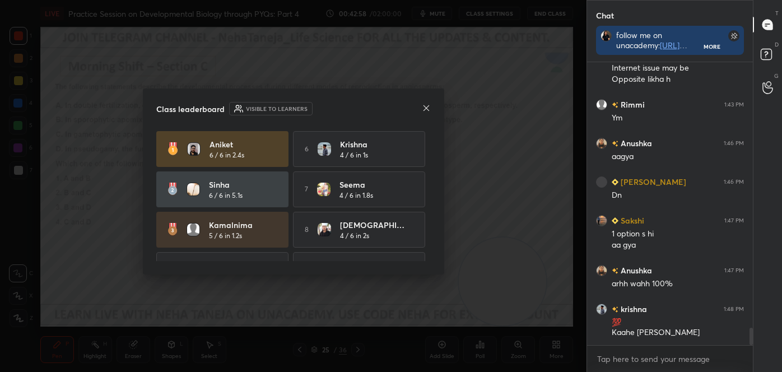
click at [430, 106] on icon at bounding box center [426, 108] width 9 height 9
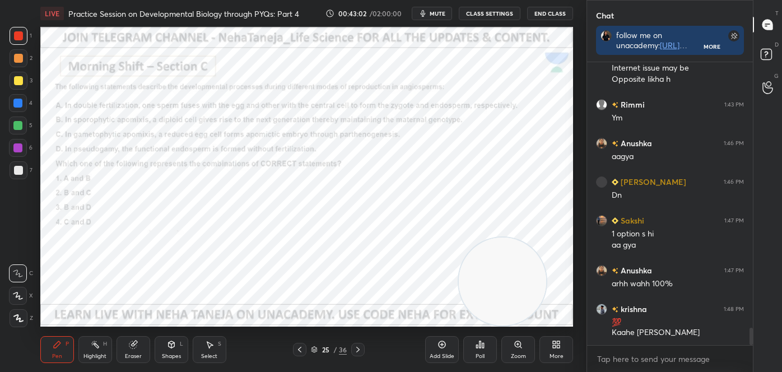
click at [95, 363] on div "Pen P Highlight H Eraser Shapes L Select S 25 / 36 Add Slide Poll Zoom More" at bounding box center [306, 349] width 533 height 45
click at [90, 359] on div "Highlight" at bounding box center [95, 357] width 23 height 6
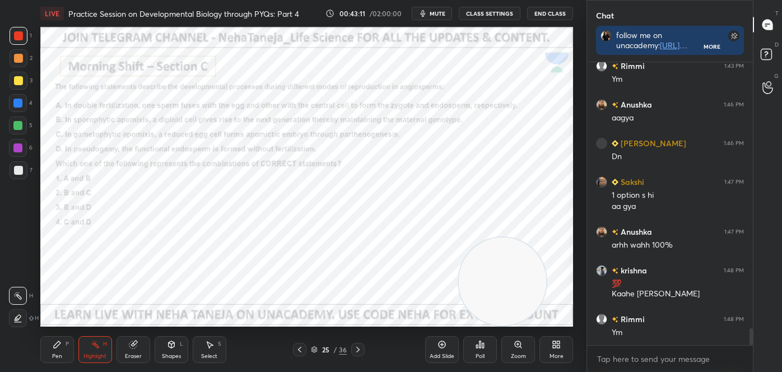
click at [59, 348] on div "Pen P" at bounding box center [57, 349] width 34 height 27
click at [22, 278] on div at bounding box center [18, 274] width 18 height 18
drag, startPoint x: 92, startPoint y: 354, endPoint x: 83, endPoint y: 336, distance: 20.6
click at [95, 349] on div "Highlight H" at bounding box center [95, 349] width 34 height 27
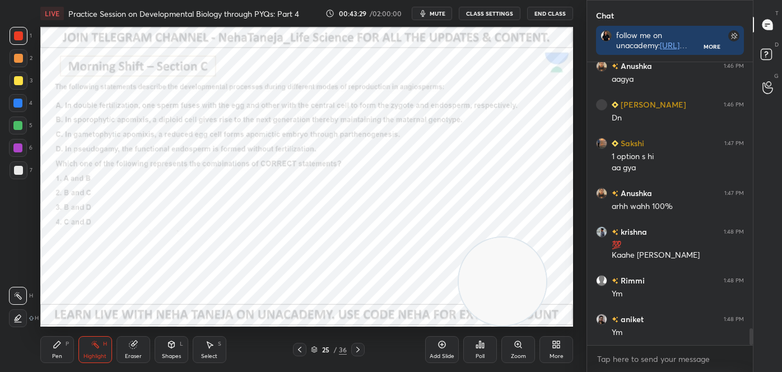
click at [58, 345] on icon at bounding box center [57, 344] width 9 height 9
click at [19, 265] on div at bounding box center [18, 274] width 18 height 18
click at [94, 354] on div "Highlight" at bounding box center [95, 357] width 23 height 6
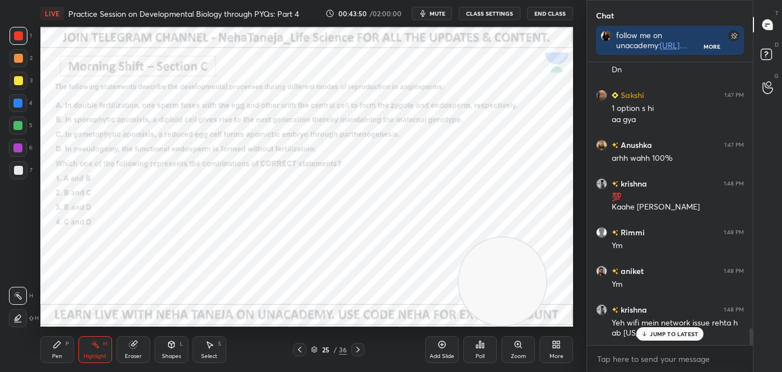
click at [65, 350] on div "Pen P" at bounding box center [57, 349] width 34 height 27
click at [16, 274] on icon at bounding box center [17, 273] width 9 height 7
click at [352, 351] on div at bounding box center [357, 349] width 13 height 13
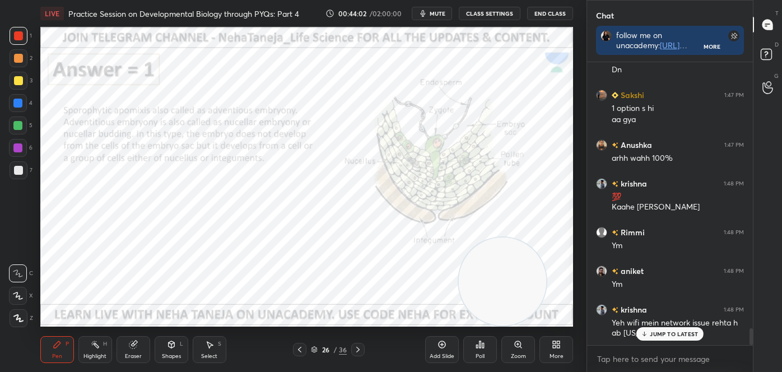
click at [103, 345] on div "Highlight H" at bounding box center [95, 349] width 34 height 27
drag, startPoint x: 359, startPoint y: 346, endPoint x: 358, endPoint y: 340, distance: 6.4
click at [359, 346] on icon at bounding box center [358, 349] width 9 height 9
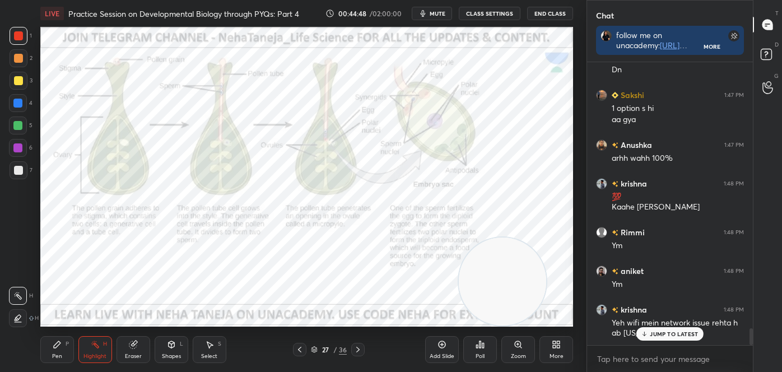
click at [359, 349] on icon at bounding box center [358, 349] width 9 height 9
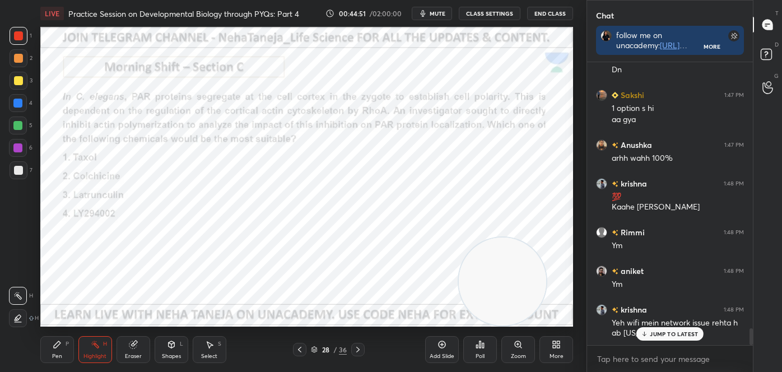
click at [53, 354] on div "Pen" at bounding box center [57, 357] width 10 height 6
click at [15, 271] on icon at bounding box center [18, 274] width 10 height 8
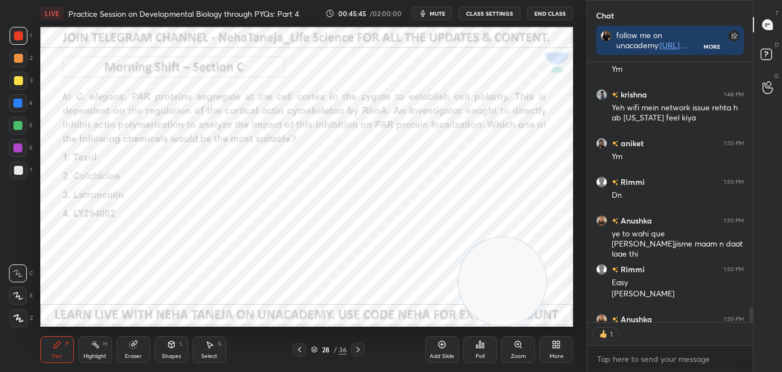
scroll to position [257, 163]
click at [478, 346] on icon at bounding box center [480, 344] width 9 height 9
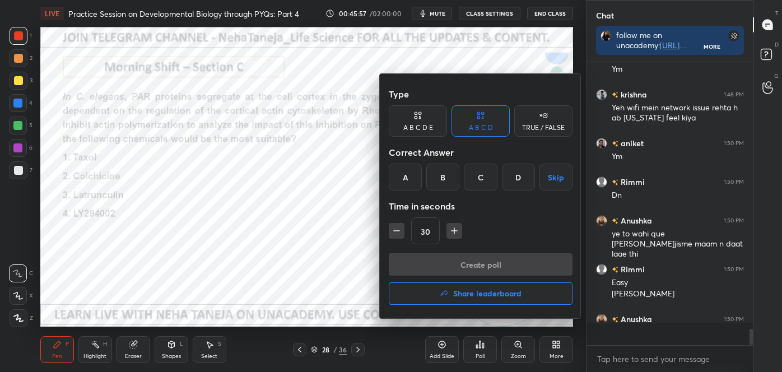
scroll to position [280, 163]
drag, startPoint x: 485, startPoint y: 177, endPoint x: 485, endPoint y: 195, distance: 18.5
click at [485, 177] on div "C" at bounding box center [480, 177] width 33 height 27
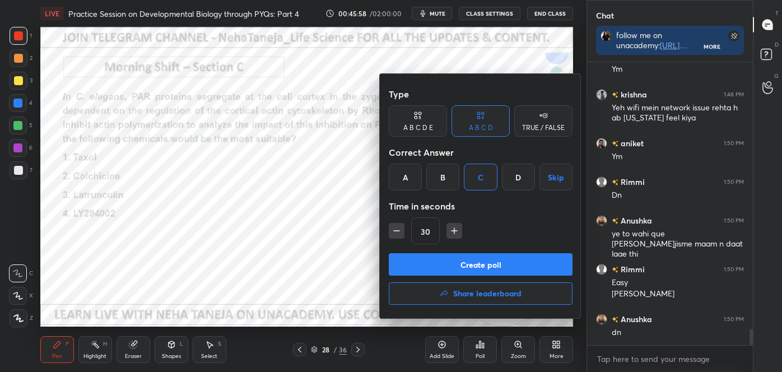
click at [476, 263] on button "Create poll" at bounding box center [481, 264] width 184 height 22
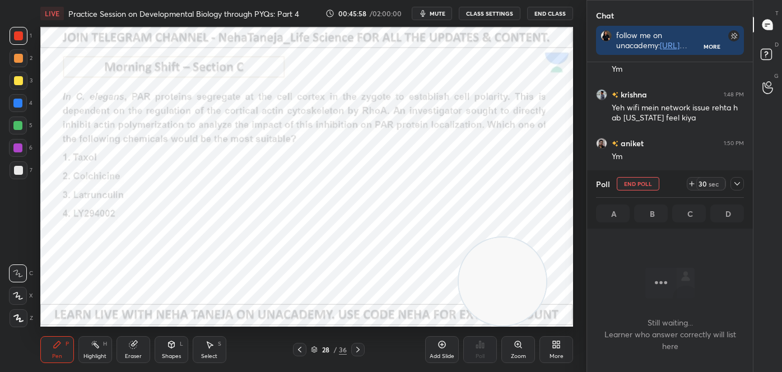
scroll to position [221, 163]
click at [91, 343] on circle at bounding box center [91, 343] width 1 height 1
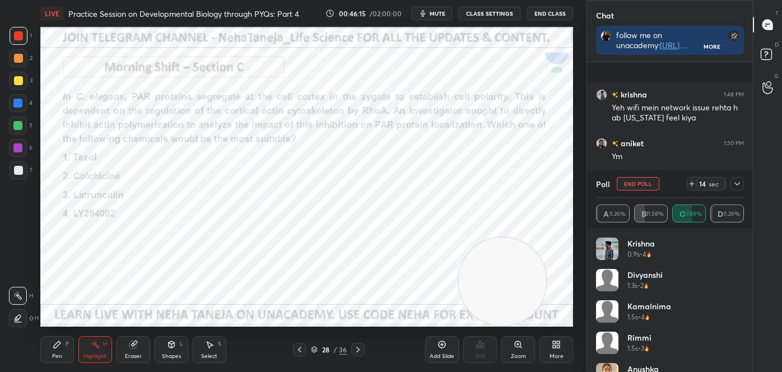
scroll to position [4819, 0]
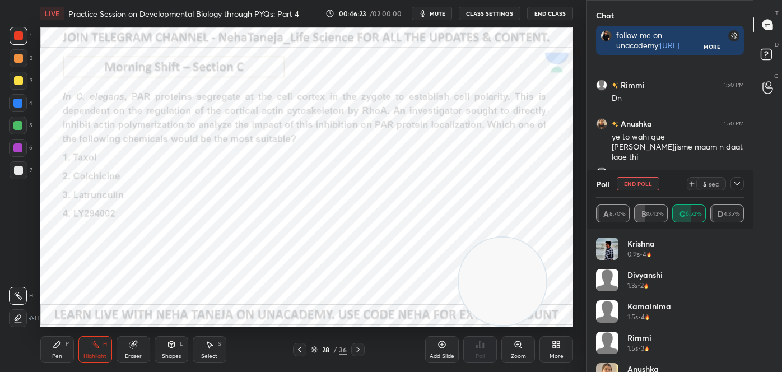
drag, startPoint x: 19, startPoint y: 313, endPoint x: 36, endPoint y: 298, distance: 22.3
click at [19, 312] on div at bounding box center [18, 318] width 18 height 18
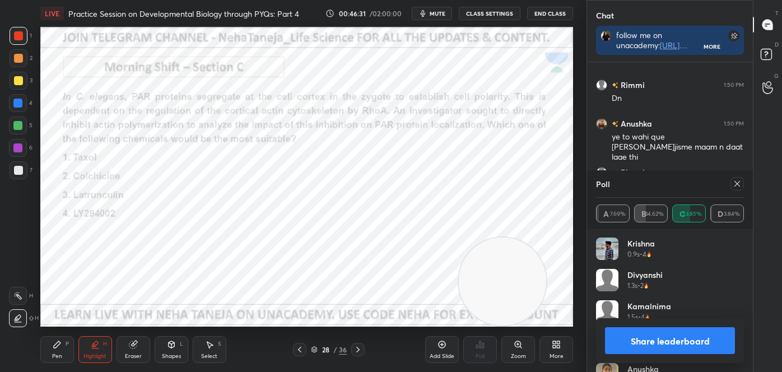
scroll to position [4829, 0]
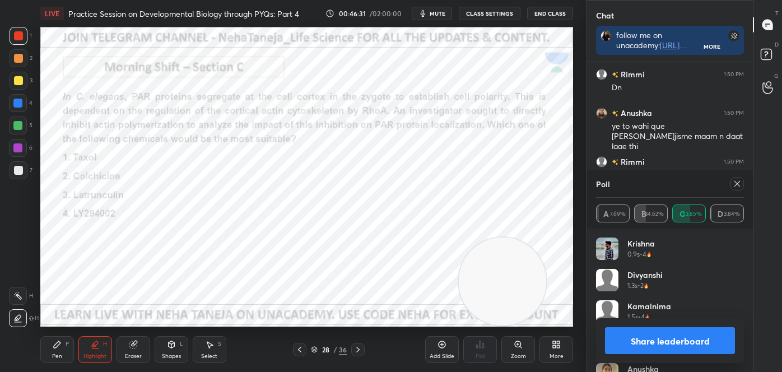
drag, startPoint x: 19, startPoint y: 104, endPoint x: 36, endPoint y: 99, distance: 17.9
click at [20, 104] on div at bounding box center [17, 103] width 9 height 9
drag, startPoint x: 715, startPoint y: 337, endPoint x: 710, endPoint y: 328, distance: 9.8
click at [715, 335] on button "Share leaderboard" at bounding box center [670, 340] width 130 height 27
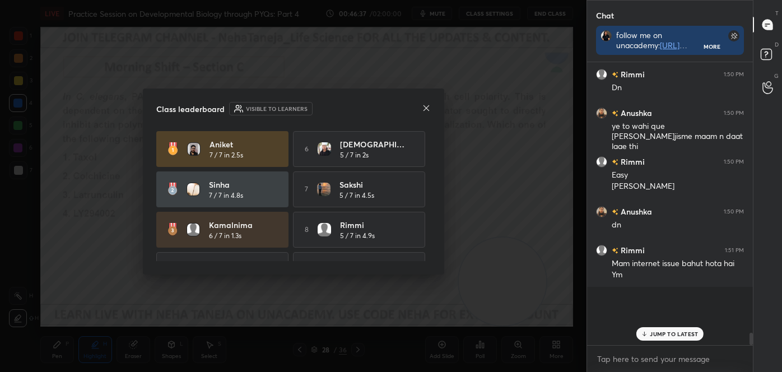
scroll to position [4806, 0]
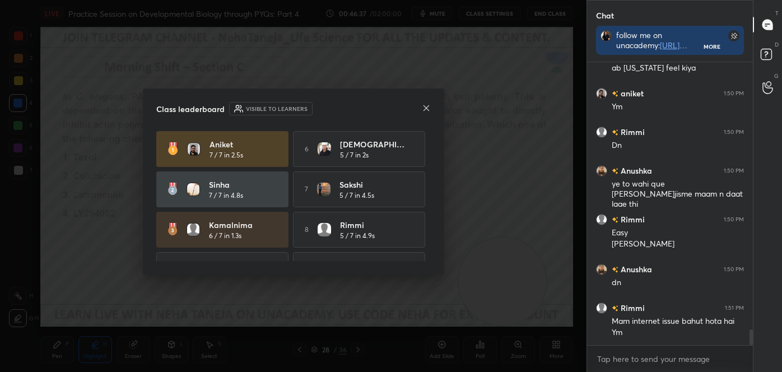
click at [425, 108] on icon at bounding box center [426, 108] width 9 height 9
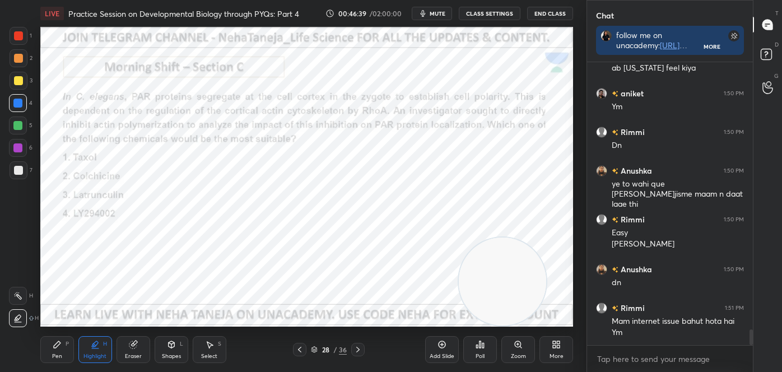
drag, startPoint x: 19, startPoint y: 297, endPoint x: 39, endPoint y: 280, distance: 26.3
click at [22, 293] on div at bounding box center [18, 296] width 18 height 18
click at [20, 315] on icon at bounding box center [18, 318] width 6 height 6
click at [13, 123] on div at bounding box center [17, 125] width 9 height 9
click at [21, 105] on div at bounding box center [17, 103] width 9 height 9
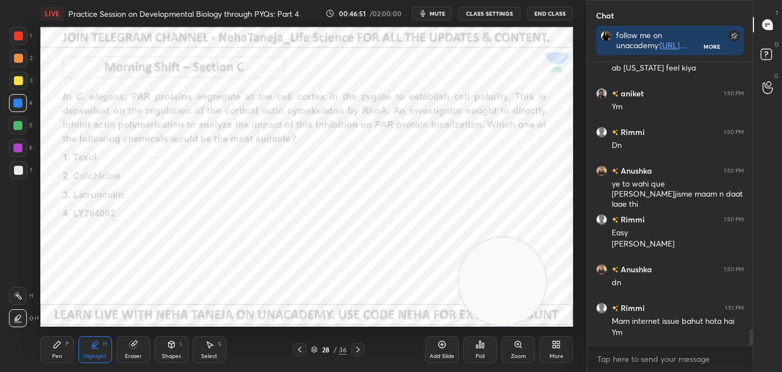
drag, startPoint x: 14, startPoint y: 122, endPoint x: 28, endPoint y: 122, distance: 14.0
click at [13, 122] on div at bounding box center [17, 125] width 9 height 9
drag, startPoint x: 12, startPoint y: 105, endPoint x: 24, endPoint y: 104, distance: 12.3
click at [13, 105] on div at bounding box center [18, 103] width 18 height 18
click at [26, 292] on div at bounding box center [18, 296] width 18 height 18
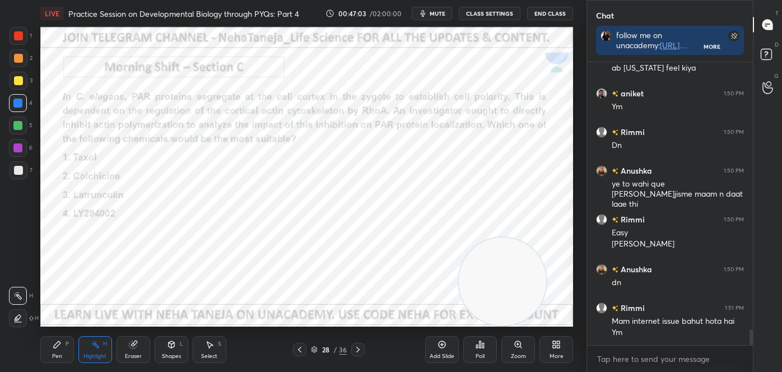
click at [20, 289] on div at bounding box center [18, 296] width 18 height 18
drag, startPoint x: 50, startPoint y: 353, endPoint x: 45, endPoint y: 346, distance: 8.6
click at [49, 350] on div "Pen P" at bounding box center [57, 349] width 34 height 27
click at [26, 318] on div at bounding box center [19, 318] width 18 height 18
click at [16, 58] on div at bounding box center [18, 58] width 9 height 9
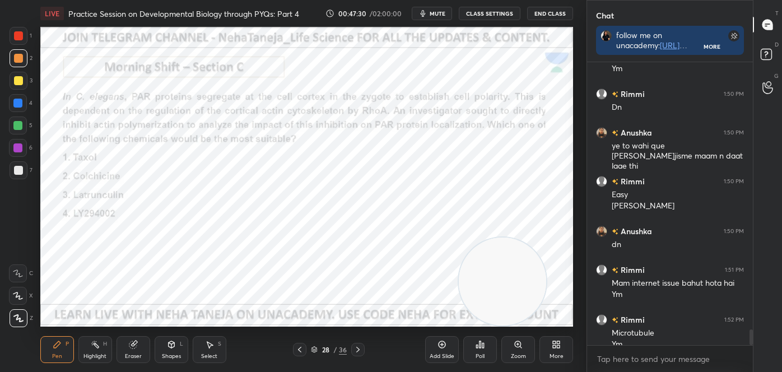
scroll to position [4821, 0]
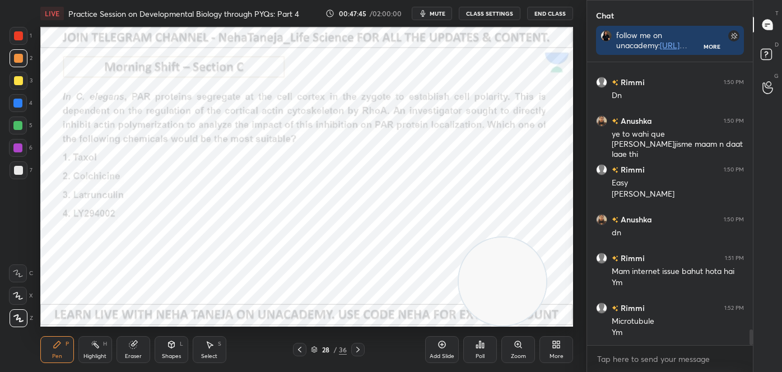
click at [357, 345] on icon at bounding box center [358, 349] width 9 height 9
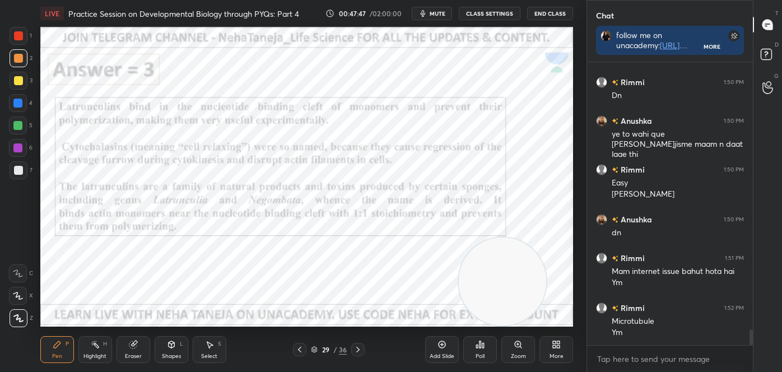
click at [302, 346] on icon at bounding box center [299, 349] width 9 height 9
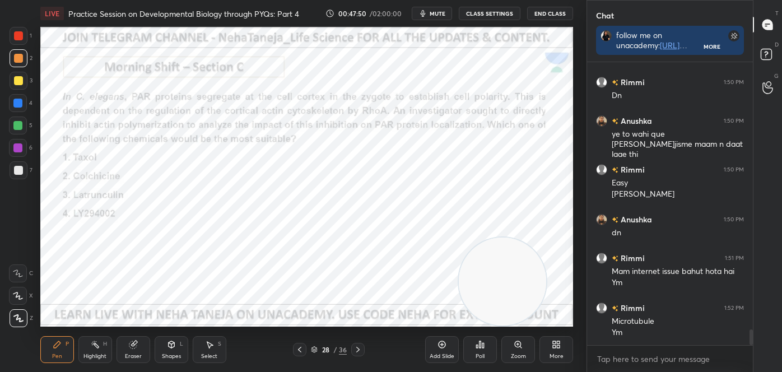
click at [355, 351] on icon at bounding box center [358, 349] width 9 height 9
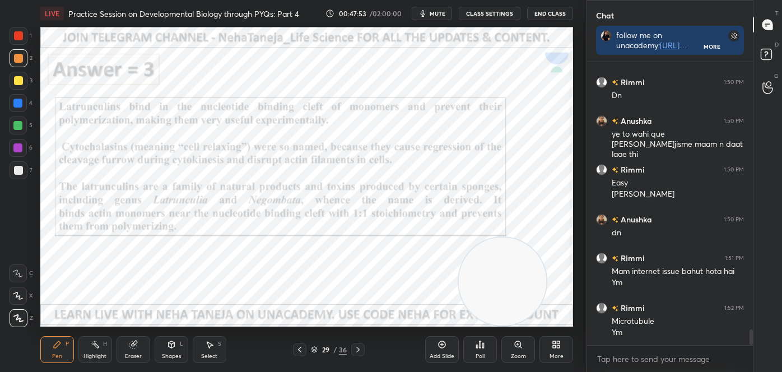
drag, startPoint x: 93, startPoint y: 345, endPoint x: 89, endPoint y: 339, distance: 6.8
click at [94, 344] on icon at bounding box center [95, 344] width 9 height 9
click at [20, 294] on icon at bounding box center [17, 295] width 9 height 9
drag, startPoint x: 14, startPoint y: 66, endPoint x: 14, endPoint y: 81, distance: 15.7
click at [14, 79] on div "1 2 3 4 5 6 7" at bounding box center [21, 105] width 24 height 157
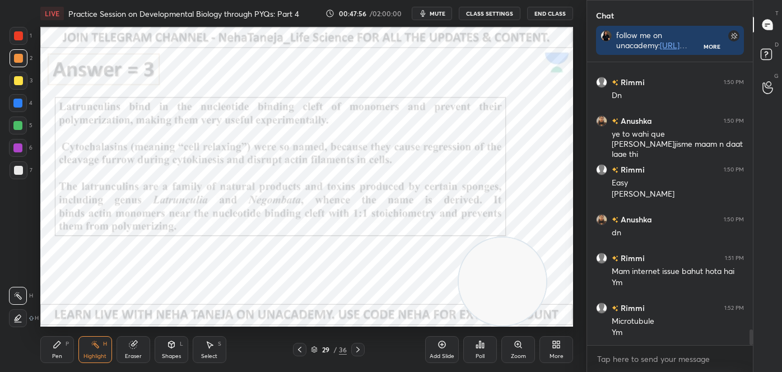
click at [15, 82] on div at bounding box center [18, 80] width 9 height 9
drag, startPoint x: 16, startPoint y: 81, endPoint x: 10, endPoint y: 79, distance: 6.0
click at [16, 82] on div at bounding box center [18, 80] width 9 height 9
click at [16, 33] on div at bounding box center [18, 35] width 9 height 9
click at [303, 349] on icon at bounding box center [299, 349] width 9 height 9
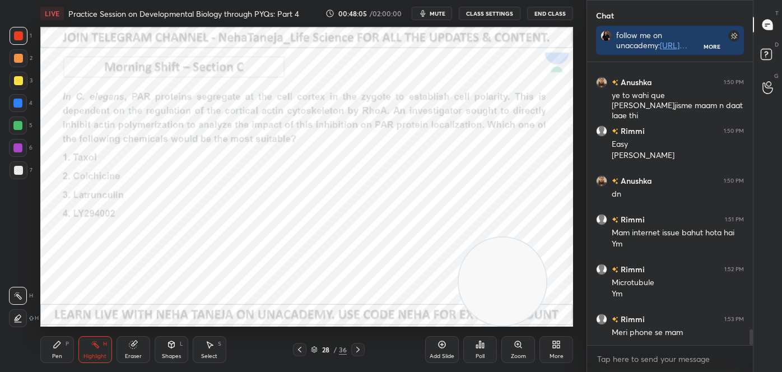
scroll to position [4899, 0]
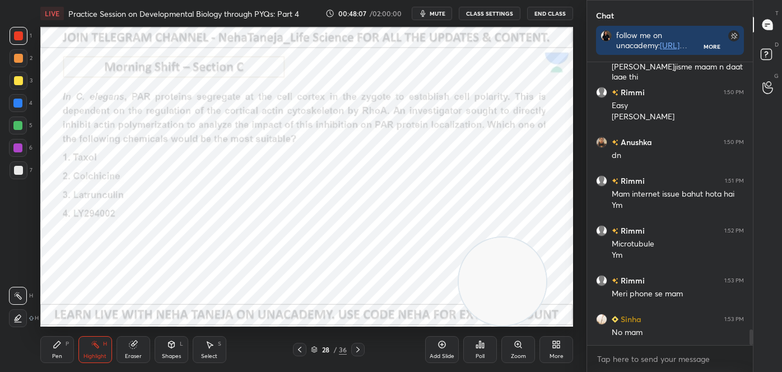
click at [349, 347] on div "28 / 36" at bounding box center [329, 349] width 72 height 13
click at [359, 349] on icon at bounding box center [357, 350] width 3 height 6
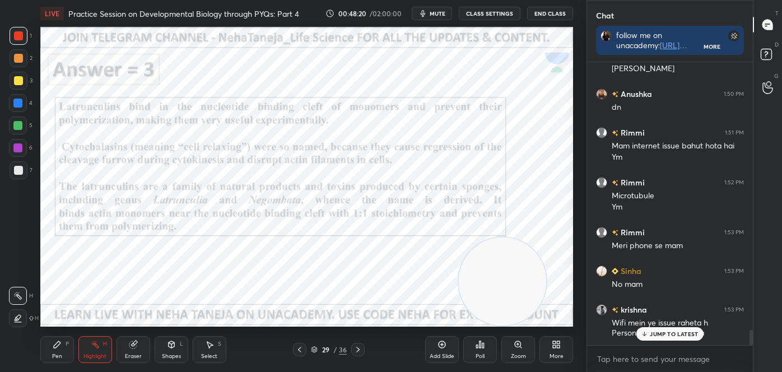
scroll to position [4986, 0]
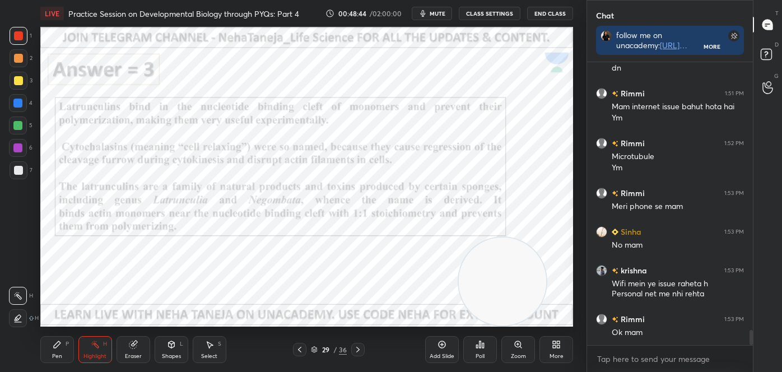
click at [302, 347] on icon at bounding box center [299, 349] width 9 height 9
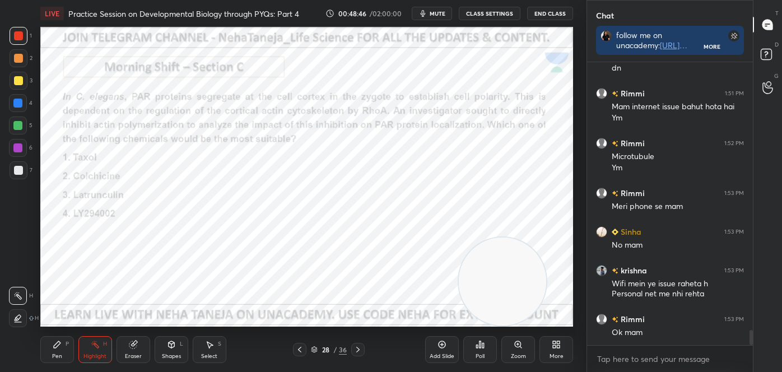
drag, startPoint x: 353, startPoint y: 349, endPoint x: 354, endPoint y: 358, distance: 9.0
click at [353, 349] on div at bounding box center [357, 349] width 13 height 13
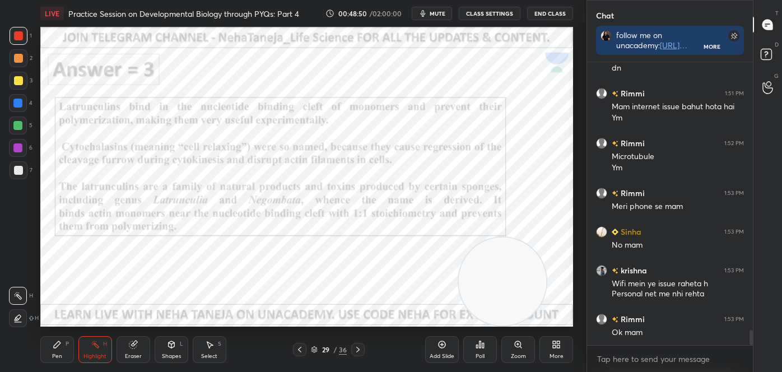
scroll to position [5025, 0]
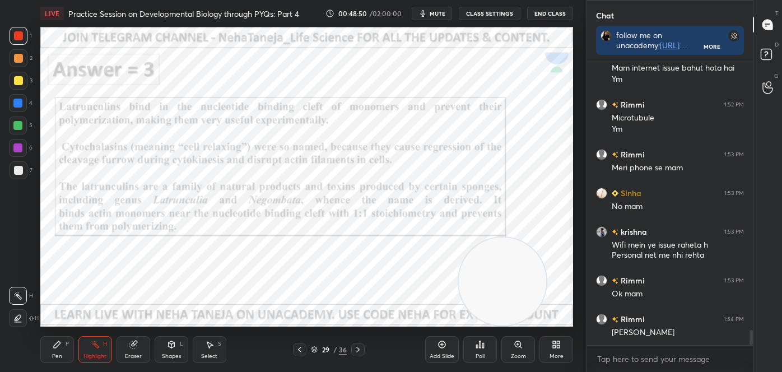
click at [19, 317] on icon at bounding box center [17, 318] width 9 height 9
click at [299, 351] on icon at bounding box center [299, 349] width 9 height 9
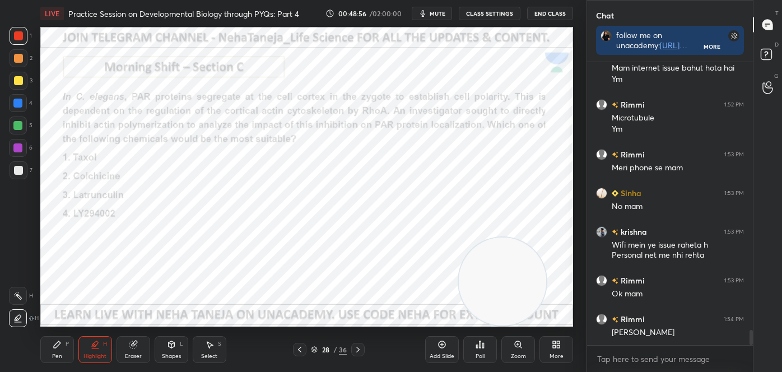
click at [359, 345] on icon at bounding box center [358, 349] width 9 height 9
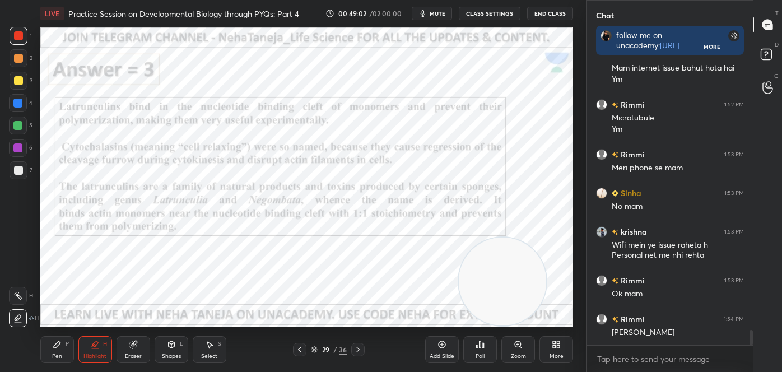
click at [356, 350] on icon at bounding box center [358, 349] width 9 height 9
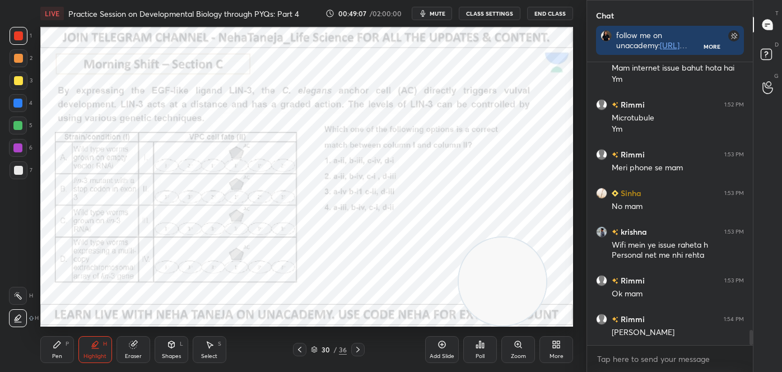
click at [172, 350] on div "Shapes L" at bounding box center [172, 349] width 34 height 27
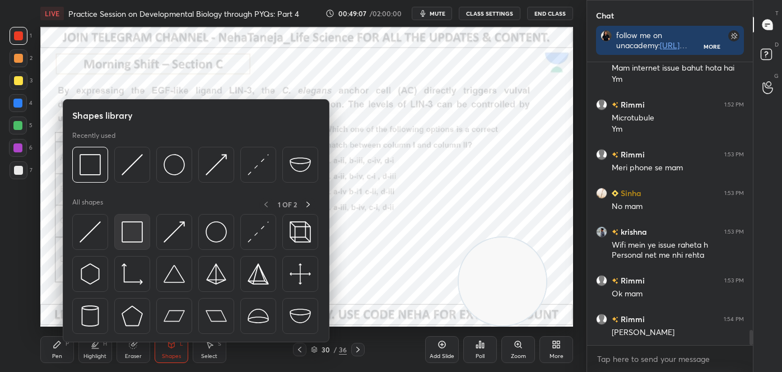
click at [137, 230] on img at bounding box center [132, 231] width 21 height 21
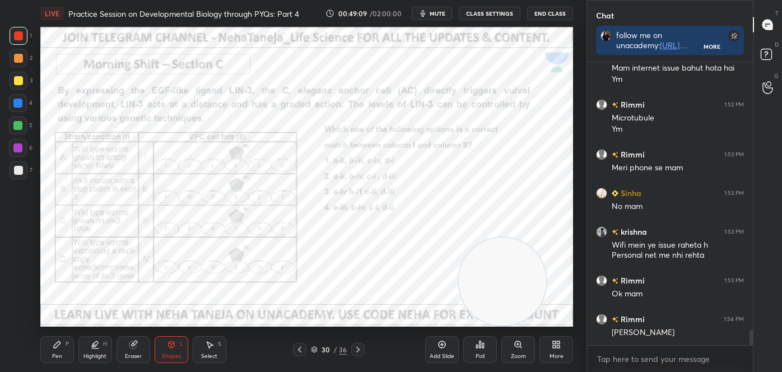
click at [17, 36] on div at bounding box center [18, 35] width 9 height 9
click at [173, 349] on icon at bounding box center [171, 344] width 9 height 9
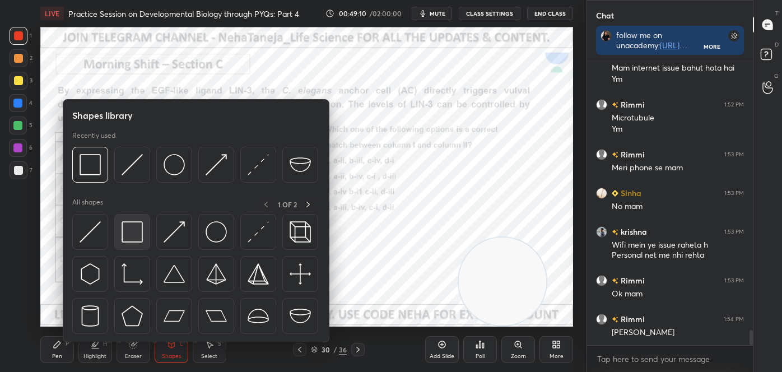
click at [133, 232] on img at bounding box center [132, 231] width 21 height 21
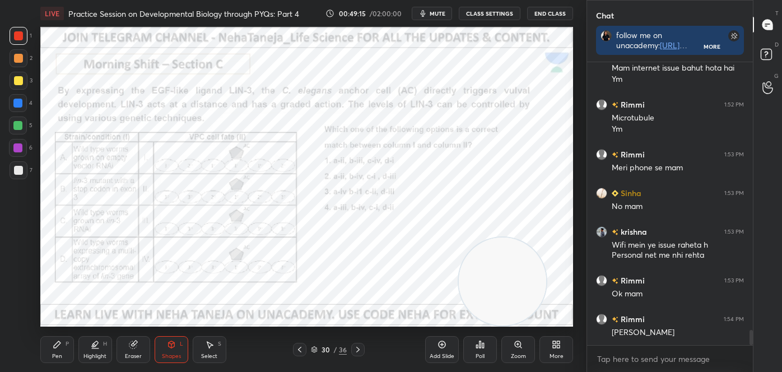
click at [48, 350] on div "Pen P" at bounding box center [57, 349] width 34 height 27
click at [16, 276] on div at bounding box center [18, 274] width 18 height 18
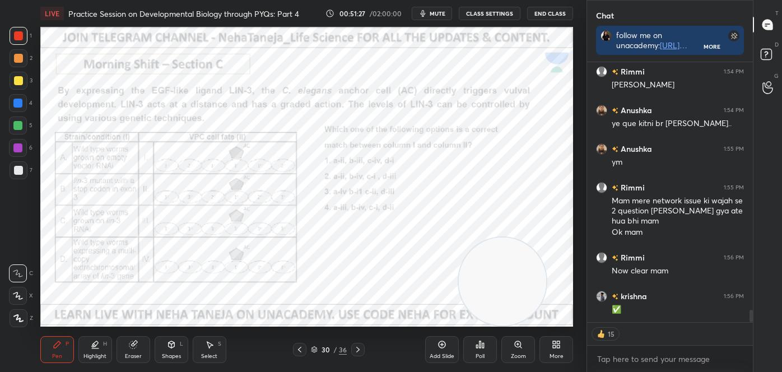
scroll to position [5311, 0]
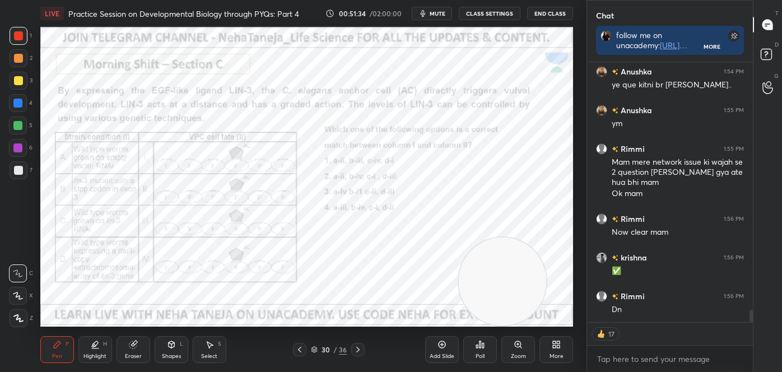
click at [474, 337] on div "Poll" at bounding box center [481, 349] width 34 height 27
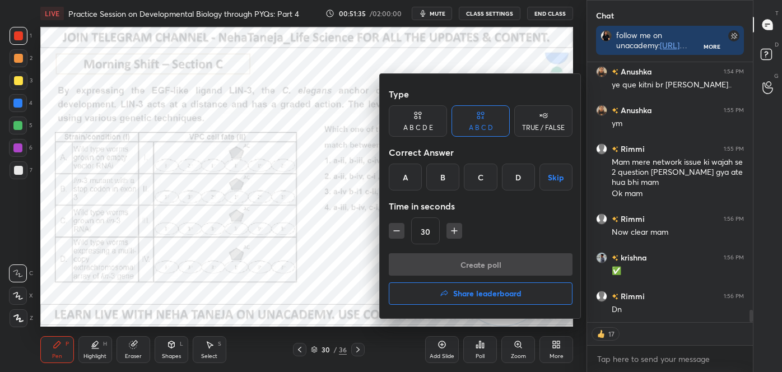
click at [409, 169] on div "A" at bounding box center [405, 177] width 33 height 27
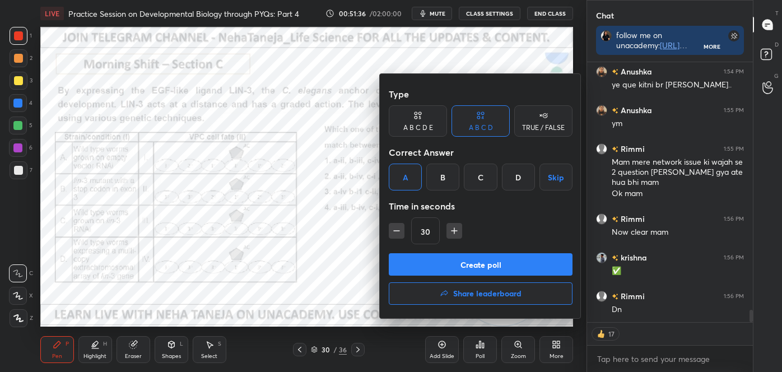
click at [425, 274] on button "Create poll" at bounding box center [481, 264] width 184 height 22
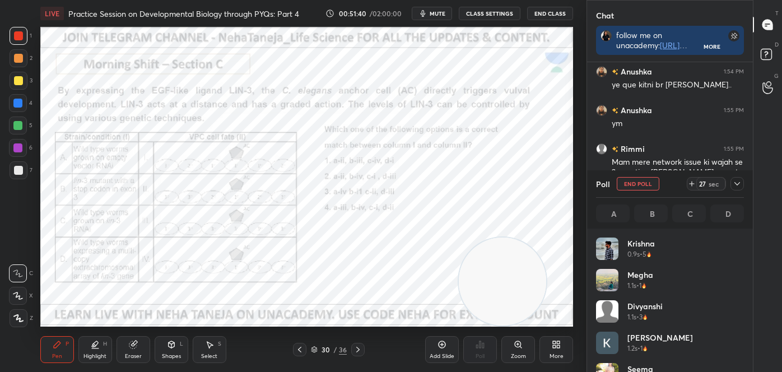
scroll to position [5347, 0]
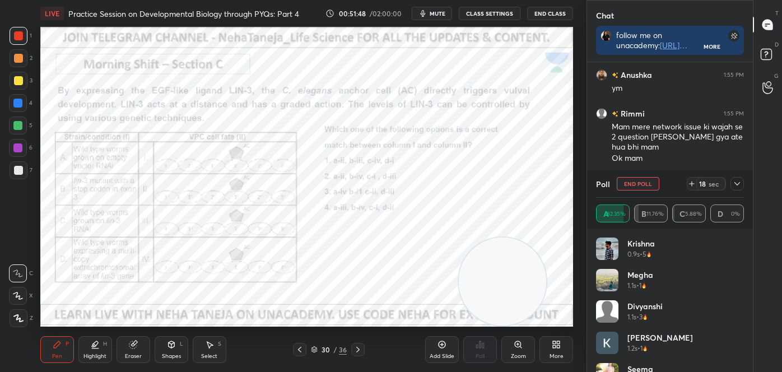
click at [103, 347] on div "H" at bounding box center [105, 344] width 4 height 6
click at [17, 295] on icon at bounding box center [17, 295] width 9 height 9
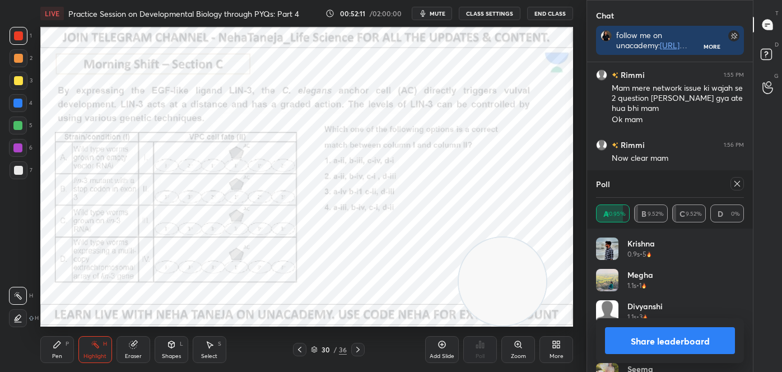
click at [669, 335] on button "Share leaderboard" at bounding box center [670, 340] width 130 height 27
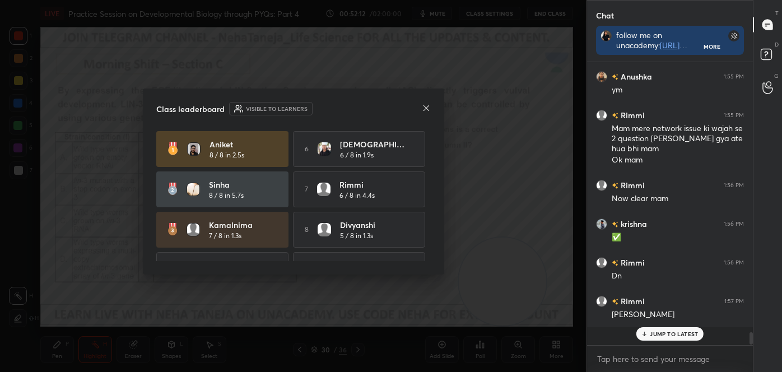
scroll to position [180, 163]
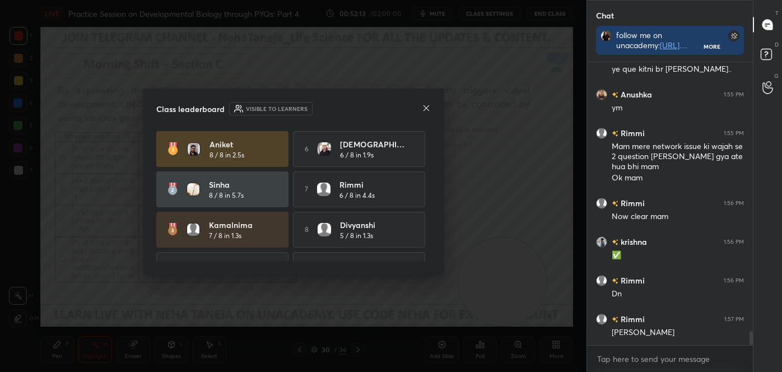
click at [427, 105] on icon at bounding box center [426, 108] width 9 height 9
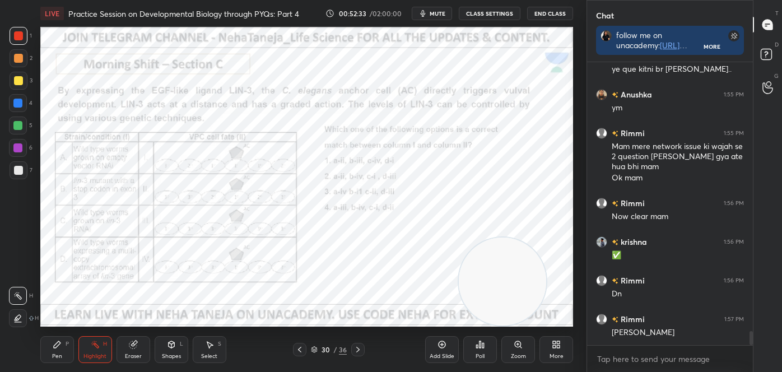
click at [159, 345] on div "Shapes L" at bounding box center [172, 349] width 34 height 27
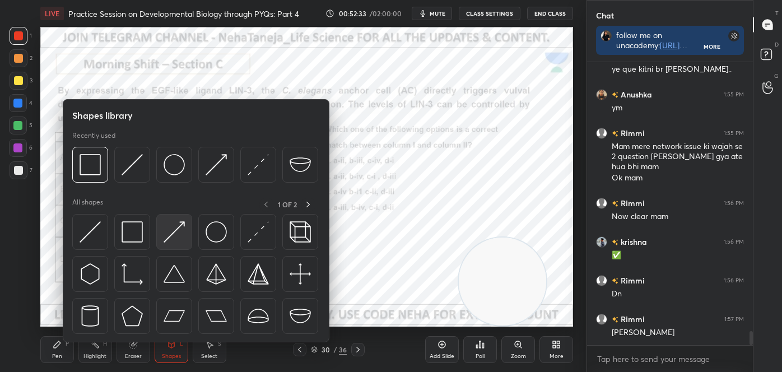
click at [156, 228] on div at bounding box center [174, 232] width 36 height 36
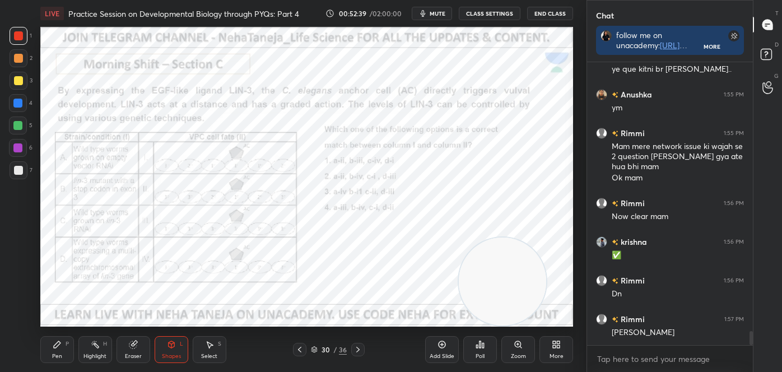
click at [91, 350] on div "Highlight H" at bounding box center [95, 349] width 34 height 27
click at [58, 351] on div "Pen P" at bounding box center [57, 349] width 34 height 27
click at [15, 275] on icon at bounding box center [18, 274] width 10 height 8
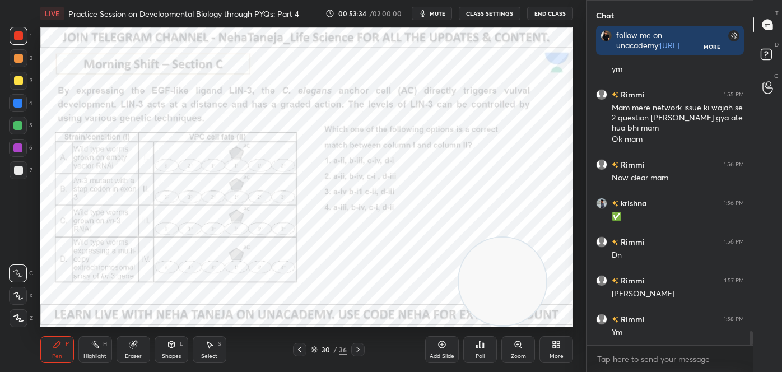
click at [358, 348] on icon at bounding box center [358, 349] width 9 height 9
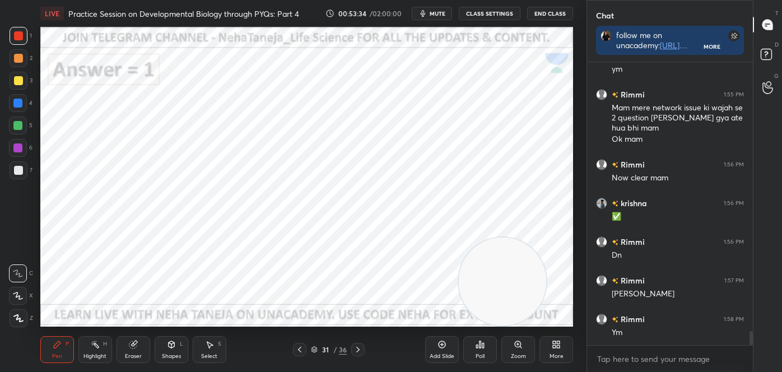
click at [359, 349] on icon at bounding box center [358, 349] width 9 height 9
click at [172, 346] on icon at bounding box center [172, 344] width 6 height 7
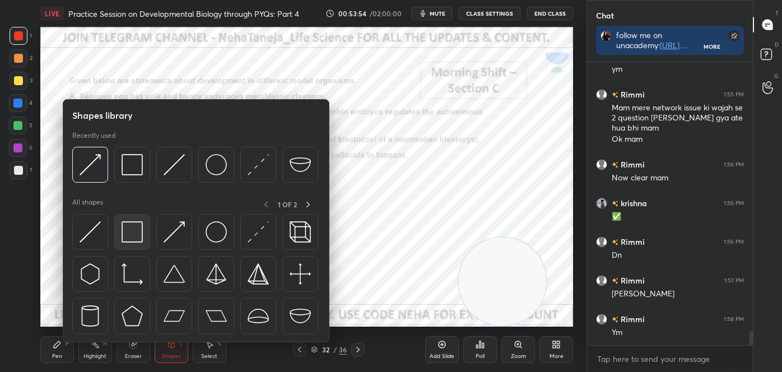
click at [128, 235] on img at bounding box center [132, 231] width 21 height 21
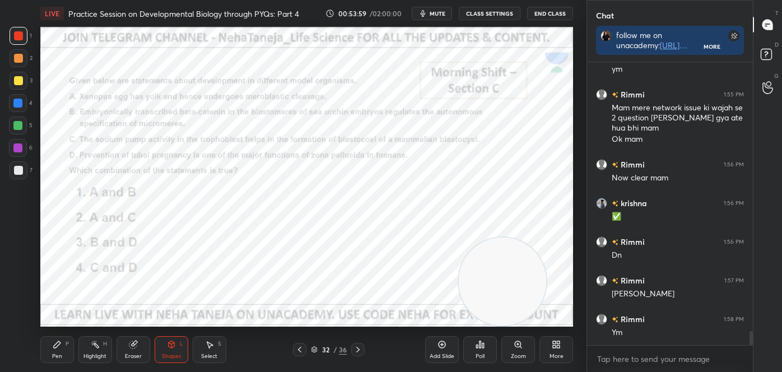
click at [54, 354] on div "Pen" at bounding box center [57, 357] width 10 height 6
drag, startPoint x: 19, startPoint y: 261, endPoint x: 18, endPoint y: 267, distance: 6.7
click at [19, 262] on div "C" at bounding box center [21, 271] width 24 height 22
click at [18, 271] on icon at bounding box center [18, 274] width 10 height 8
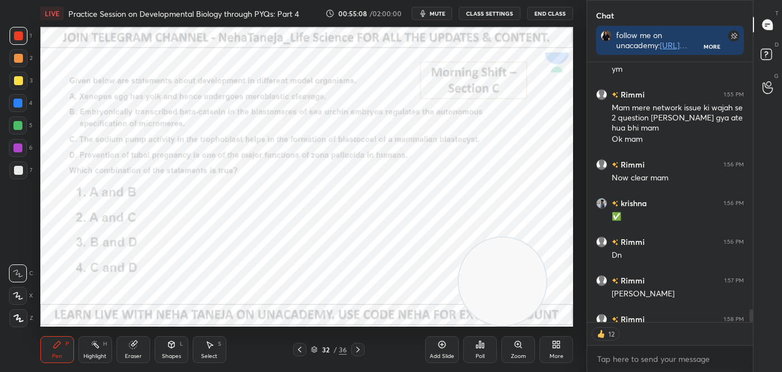
click at [474, 352] on div "Poll" at bounding box center [481, 349] width 34 height 27
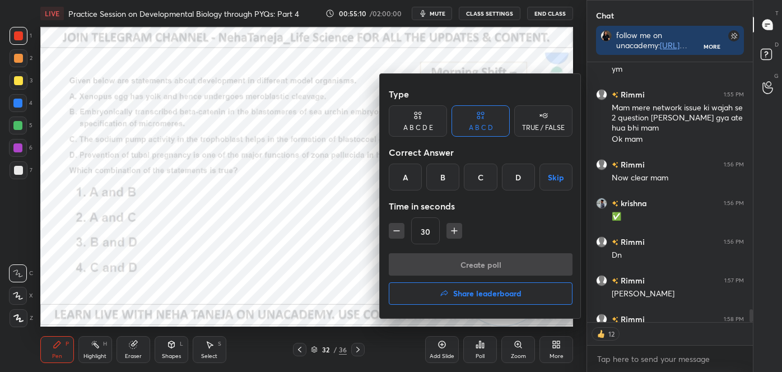
drag, startPoint x: 517, startPoint y: 181, endPoint x: 514, endPoint y: 193, distance: 12.8
click at [517, 181] on div "D" at bounding box center [518, 177] width 33 height 27
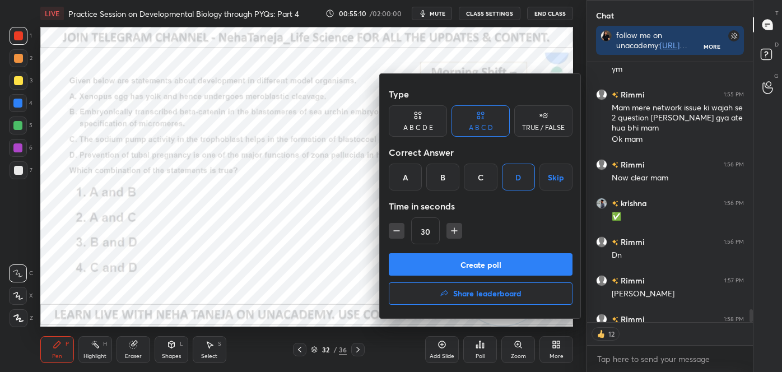
click at [489, 261] on button "Create poll" at bounding box center [481, 264] width 184 height 22
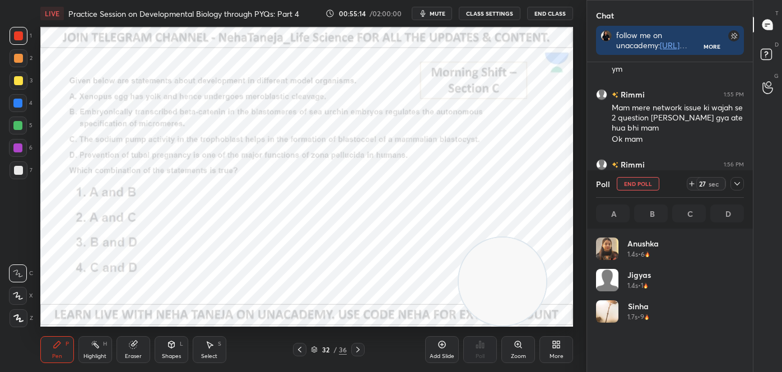
scroll to position [5424, 0]
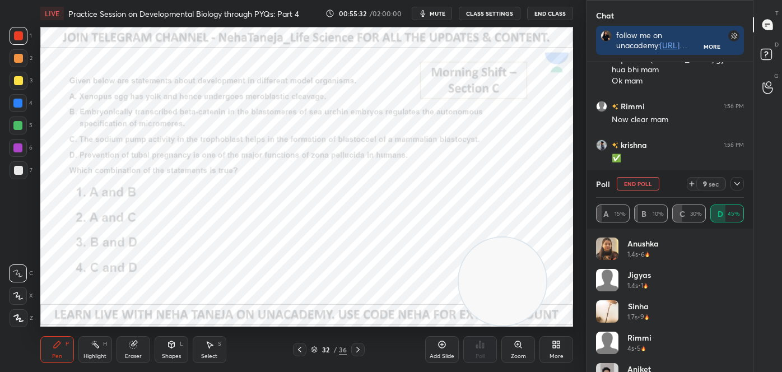
click at [96, 345] on rect at bounding box center [97, 346] width 6 height 6
click at [21, 317] on icon at bounding box center [17, 318] width 9 height 9
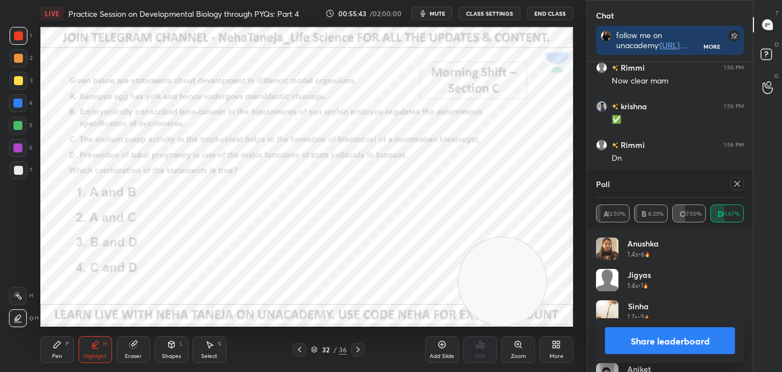
click at [649, 336] on button "Share leaderboard" at bounding box center [670, 340] width 130 height 27
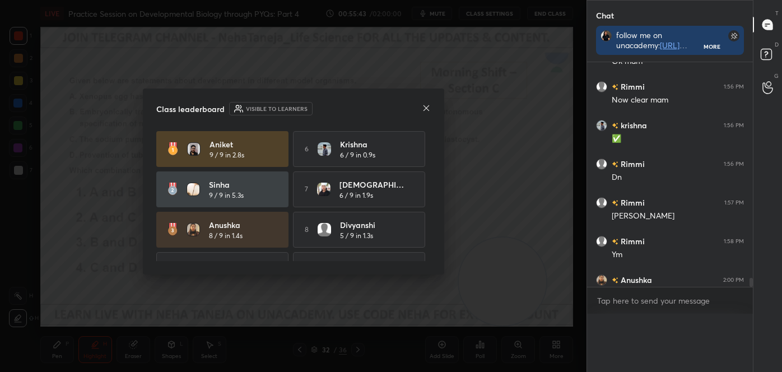
scroll to position [180, 163]
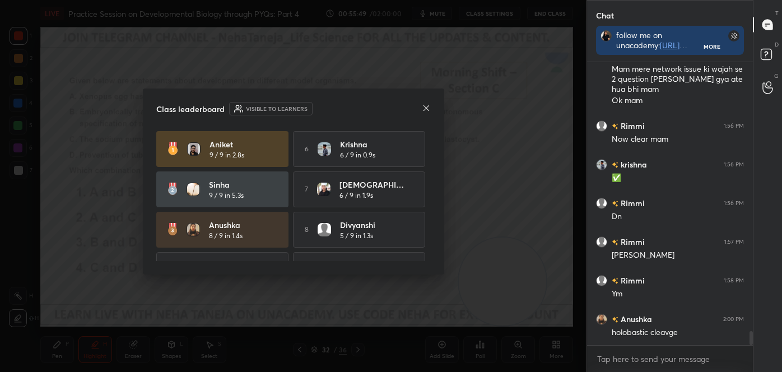
click at [424, 109] on icon at bounding box center [426, 108] width 9 height 9
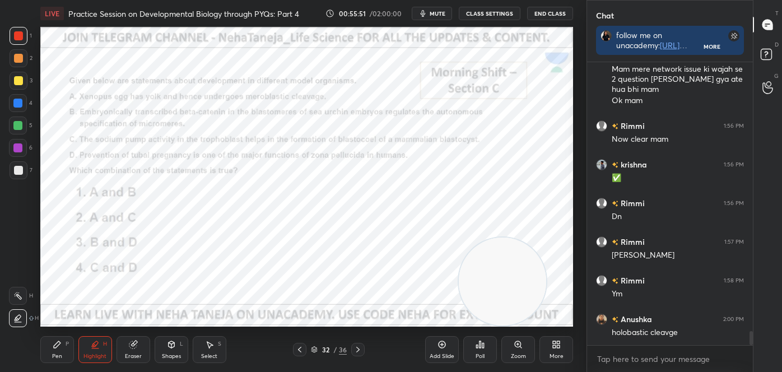
click at [57, 354] on div "Pen" at bounding box center [57, 357] width 10 height 6
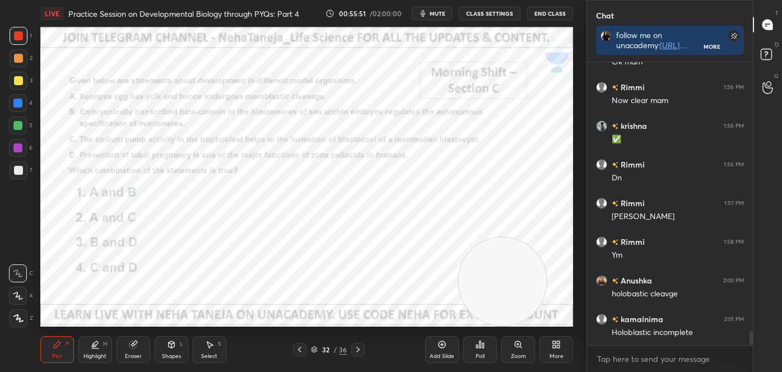
click at [21, 274] on icon at bounding box center [18, 274] width 10 height 8
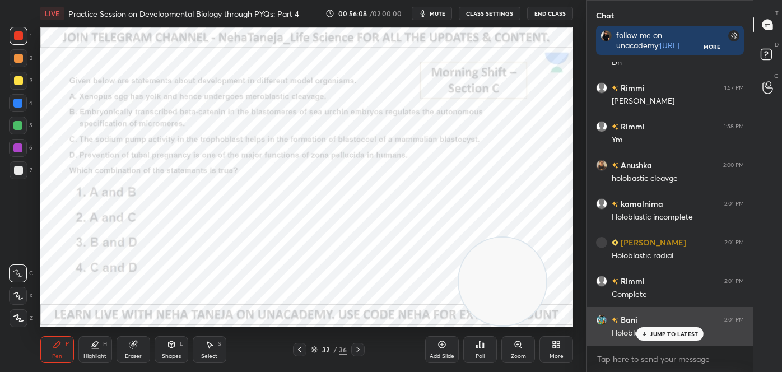
click at [641, 332] on div "JUMP TO LATEST" at bounding box center [670, 333] width 67 height 13
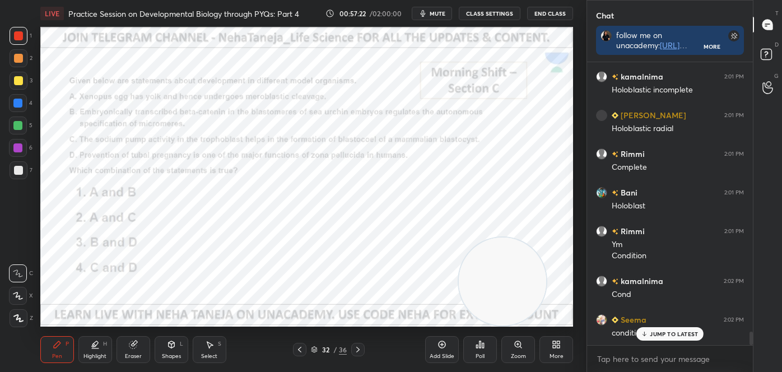
scroll to position [5724, 0]
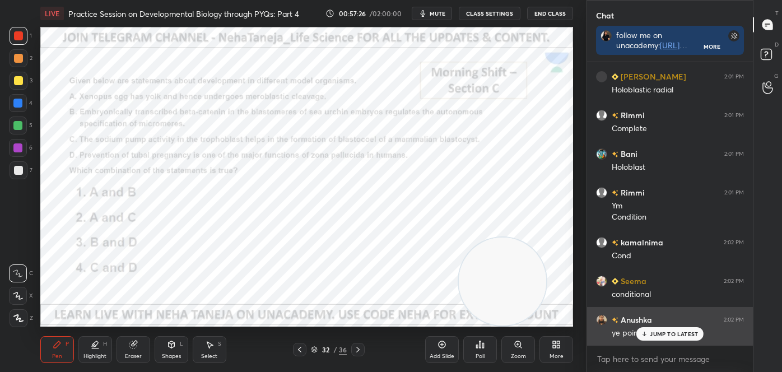
click at [657, 338] on div "JUMP TO LATEST" at bounding box center [670, 333] width 67 height 13
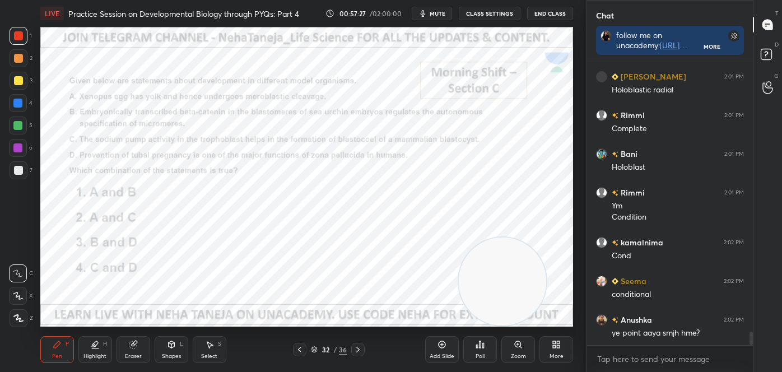
scroll to position [5736, 0]
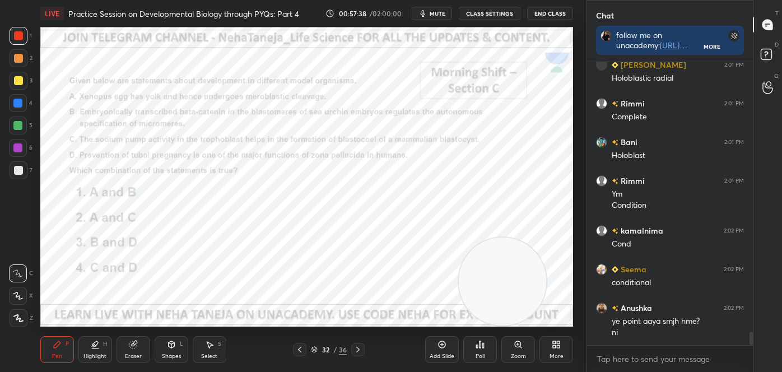
click at [102, 349] on div "Highlight H" at bounding box center [95, 349] width 34 height 27
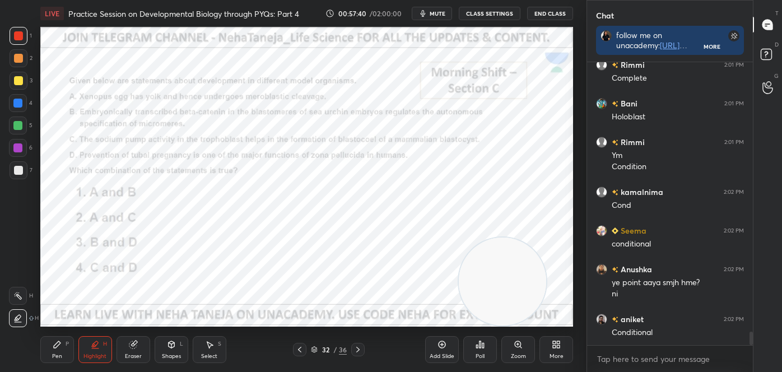
click at [20, 294] on icon at bounding box center [17, 295] width 9 height 9
click at [53, 336] on div "Pen P" at bounding box center [57, 349] width 34 height 27
click at [18, 296] on icon at bounding box center [18, 296] width 10 height 8
click at [169, 350] on div "Shapes L" at bounding box center [172, 349] width 34 height 27
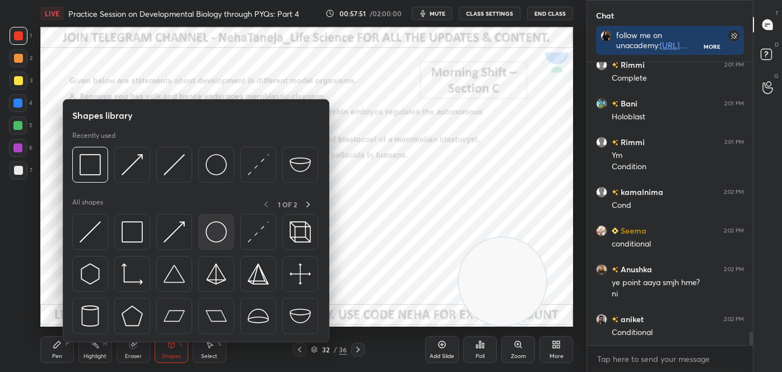
click at [210, 248] on div at bounding box center [216, 232] width 36 height 36
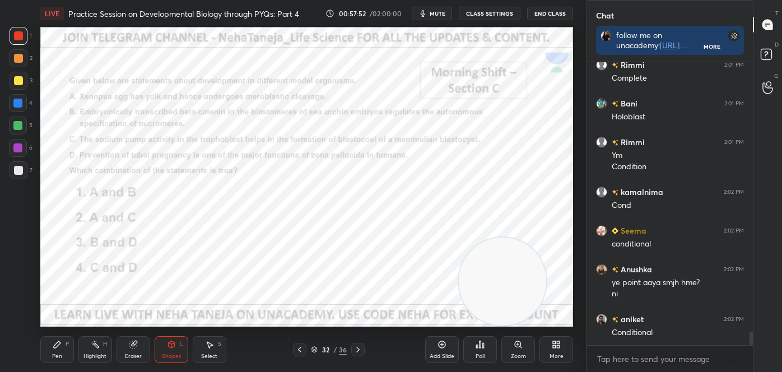
scroll to position [5814, 0]
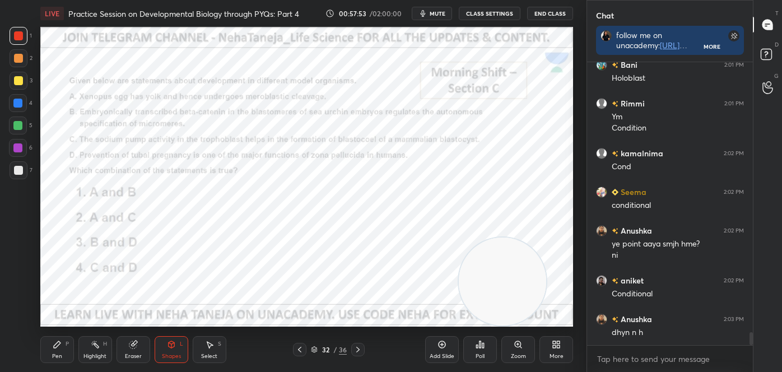
click at [21, 122] on div at bounding box center [17, 125] width 9 height 9
drag, startPoint x: 19, startPoint y: 101, endPoint x: 35, endPoint y: 104, distance: 16.6
click at [21, 101] on div at bounding box center [17, 103] width 9 height 9
click at [67, 347] on div "Pen P" at bounding box center [57, 349] width 34 height 27
click at [22, 311] on div at bounding box center [19, 318] width 18 height 18
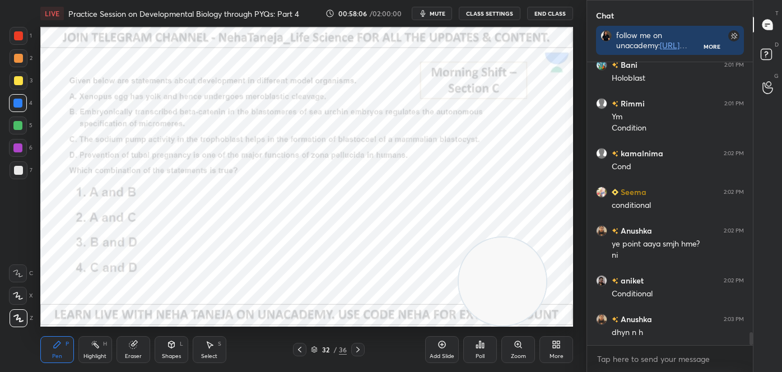
drag, startPoint x: 16, startPoint y: 142, endPoint x: 38, endPoint y: 140, distance: 22.5
click at [17, 143] on div at bounding box center [18, 148] width 18 height 18
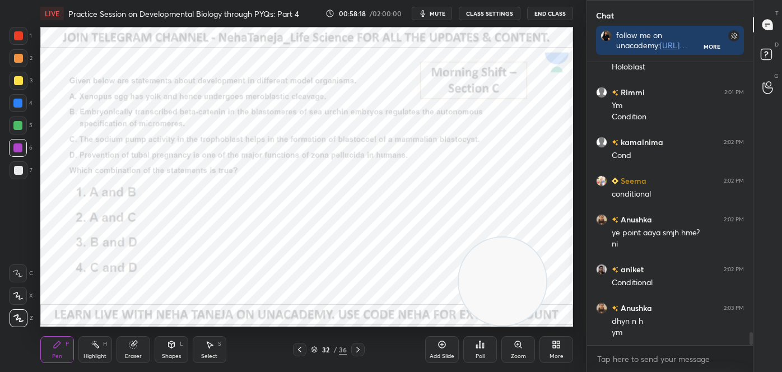
scroll to position [5863, 0]
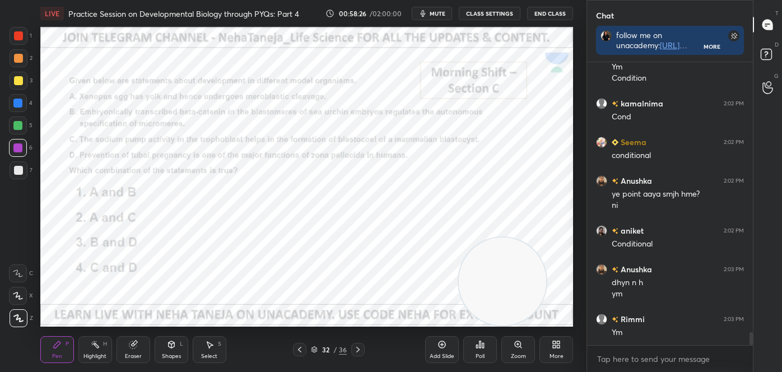
click at [98, 348] on icon at bounding box center [95, 344] width 9 height 9
click at [16, 316] on icon at bounding box center [17, 318] width 9 height 9
click at [16, 100] on div at bounding box center [17, 103] width 9 height 9
click at [62, 351] on div "Pen P" at bounding box center [57, 349] width 34 height 27
click at [19, 321] on icon at bounding box center [18, 318] width 9 height 7
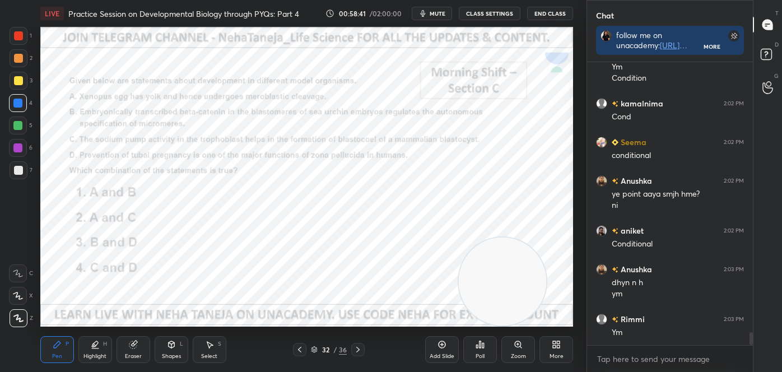
drag, startPoint x: 12, startPoint y: 36, endPoint x: 22, endPoint y: 54, distance: 20.3
click at [12, 38] on div at bounding box center [19, 36] width 18 height 18
click at [107, 347] on div "Highlight H" at bounding box center [95, 349] width 34 height 27
click at [18, 102] on div at bounding box center [17, 103] width 9 height 9
click at [18, 100] on div at bounding box center [17, 103] width 9 height 9
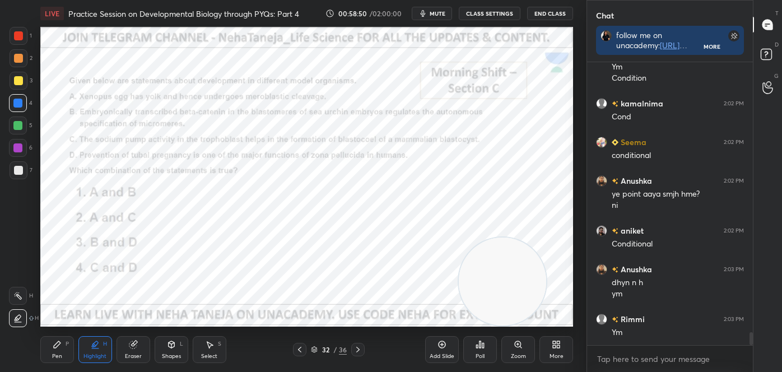
click at [45, 350] on div "Pen P" at bounding box center [57, 349] width 34 height 27
click at [15, 314] on icon at bounding box center [18, 318] width 10 height 8
click at [16, 85] on div at bounding box center [18, 80] width 9 height 9
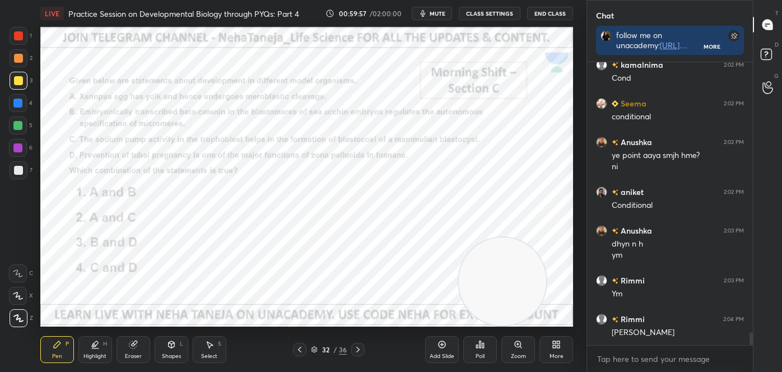
click at [355, 351] on icon at bounding box center [358, 349] width 9 height 9
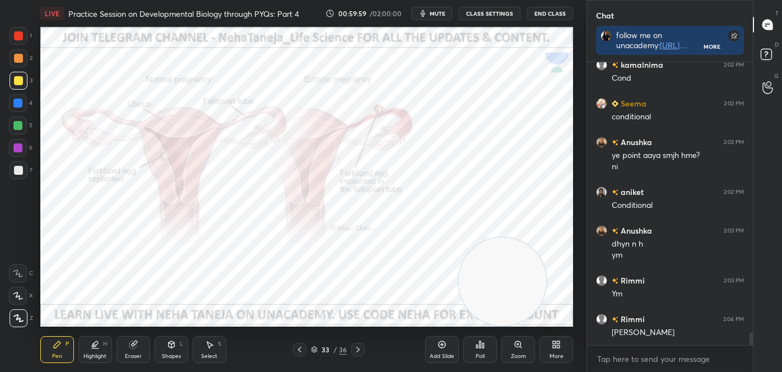
click at [96, 343] on icon at bounding box center [95, 344] width 6 height 6
drag, startPoint x: 13, startPoint y: 291, endPoint x: 24, endPoint y: 286, distance: 11.8
click at [13, 291] on div at bounding box center [18, 296] width 18 height 18
click at [304, 350] on icon at bounding box center [299, 349] width 9 height 9
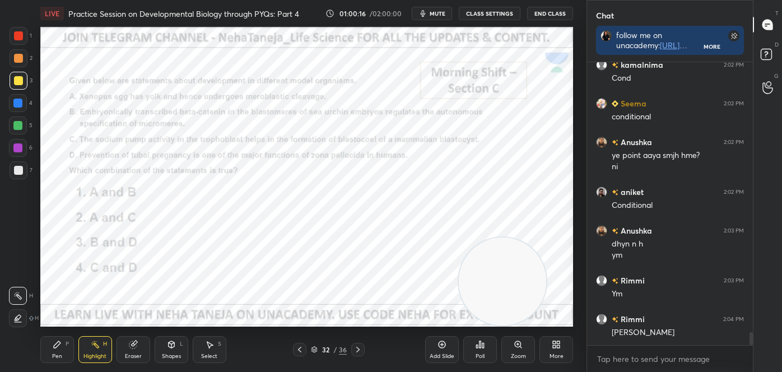
scroll to position [5941, 0]
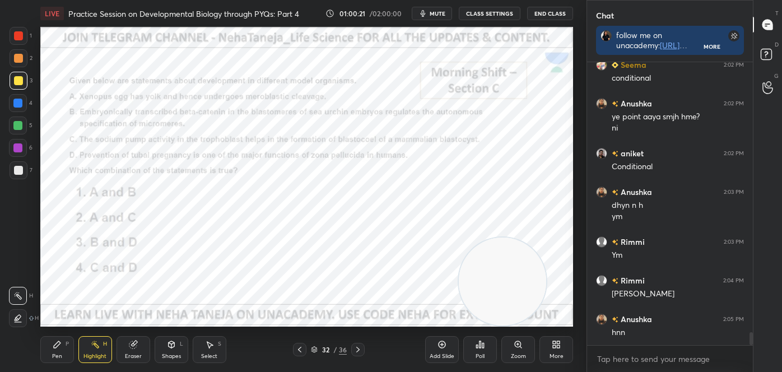
click at [48, 353] on div "Pen P" at bounding box center [57, 349] width 34 height 27
drag, startPoint x: 2, startPoint y: 308, endPoint x: 12, endPoint y: 321, distance: 16.8
click at [3, 308] on div "1 2 3 4 5 6 7 C X Z C X Z E E Erase all H H" at bounding box center [18, 177] width 36 height 300
click at [12, 320] on div at bounding box center [19, 318] width 18 height 18
click at [21, 38] on div at bounding box center [18, 35] width 9 height 9
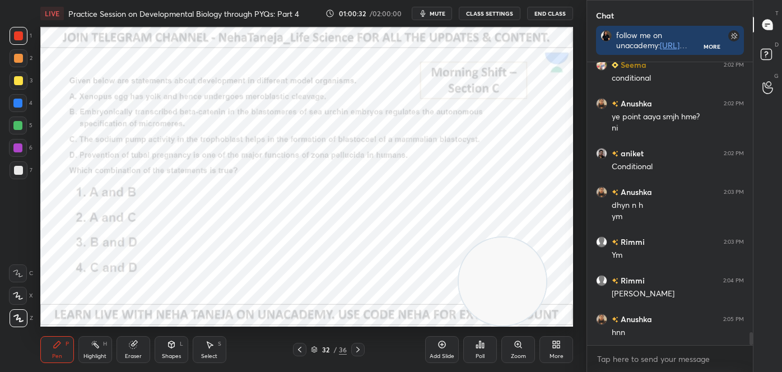
click at [362, 351] on icon at bounding box center [358, 349] width 9 height 9
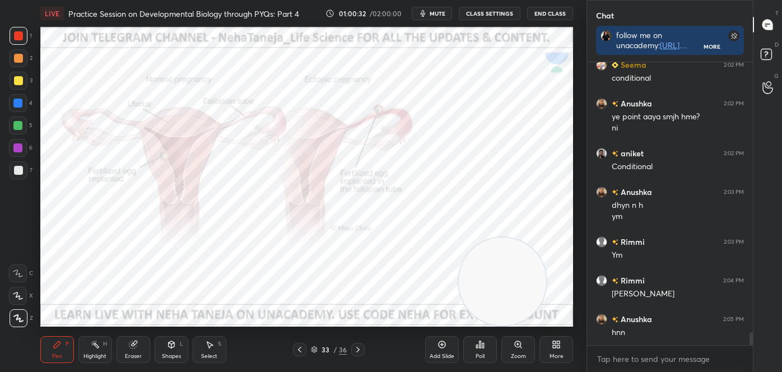
scroll to position [5979, 0]
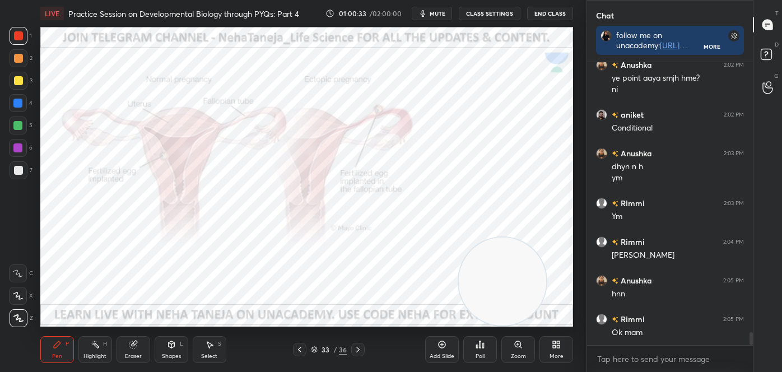
click at [90, 347] on div "Highlight H" at bounding box center [95, 349] width 34 height 27
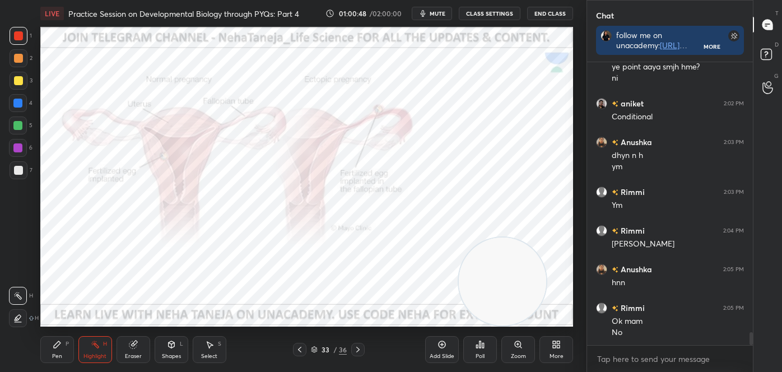
click at [357, 348] on icon at bounding box center [358, 349] width 9 height 9
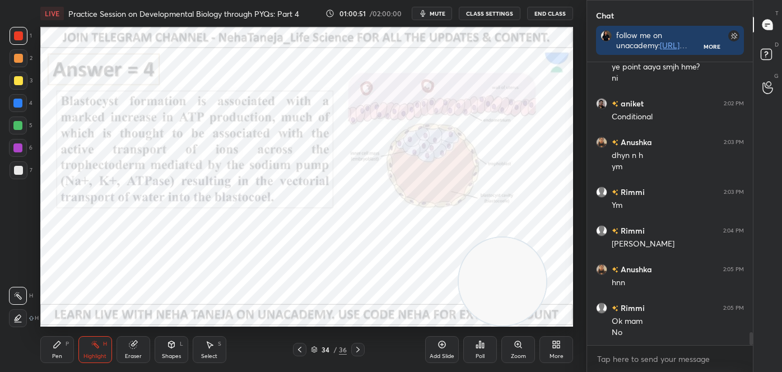
scroll to position [6029, 0]
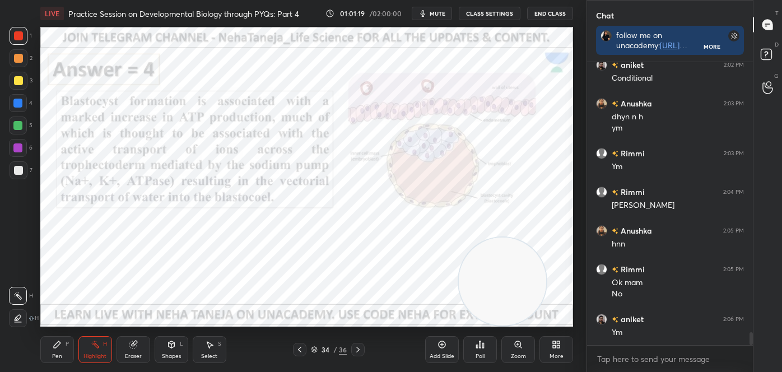
click at [356, 344] on div at bounding box center [357, 349] width 13 height 13
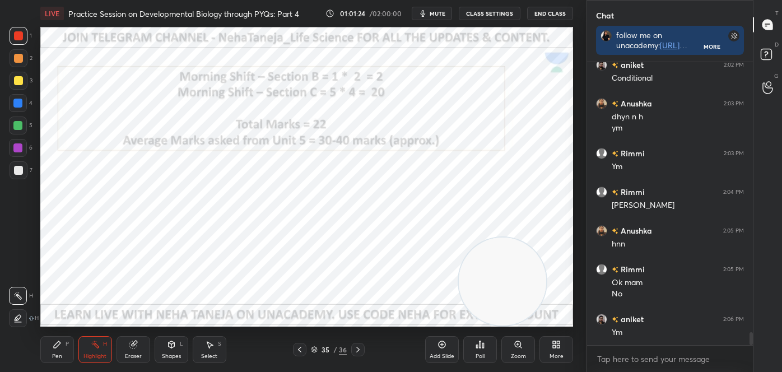
click at [359, 346] on icon at bounding box center [358, 349] width 9 height 9
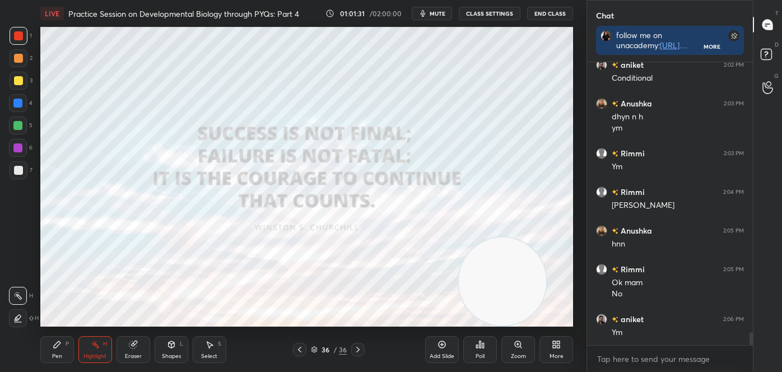
click at [583, 332] on div "1 2 3 4 5 6 7 C X Z C X Z E E Erase all H H LIVE Practice Session on Developmen…" at bounding box center [293, 186] width 587 height 372
click at [562, 350] on div "More" at bounding box center [557, 349] width 34 height 27
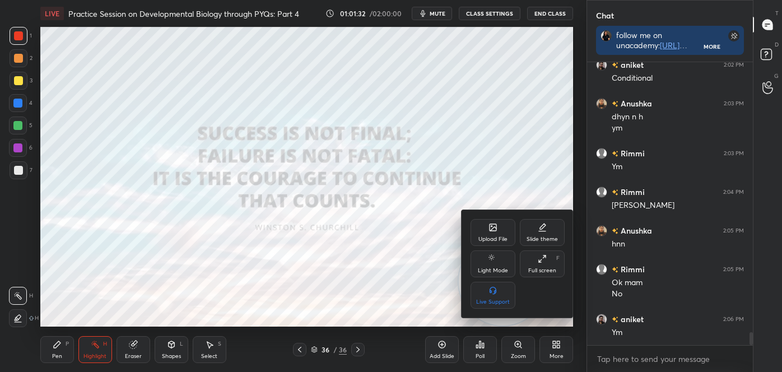
click at [496, 237] on div "Upload File" at bounding box center [493, 240] width 29 height 6
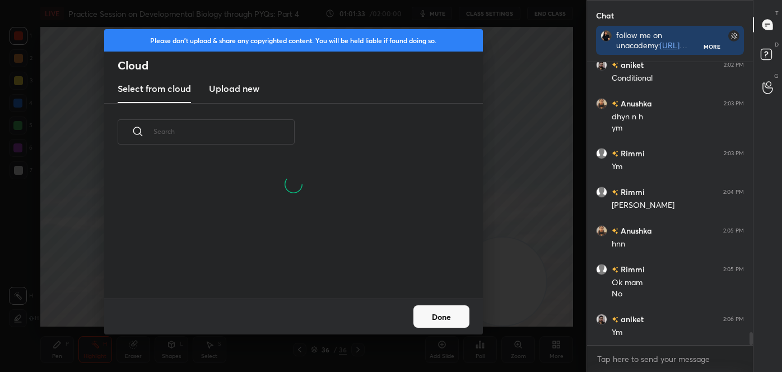
click at [221, 86] on h3 "Upload new" at bounding box center [234, 88] width 50 height 13
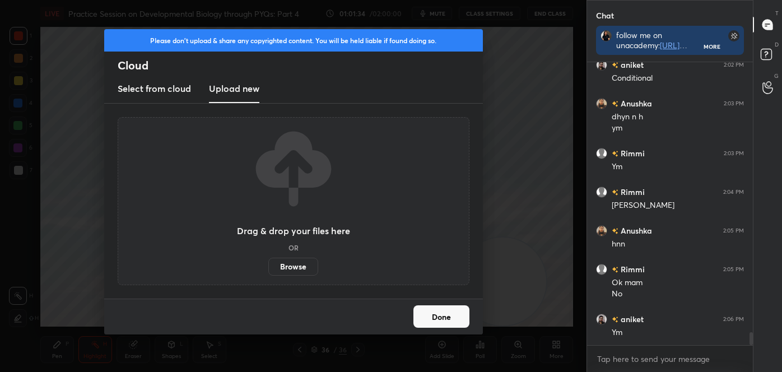
click at [281, 260] on label "Browse" at bounding box center [293, 267] width 50 height 18
click at [268, 260] on input "Browse" at bounding box center [268, 267] width 0 height 18
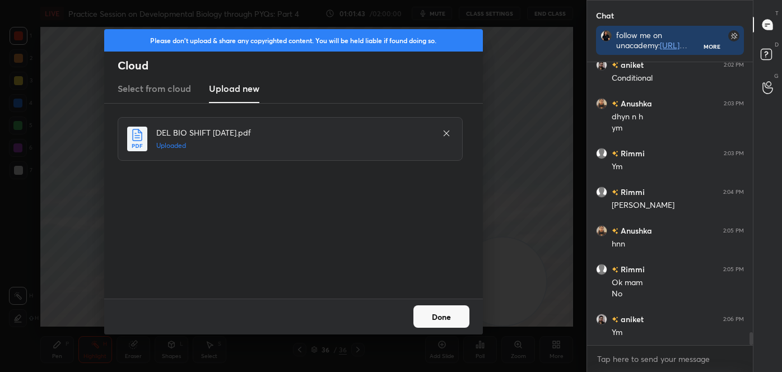
click at [435, 318] on button "Done" at bounding box center [442, 316] width 56 height 22
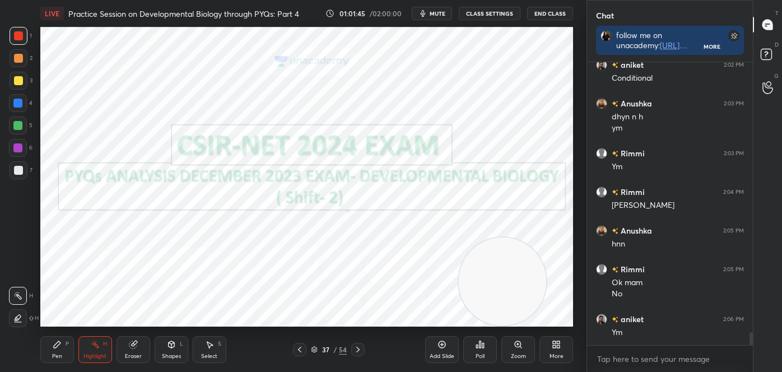
scroll to position [6068, 0]
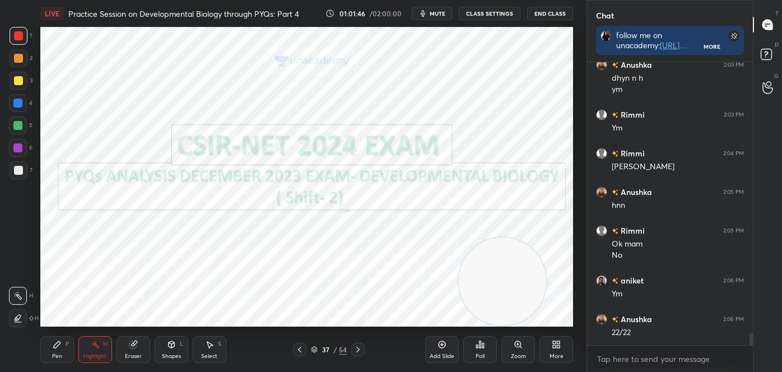
click at [45, 348] on div "Pen P" at bounding box center [57, 349] width 34 height 27
click at [21, 318] on icon at bounding box center [18, 318] width 10 height 8
click at [15, 44] on div at bounding box center [19, 36] width 18 height 18
click at [18, 39] on div at bounding box center [18, 35] width 9 height 9
click at [359, 349] on icon at bounding box center [357, 350] width 3 height 6
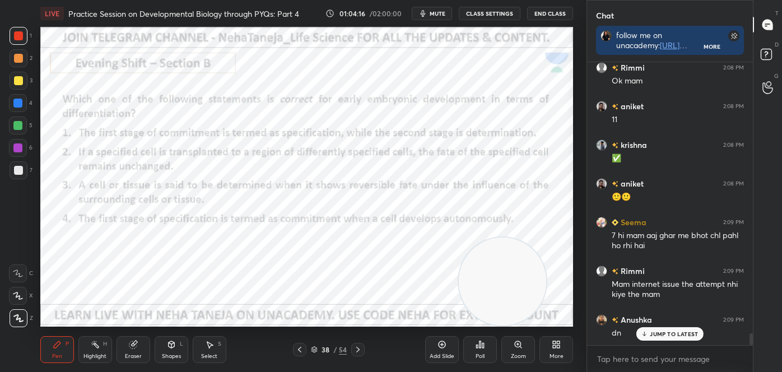
scroll to position [3, 3]
click at [479, 342] on icon at bounding box center [480, 344] width 9 height 9
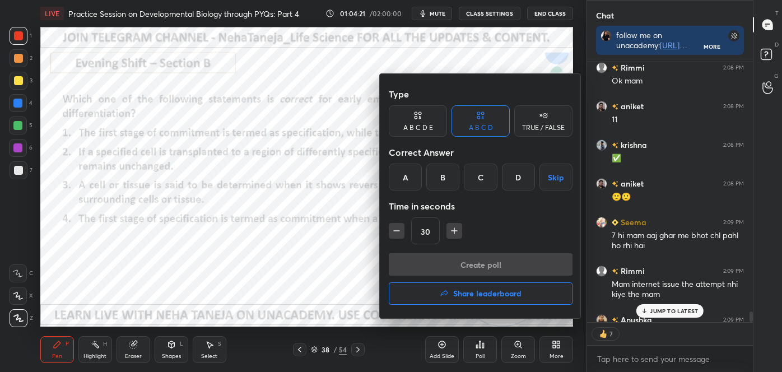
drag, startPoint x: 409, startPoint y: 175, endPoint x: 430, endPoint y: 229, distance: 57.7
click at [407, 177] on div "A" at bounding box center [405, 177] width 33 height 27
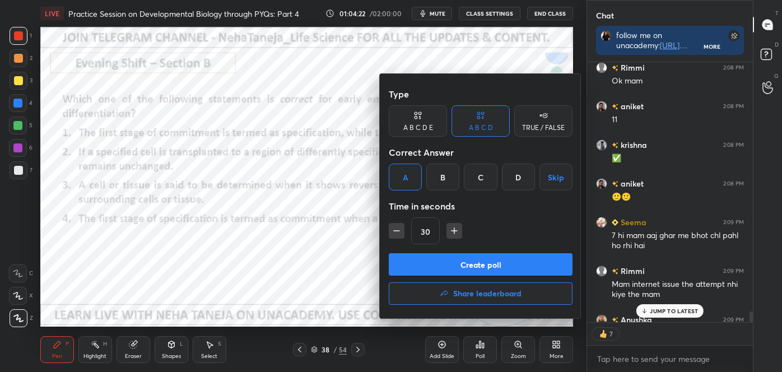
drag, startPoint x: 442, startPoint y: 274, endPoint x: 438, endPoint y: 260, distance: 14.0
click at [438, 260] on button "Create poll" at bounding box center [481, 264] width 184 height 22
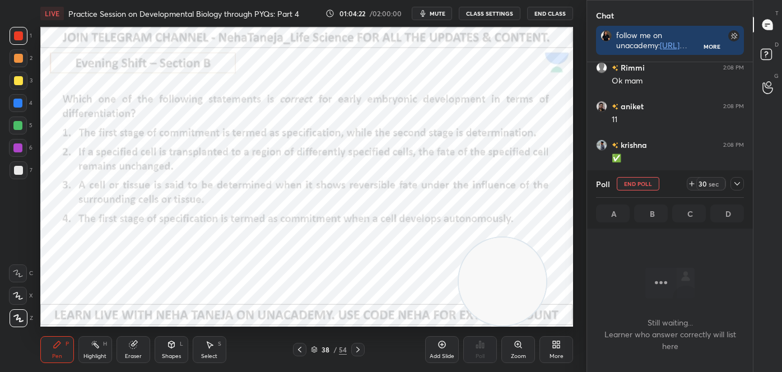
scroll to position [128, 163]
click at [95, 349] on icon at bounding box center [95, 344] width 9 height 9
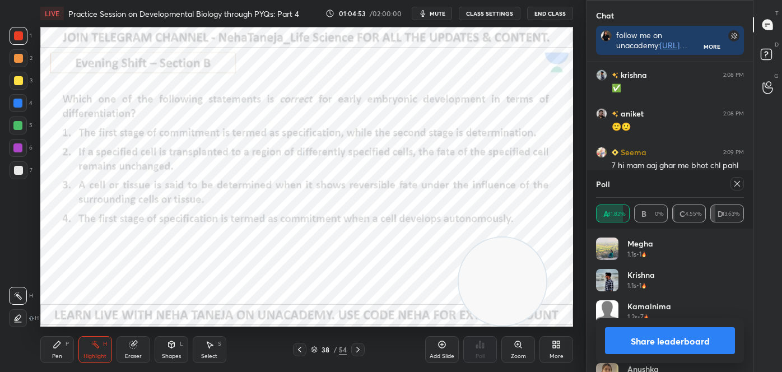
scroll to position [6787, 0]
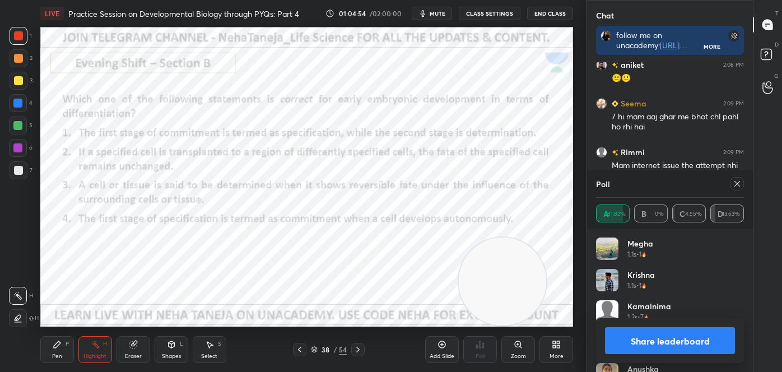
click at [658, 332] on button "Share leaderboard" at bounding box center [670, 340] width 130 height 27
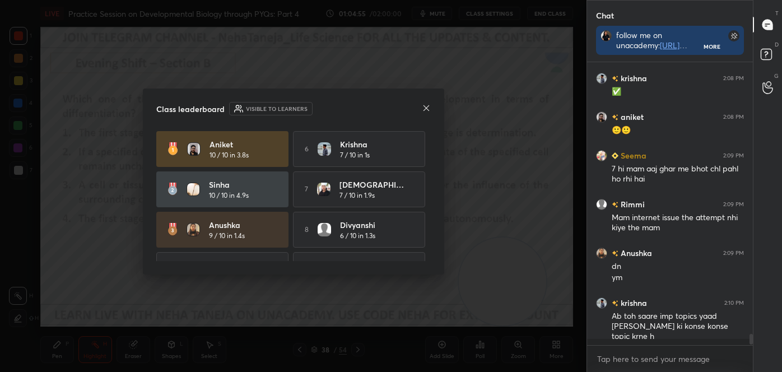
scroll to position [6732, 0]
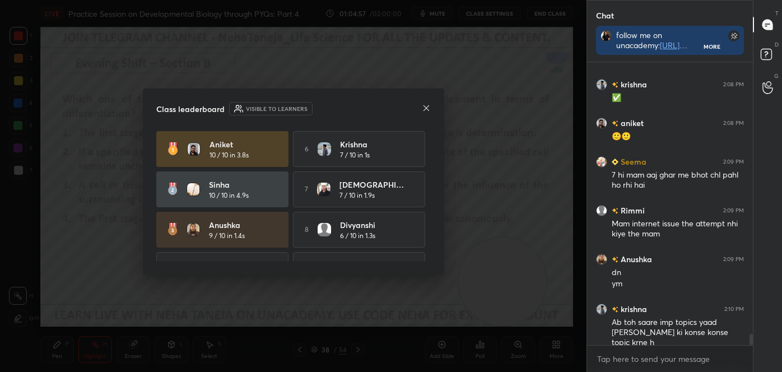
click at [426, 107] on icon at bounding box center [426, 108] width 6 height 6
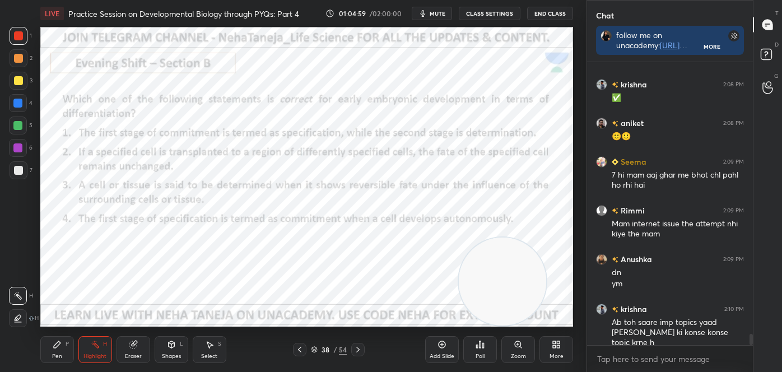
click at [17, 317] on icon at bounding box center [18, 318] width 6 height 6
drag, startPoint x: 63, startPoint y: 347, endPoint x: 58, endPoint y: 338, distance: 10.3
click at [63, 347] on div "Pen P" at bounding box center [57, 349] width 34 height 27
click at [17, 284] on div "X" at bounding box center [21, 293] width 24 height 22
click at [22, 271] on icon at bounding box center [18, 274] width 10 height 8
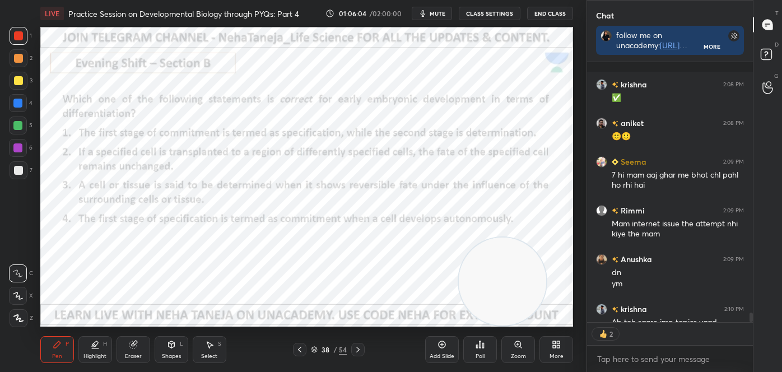
scroll to position [6790, 0]
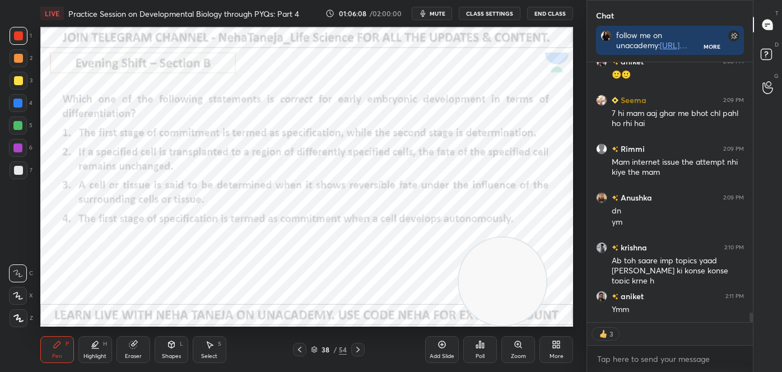
click at [318, 322] on div "LIVE Practice Session on Developmental Biology through PYQs: Part 4 01:06:08 / …" at bounding box center [307, 186] width 542 height 372
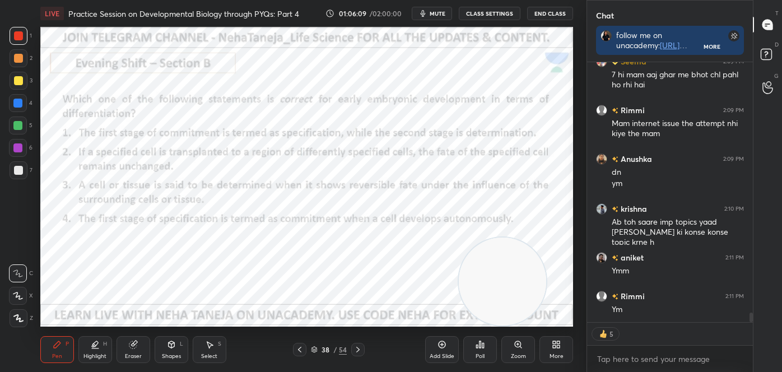
click at [92, 351] on div "Highlight H" at bounding box center [95, 349] width 34 height 27
click at [16, 297] on icon at bounding box center [17, 295] width 9 height 9
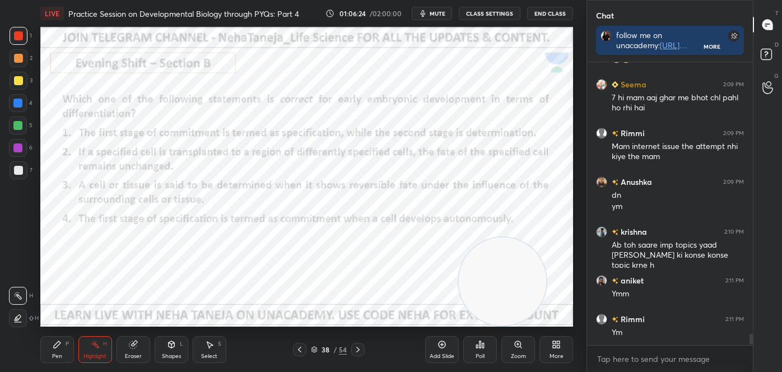
click at [61, 358] on div "Pen" at bounding box center [57, 357] width 10 height 6
click at [19, 317] on icon at bounding box center [18, 318] width 10 height 8
click at [363, 348] on div at bounding box center [357, 349] width 13 height 13
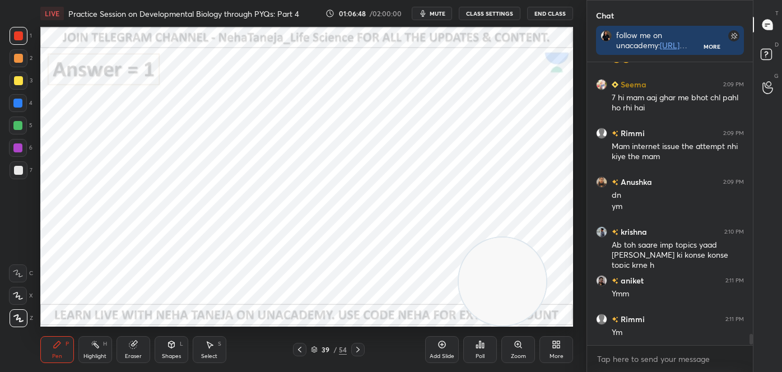
click at [360, 345] on icon at bounding box center [358, 349] width 9 height 9
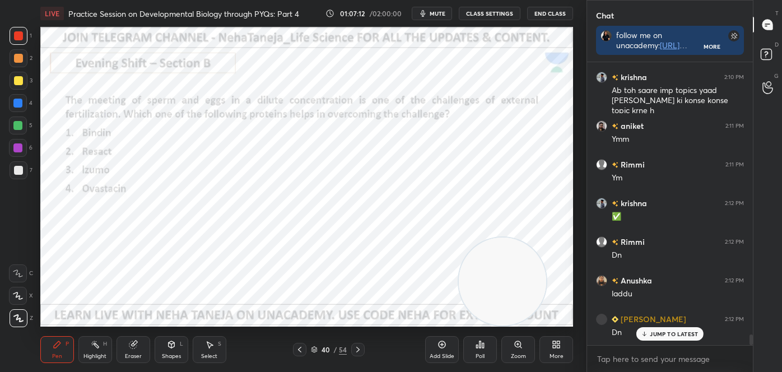
scroll to position [6960, 0]
click at [486, 343] on div "Poll" at bounding box center [481, 349] width 34 height 27
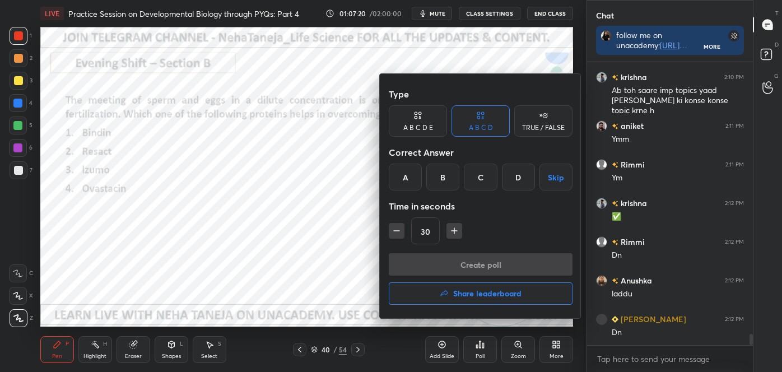
drag, startPoint x: 447, startPoint y: 174, endPoint x: 456, endPoint y: 214, distance: 40.8
click at [447, 174] on div "B" at bounding box center [443, 177] width 33 height 27
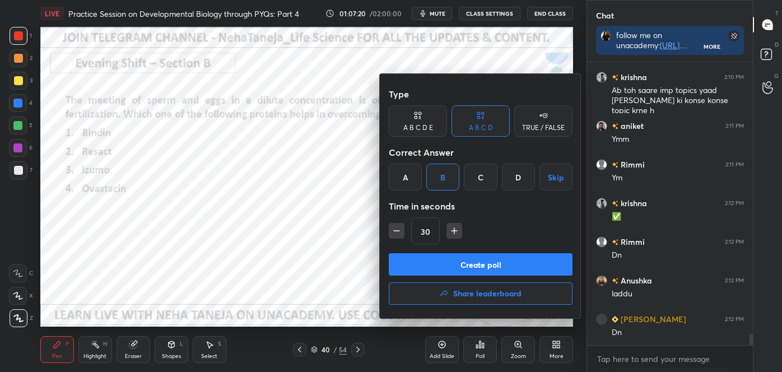
click at [465, 263] on button "Create poll" at bounding box center [481, 264] width 184 height 22
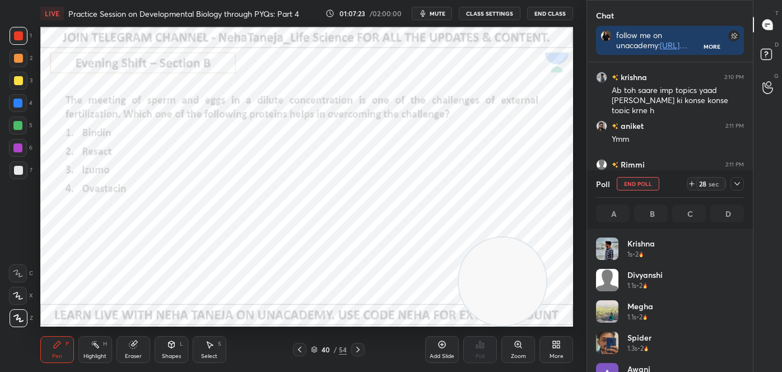
scroll to position [131, 145]
click at [91, 346] on icon at bounding box center [95, 344] width 9 height 9
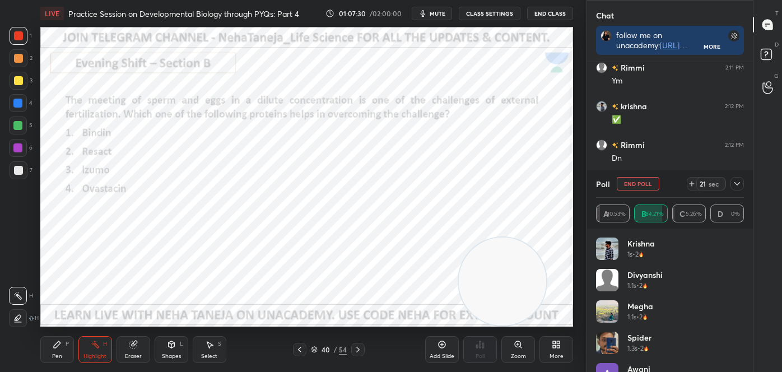
scroll to position [7096, 0]
click at [54, 354] on div "Pen" at bounding box center [57, 357] width 10 height 6
click at [18, 320] on icon at bounding box center [18, 318] width 10 height 8
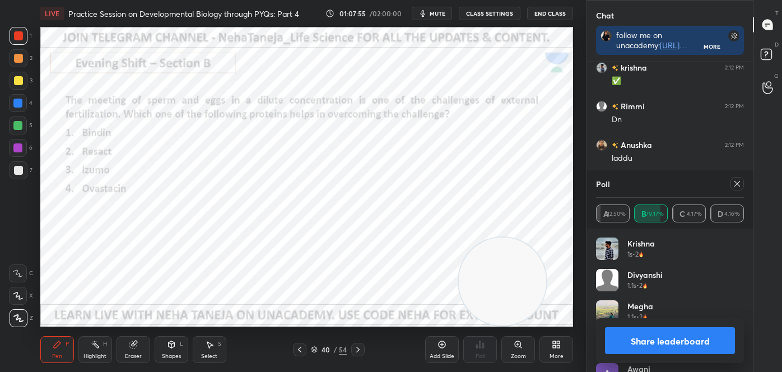
click at [701, 337] on button "Share leaderboard" at bounding box center [670, 340] width 130 height 27
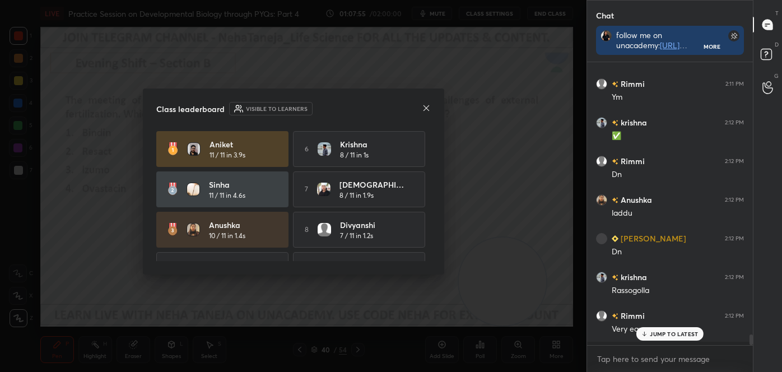
scroll to position [280, 163]
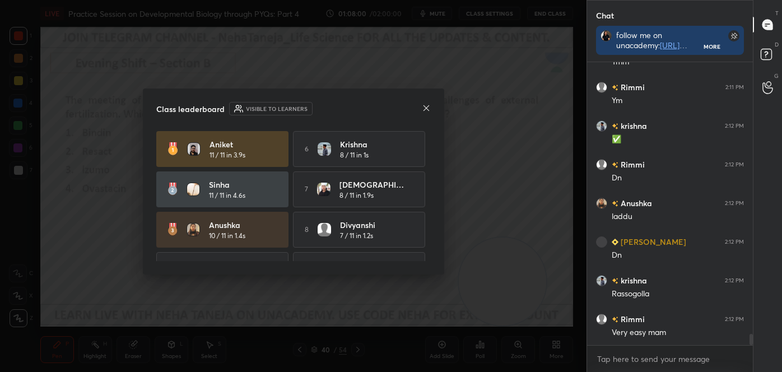
click at [427, 106] on icon at bounding box center [426, 108] width 6 height 6
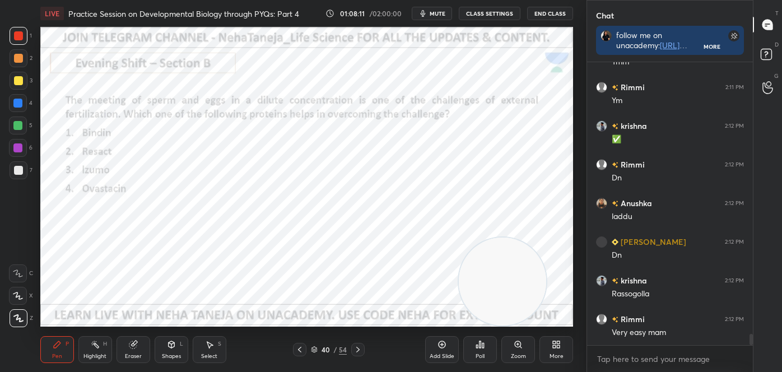
click at [363, 349] on div at bounding box center [357, 349] width 13 height 13
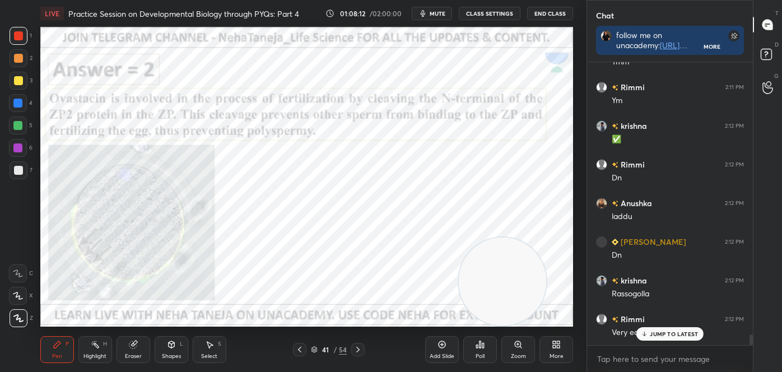
scroll to position [7076, 0]
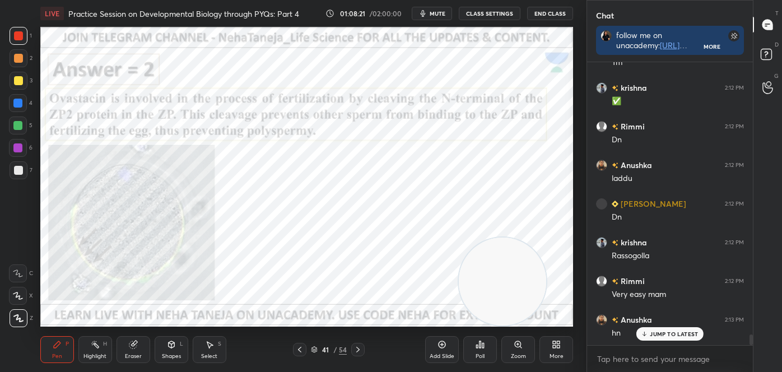
click at [98, 347] on rect at bounding box center [97, 346] width 6 height 6
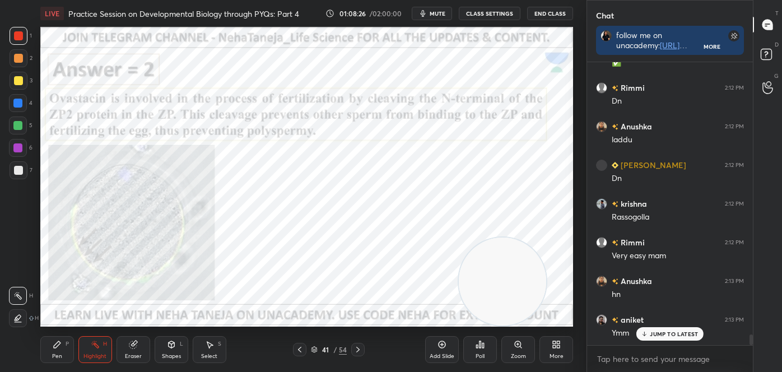
scroll to position [7153, 0]
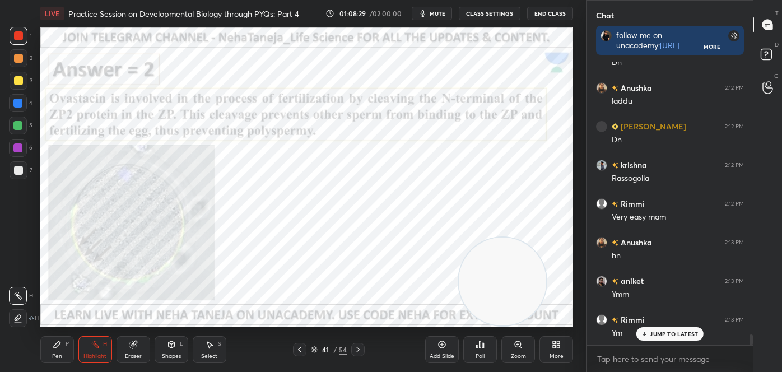
click at [360, 345] on icon at bounding box center [358, 349] width 9 height 9
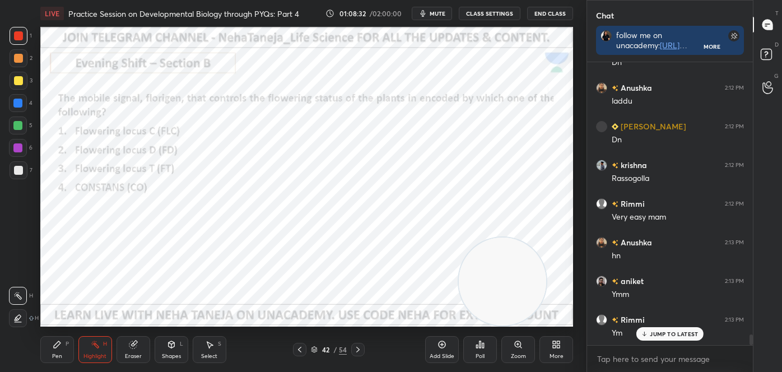
click at [59, 350] on div "Pen P" at bounding box center [57, 349] width 34 height 27
click at [21, 274] on icon at bounding box center [18, 274] width 10 height 8
click at [170, 344] on icon at bounding box center [172, 344] width 6 height 7
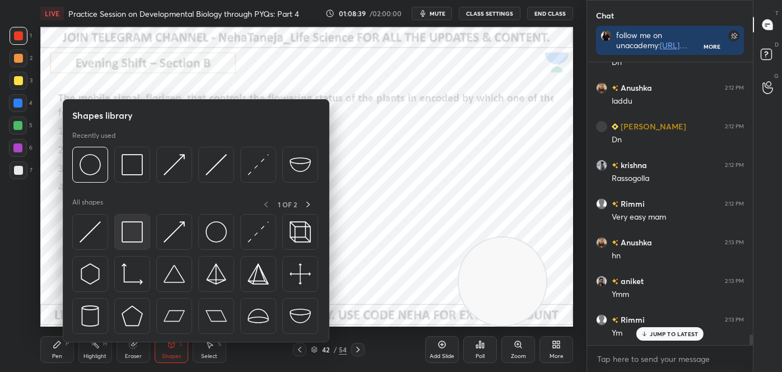
click at [146, 224] on div at bounding box center [132, 232] width 36 height 36
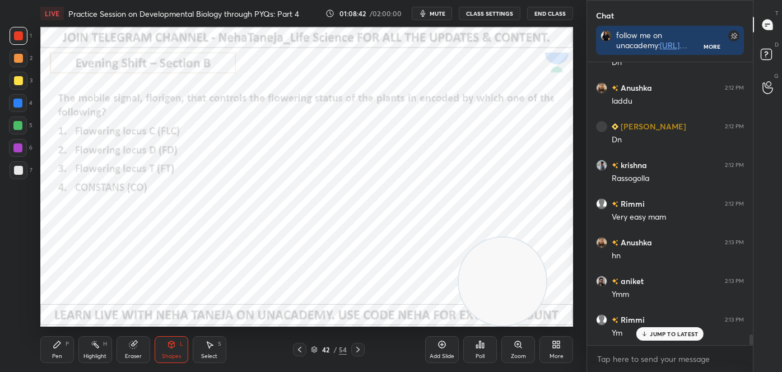
click at [63, 342] on div "Pen P" at bounding box center [57, 349] width 34 height 27
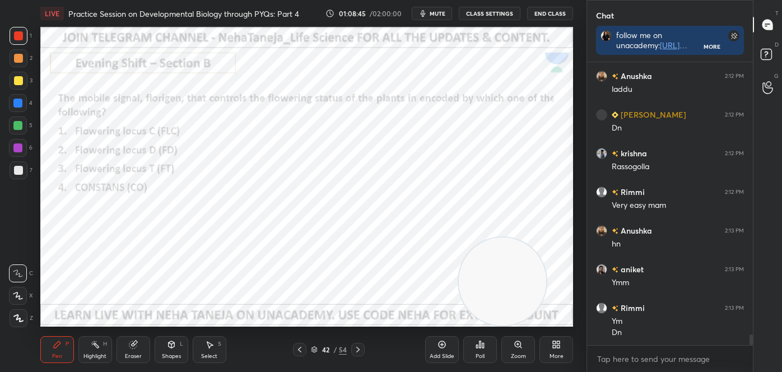
click at [16, 270] on icon at bounding box center [18, 274] width 10 height 8
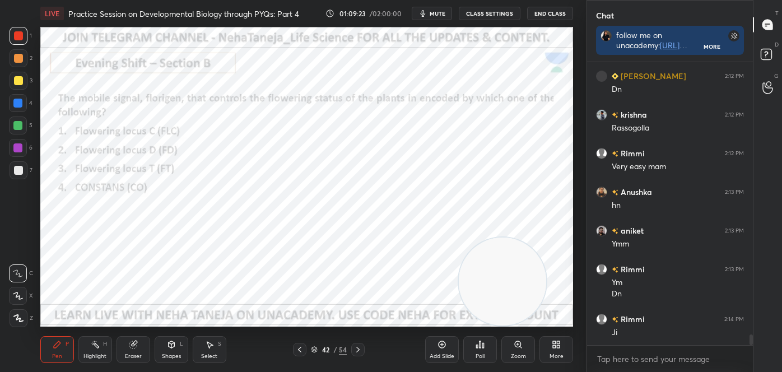
click at [487, 351] on div "Poll" at bounding box center [481, 349] width 34 height 27
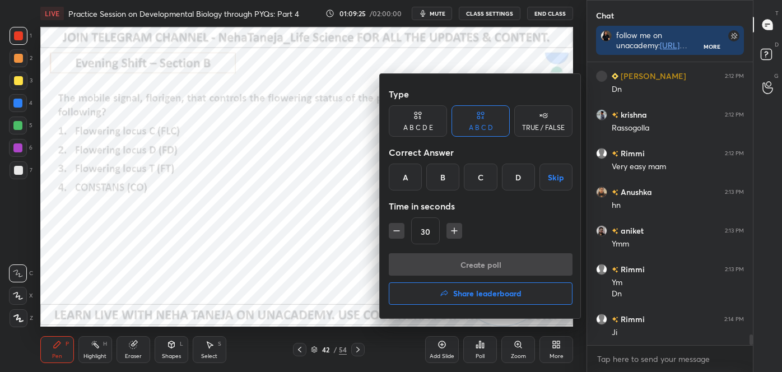
click at [485, 174] on div "C" at bounding box center [480, 177] width 33 height 27
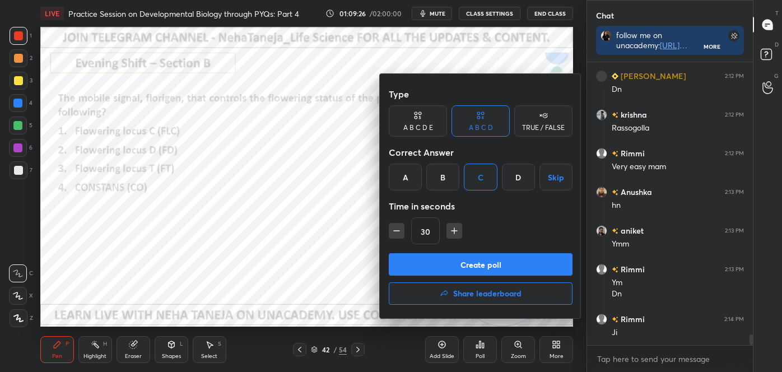
click at [488, 249] on div "Type A B C D E A B C D TRUE / FALSE Correct Answer A B C D Skip Time in seconds…" at bounding box center [481, 168] width 184 height 170
click at [489, 262] on button "Create poll" at bounding box center [481, 264] width 184 height 22
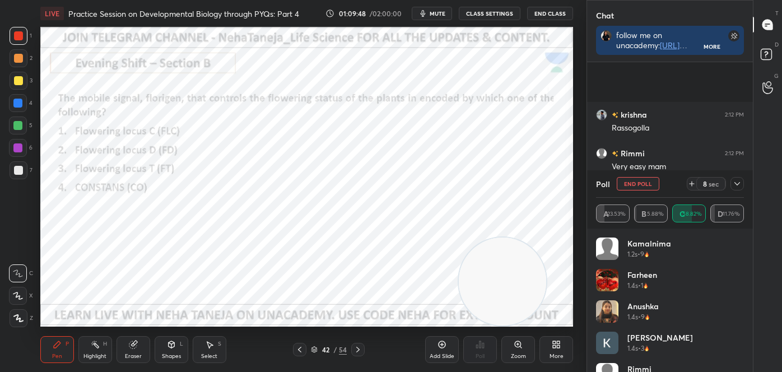
scroll to position [7300, 0]
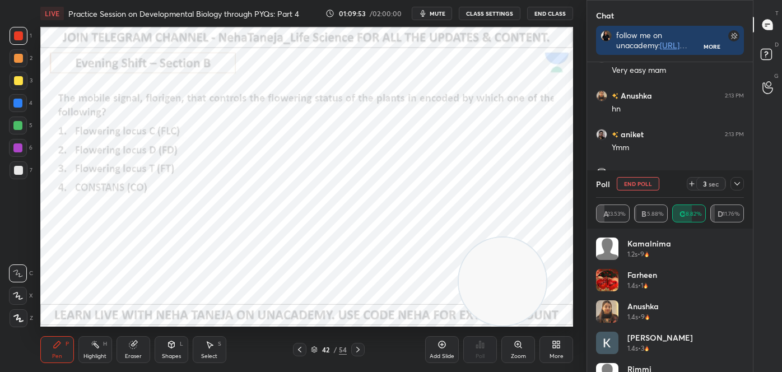
click at [22, 317] on icon at bounding box center [18, 318] width 10 height 8
click at [360, 348] on icon at bounding box center [358, 349] width 9 height 9
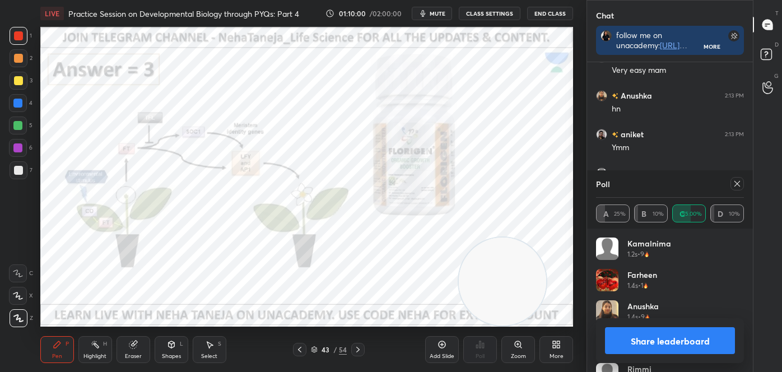
click at [653, 337] on button "Share leaderboard" at bounding box center [670, 340] width 130 height 27
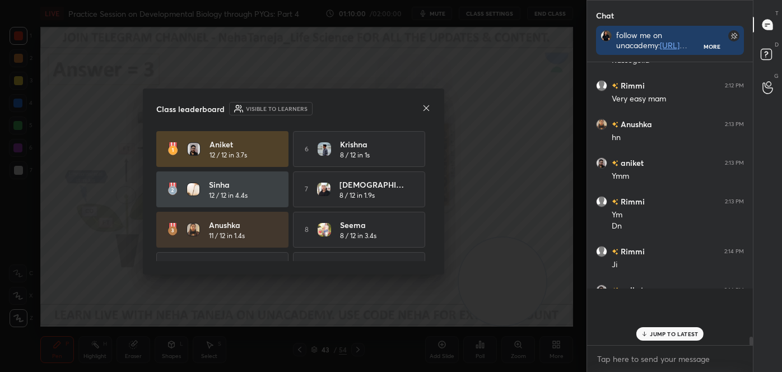
scroll to position [4, 3]
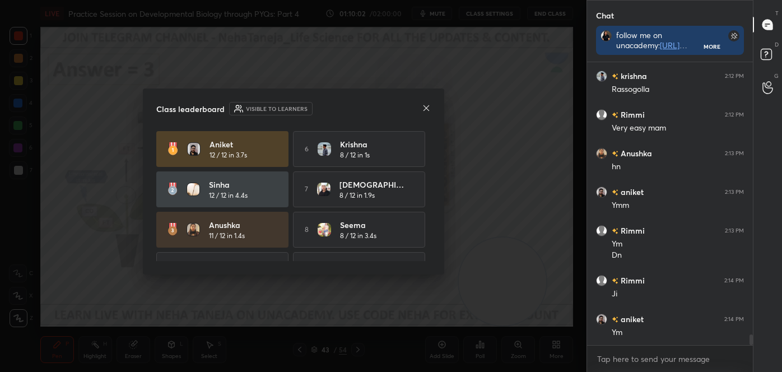
click at [426, 104] on icon at bounding box center [426, 108] width 9 height 9
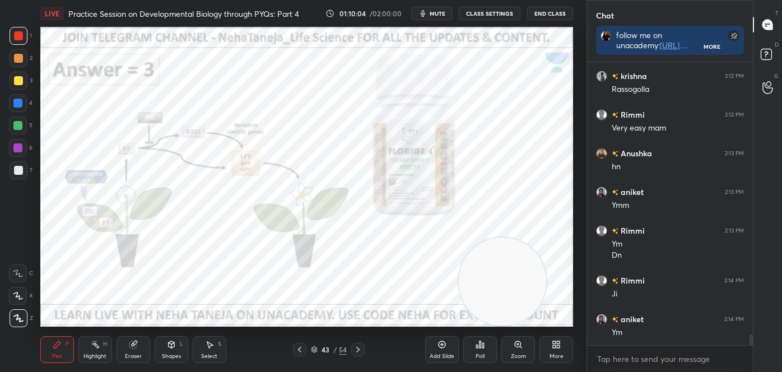
click at [91, 354] on div "Highlight" at bounding box center [95, 357] width 23 height 6
click at [10, 299] on div at bounding box center [18, 296] width 18 height 18
click at [302, 349] on icon at bounding box center [299, 349] width 9 height 9
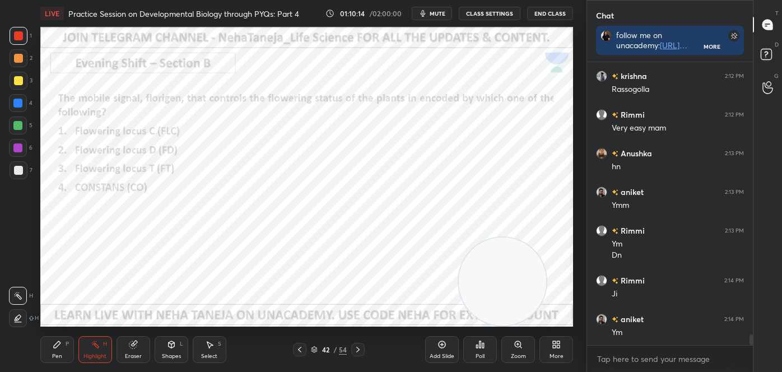
click at [357, 349] on icon at bounding box center [358, 349] width 9 height 9
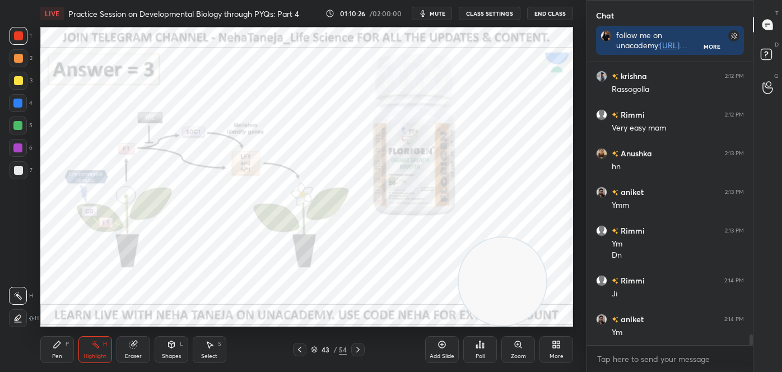
click at [356, 349] on icon at bounding box center [358, 349] width 9 height 9
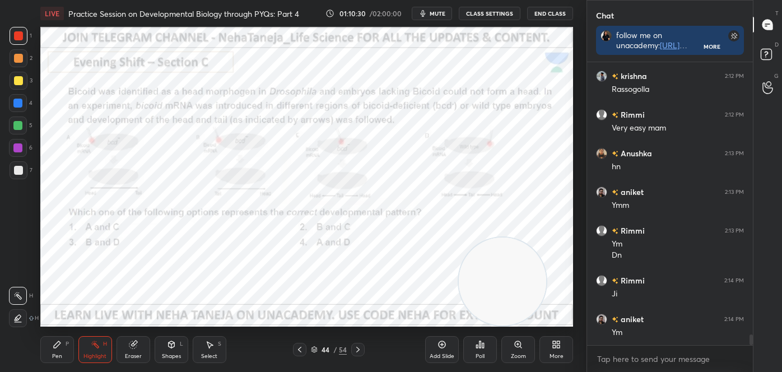
click at [58, 354] on div "Pen" at bounding box center [57, 357] width 10 height 6
click at [18, 273] on icon at bounding box center [18, 274] width 10 height 8
click at [172, 350] on div "Shapes L" at bounding box center [172, 349] width 34 height 27
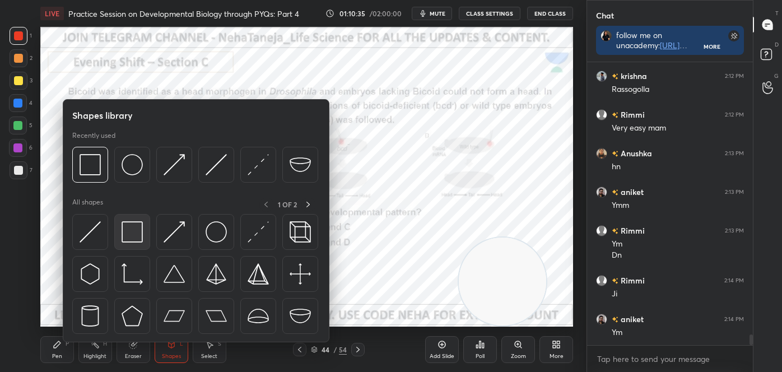
click at [138, 228] on img at bounding box center [132, 231] width 21 height 21
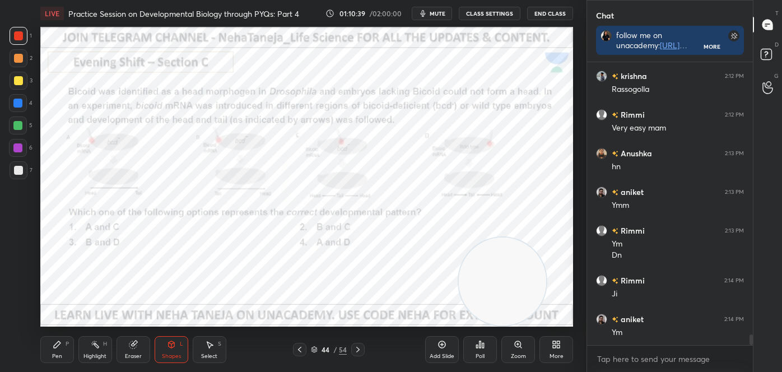
click at [54, 358] on div "Pen" at bounding box center [57, 357] width 10 height 6
click at [19, 272] on icon at bounding box center [18, 274] width 10 height 8
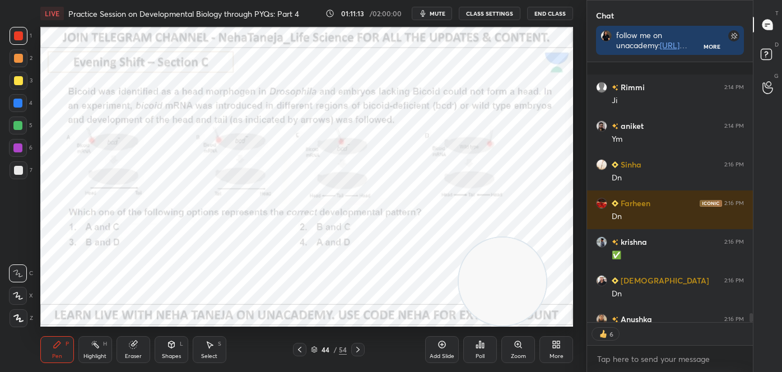
scroll to position [7497, 0]
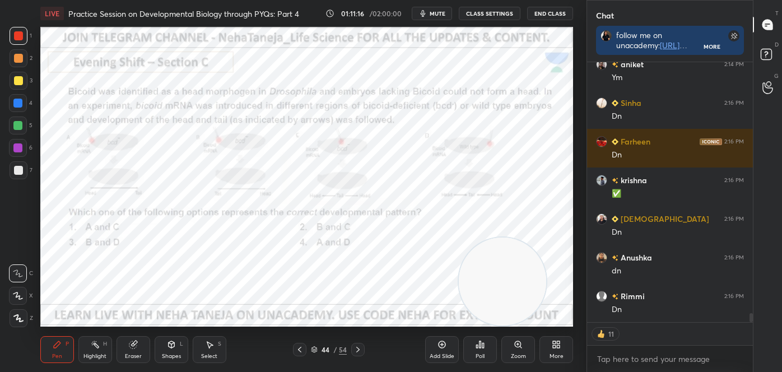
type textarea "x"
click at [484, 350] on div "Poll" at bounding box center [481, 349] width 34 height 27
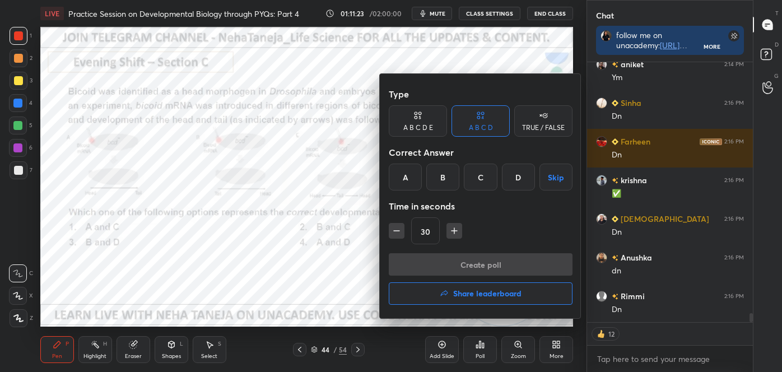
click at [399, 231] on icon "button" at bounding box center [396, 230] width 11 height 11
type input "15"
click at [518, 177] on div "D" at bounding box center [518, 177] width 33 height 27
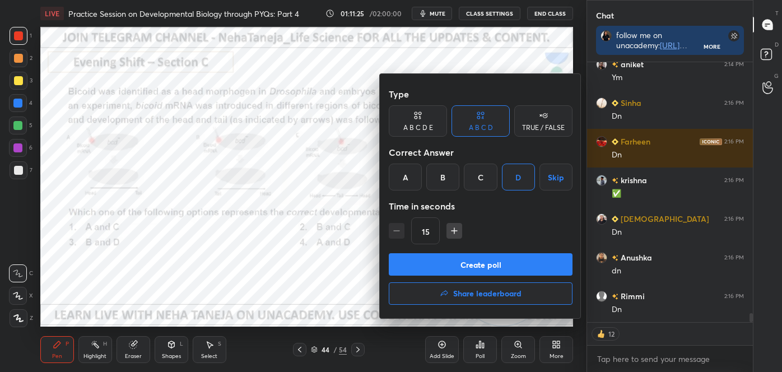
click at [492, 260] on button "Create poll" at bounding box center [481, 264] width 184 height 22
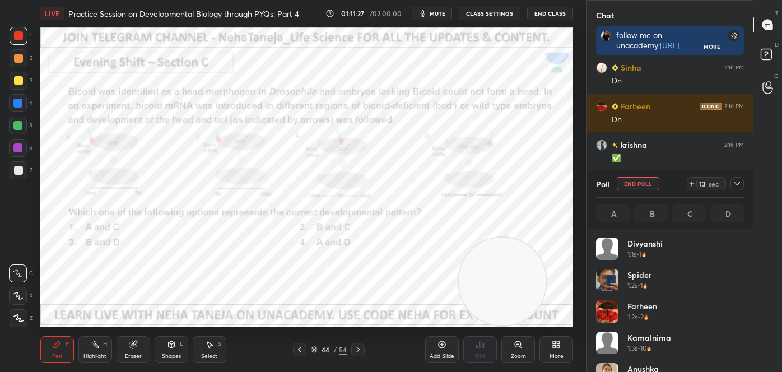
scroll to position [131, 145]
click at [101, 351] on div "Highlight H" at bounding box center [95, 349] width 34 height 27
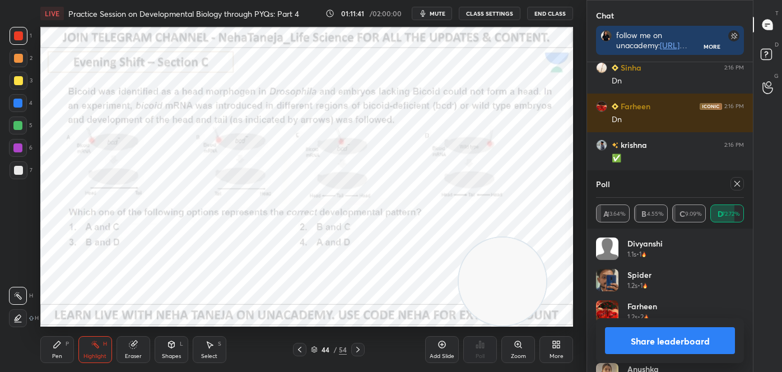
click at [669, 344] on button "Share leaderboard" at bounding box center [670, 340] width 130 height 27
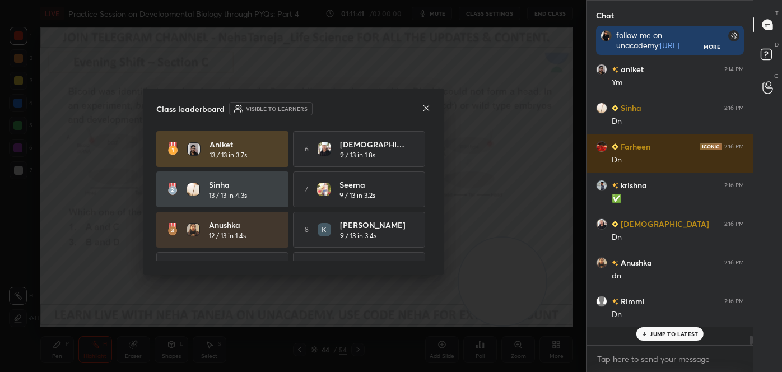
scroll to position [187, 163]
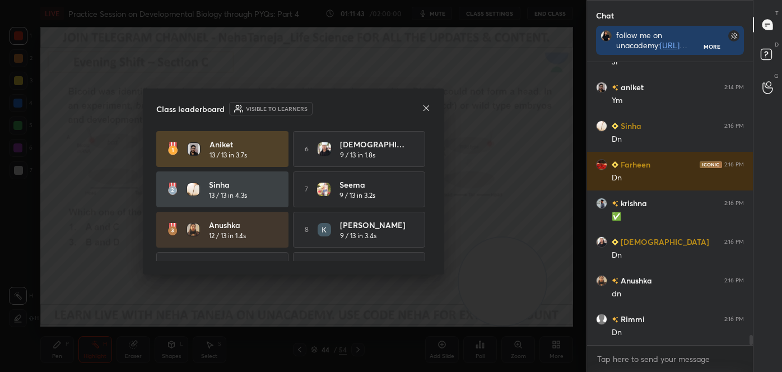
click at [427, 108] on icon at bounding box center [426, 108] width 9 height 9
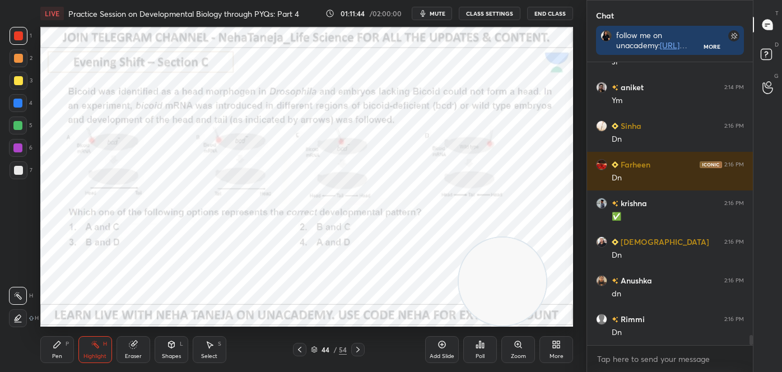
click at [54, 346] on icon at bounding box center [57, 344] width 7 height 7
click at [92, 344] on circle at bounding box center [91, 343] width 1 height 1
click at [55, 350] on div "Pen P" at bounding box center [57, 349] width 34 height 27
click at [18, 315] on icon at bounding box center [18, 318] width 9 height 7
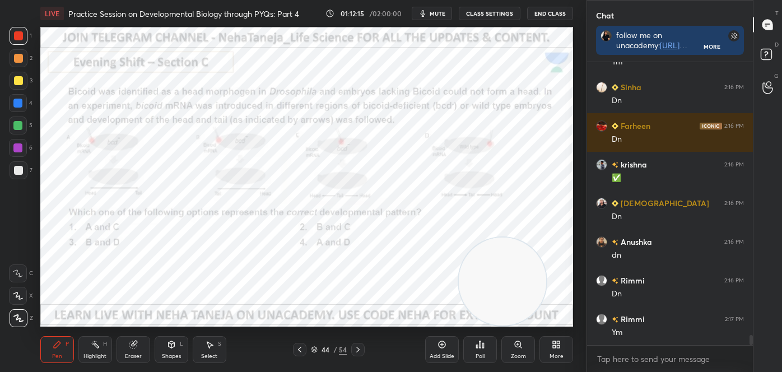
click at [358, 348] on icon at bounding box center [358, 349] width 9 height 9
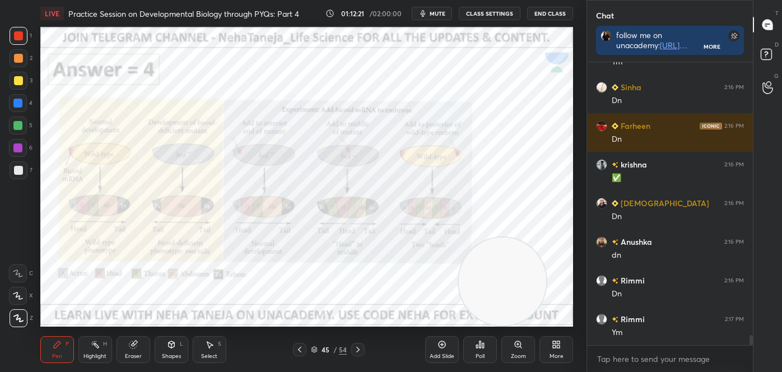
click at [358, 346] on icon at bounding box center [358, 349] width 9 height 9
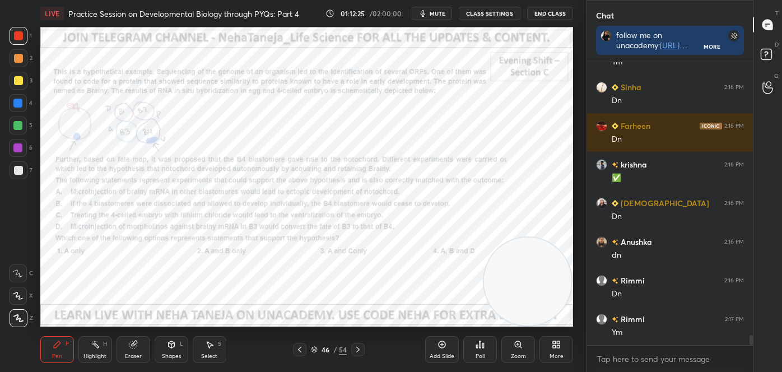
drag, startPoint x: 520, startPoint y: 289, endPoint x: 577, endPoint y: 298, distance: 57.9
click at [577, 298] on div "Setting up your live class Poll for secs No correct answer Start poll" at bounding box center [307, 177] width 542 height 300
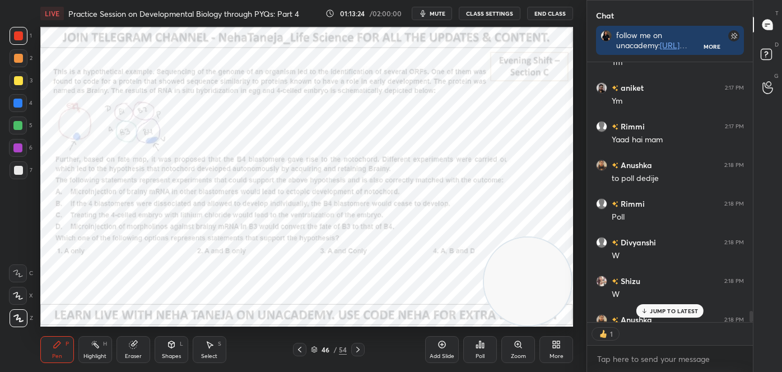
scroll to position [3, 3]
type textarea "x"
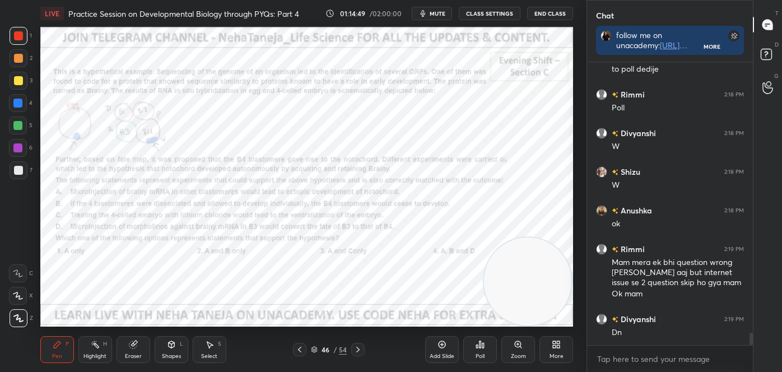
scroll to position [6321, 0]
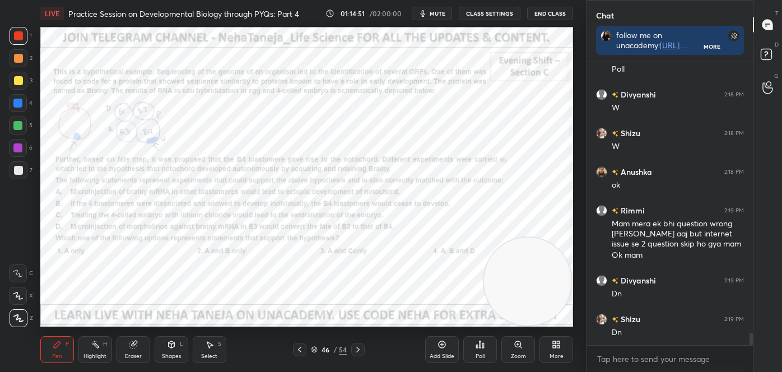
click at [483, 350] on div "Poll" at bounding box center [481, 349] width 34 height 27
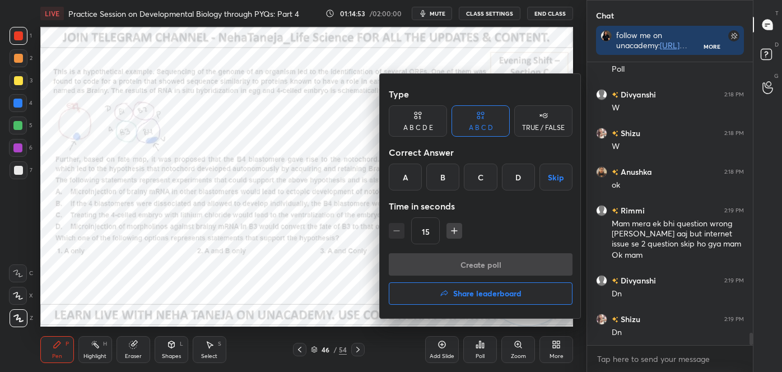
drag, startPoint x: 407, startPoint y: 181, endPoint x: 460, endPoint y: 224, distance: 68.5
click at [457, 221] on div "Type A B C D E A B C D TRUE / FALSE Correct Answer A B C D Skip Time in seconds…" at bounding box center [481, 168] width 184 height 170
click at [454, 230] on icon "button" at bounding box center [454, 230] width 11 height 11
type input "30"
click at [413, 175] on div "A" at bounding box center [405, 177] width 33 height 27
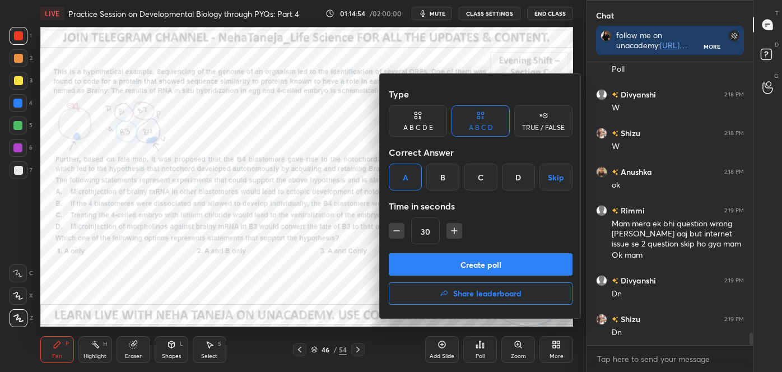
click at [443, 280] on div "Create poll Share leaderboard" at bounding box center [481, 281] width 184 height 56
click at [444, 268] on button "Create poll" at bounding box center [481, 264] width 184 height 22
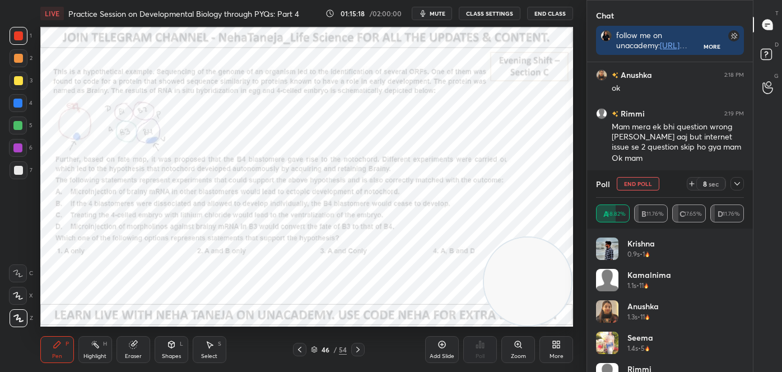
scroll to position [6456, 0]
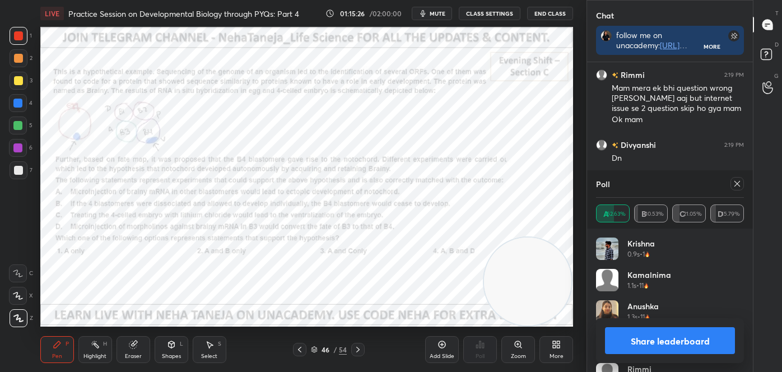
click at [627, 330] on button "Share leaderboard" at bounding box center [670, 340] width 130 height 27
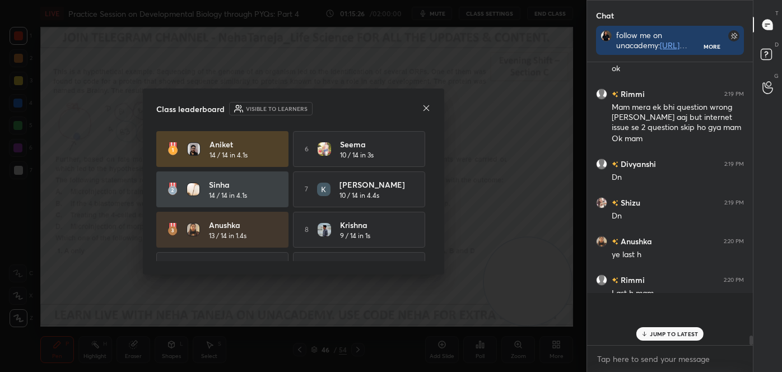
scroll to position [180, 163]
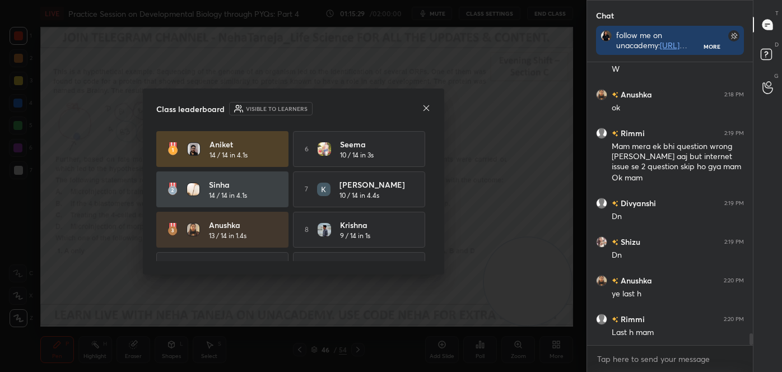
click at [426, 104] on icon at bounding box center [426, 108] width 9 height 9
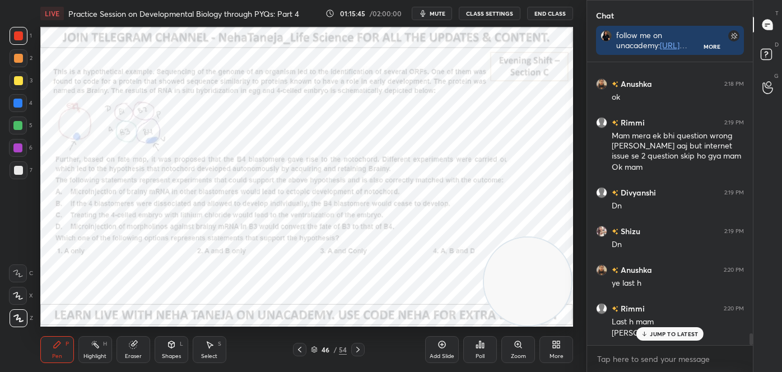
click at [299, 347] on icon at bounding box center [299, 349] width 9 height 9
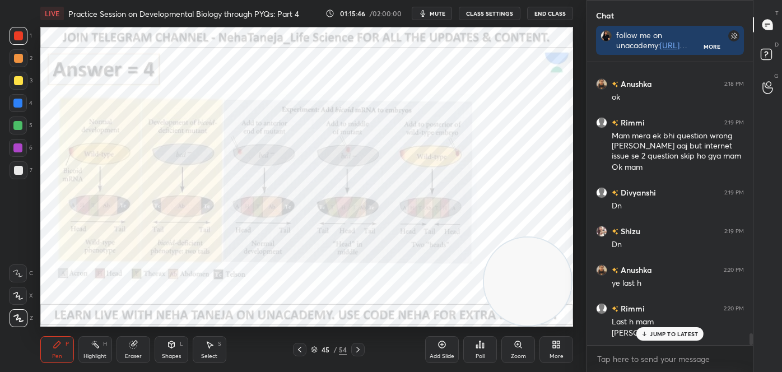
click at [300, 349] on icon at bounding box center [299, 350] width 3 height 6
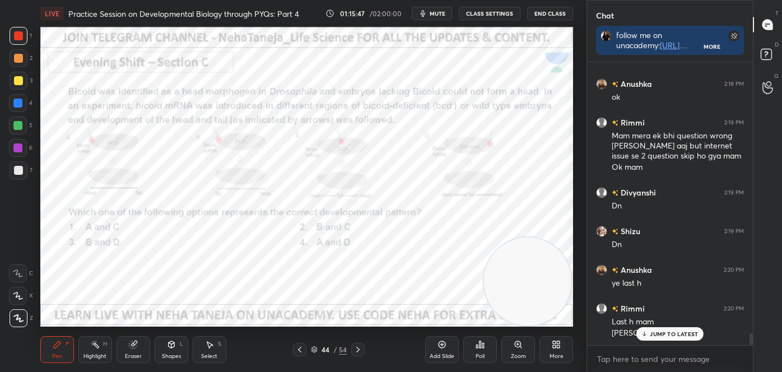
click at [300, 348] on icon at bounding box center [299, 349] width 9 height 9
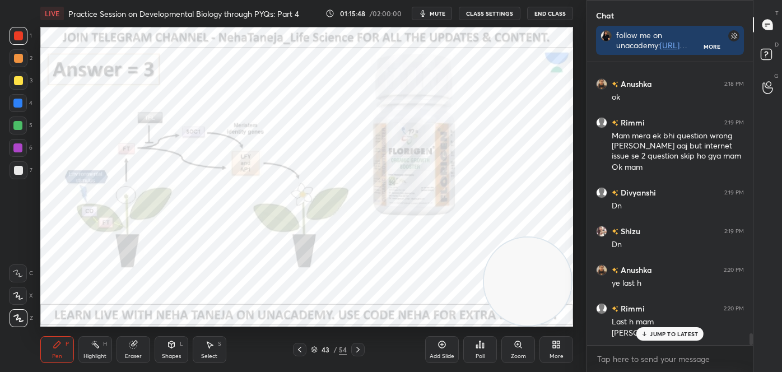
click at [300, 349] on icon at bounding box center [299, 349] width 9 height 9
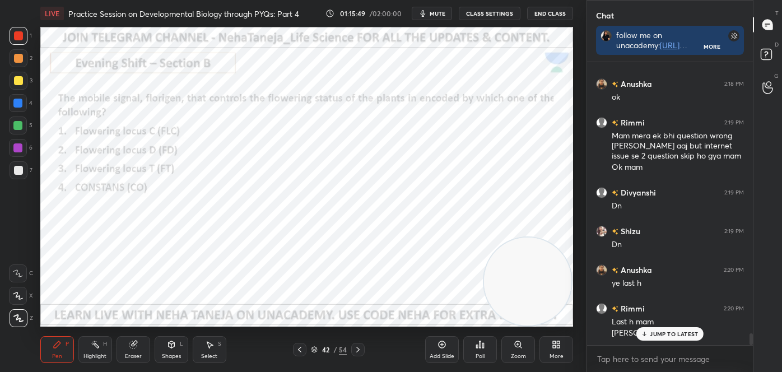
click at [299, 350] on icon at bounding box center [299, 350] width 3 height 6
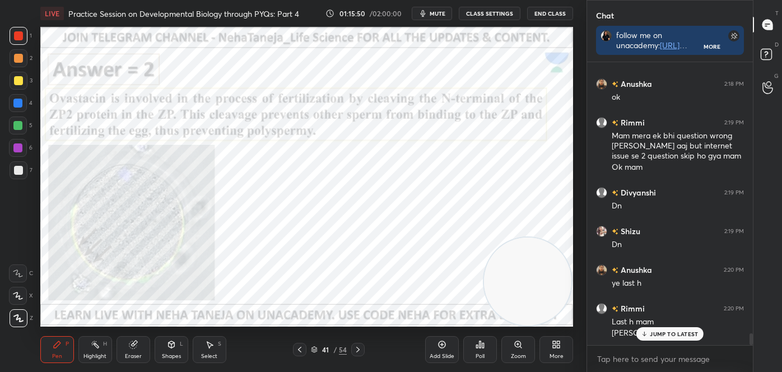
click at [300, 350] on icon at bounding box center [299, 349] width 9 height 9
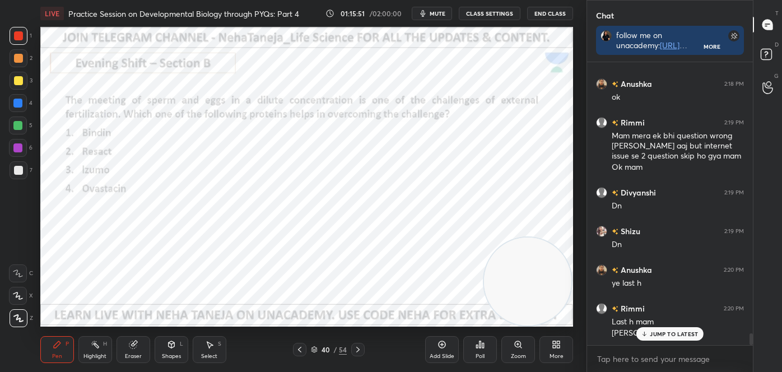
click at [300, 348] on icon at bounding box center [299, 349] width 9 height 9
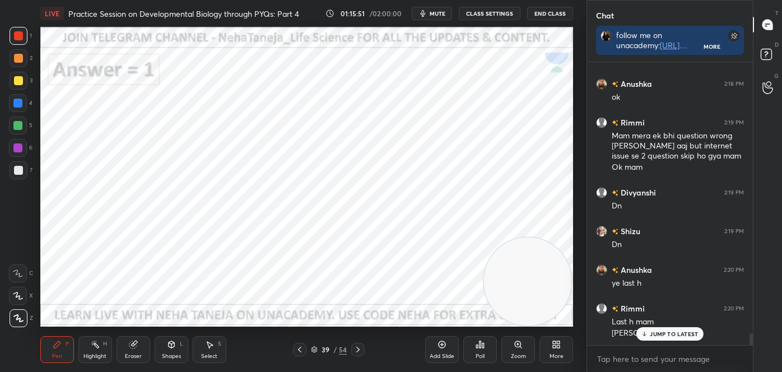
click at [300, 348] on icon at bounding box center [299, 350] width 3 height 6
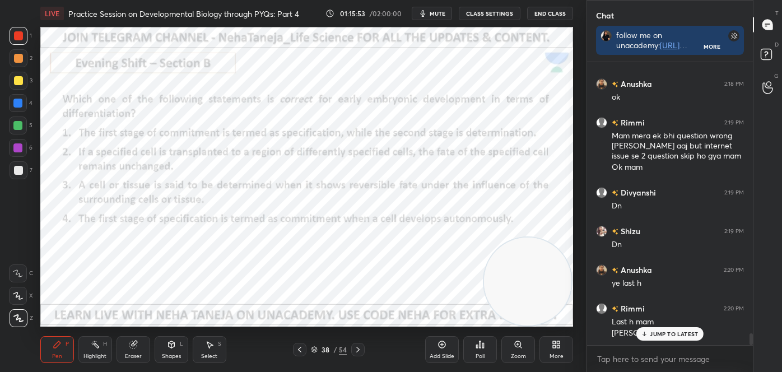
click at [303, 346] on icon at bounding box center [299, 349] width 9 height 9
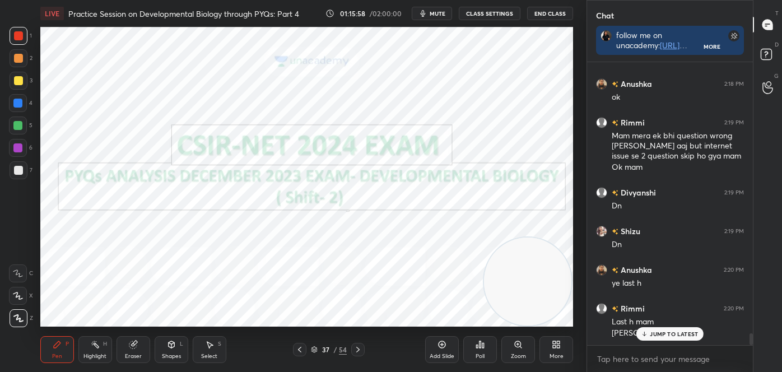
click at [316, 349] on icon at bounding box center [315, 348] width 6 height 3
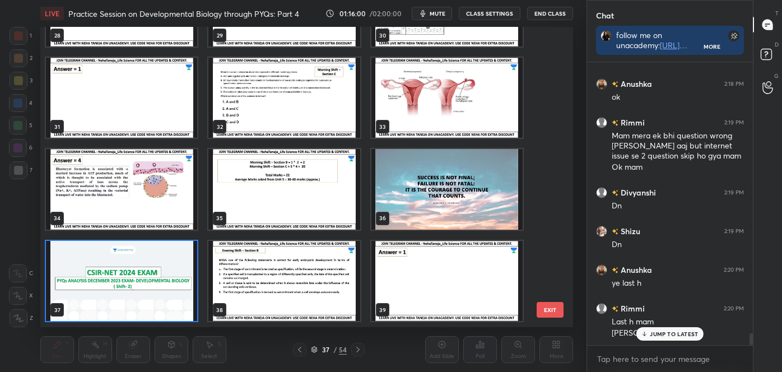
scroll to position [6448, 0]
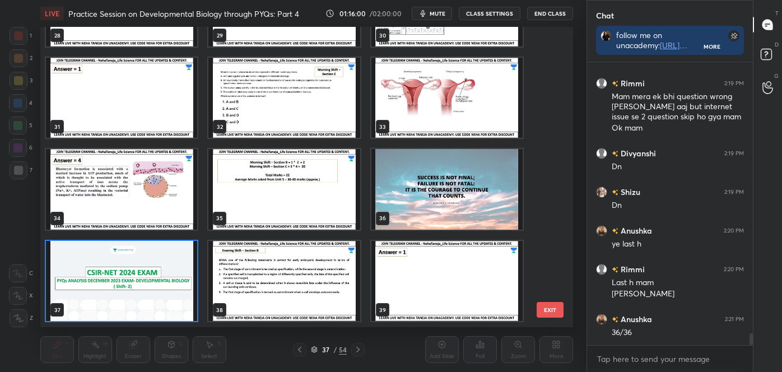
click at [465, 191] on img "grid" at bounding box center [447, 190] width 151 height 80
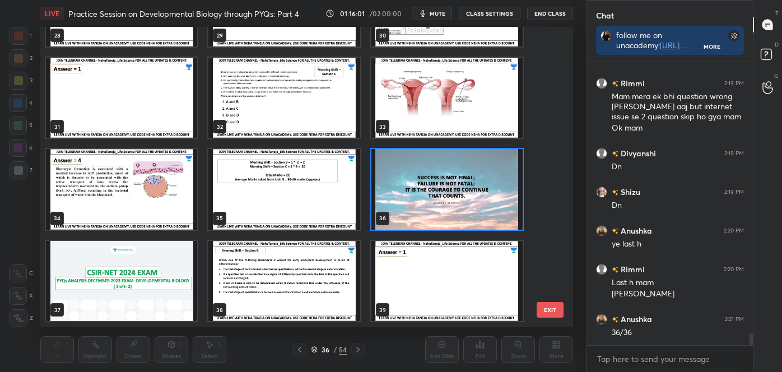
click at [464, 192] on img "grid" at bounding box center [447, 190] width 151 height 80
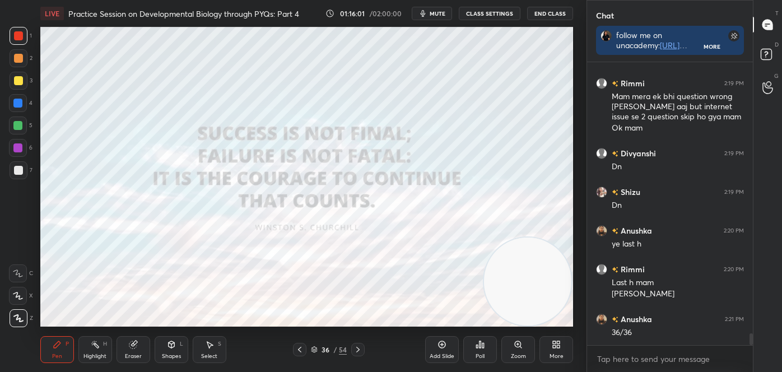
click at [464, 193] on img "grid" at bounding box center [447, 190] width 151 height 80
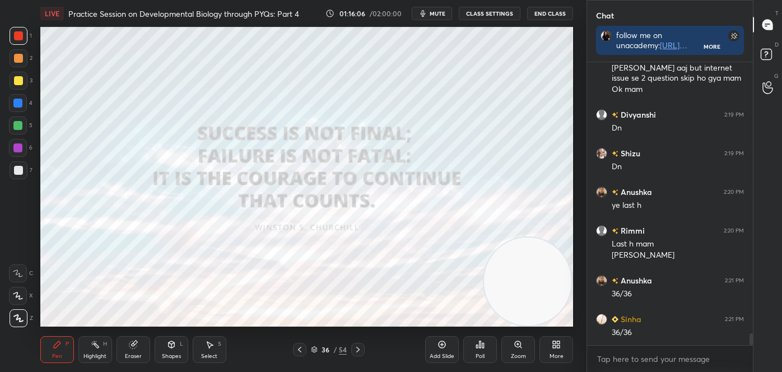
click at [179, 354] on div "Shapes" at bounding box center [171, 357] width 19 height 6
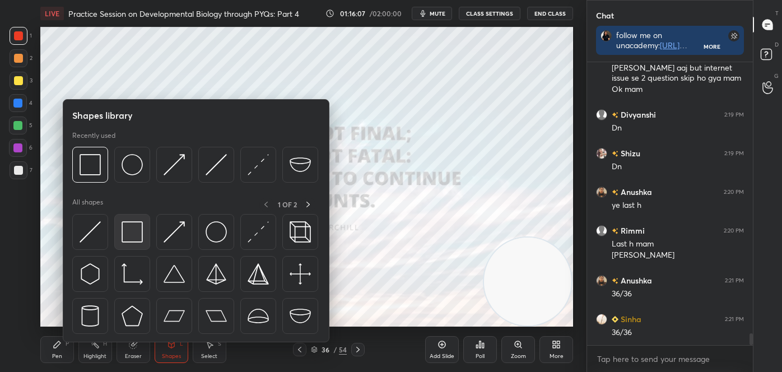
click at [132, 223] on img at bounding box center [132, 231] width 21 height 21
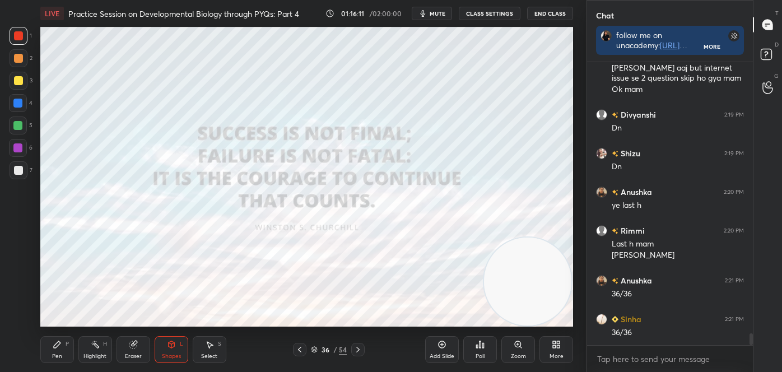
scroll to position [6525, 0]
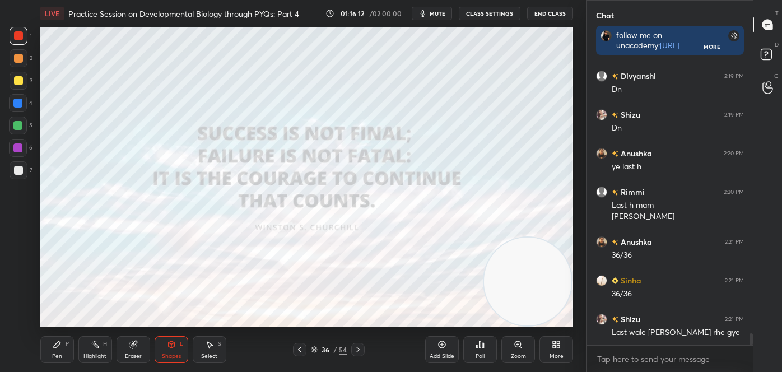
click at [487, 350] on div "Poll" at bounding box center [481, 349] width 34 height 27
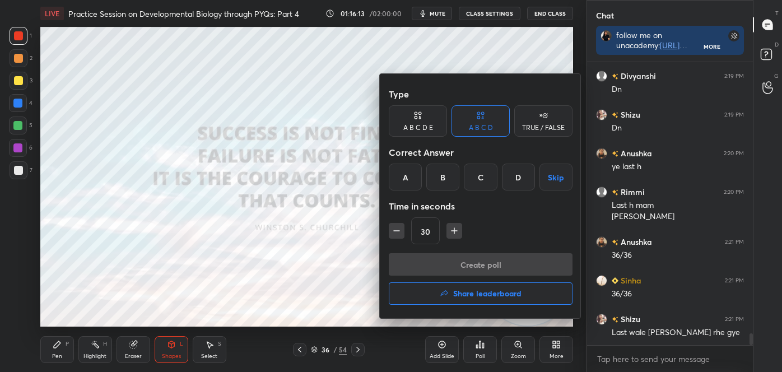
click at [444, 295] on icon "button" at bounding box center [444, 293] width 9 height 9
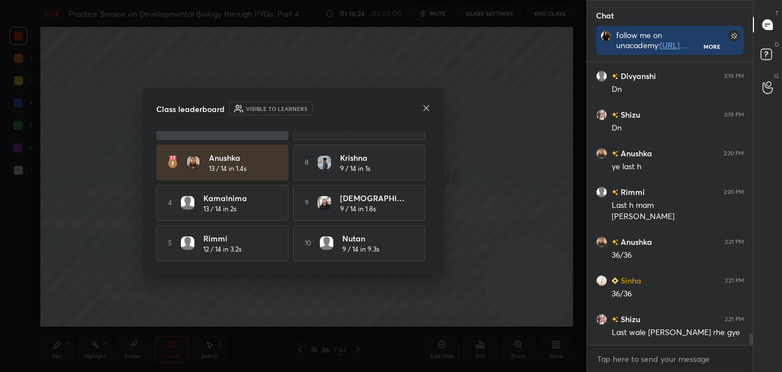
scroll to position [6564, 0]
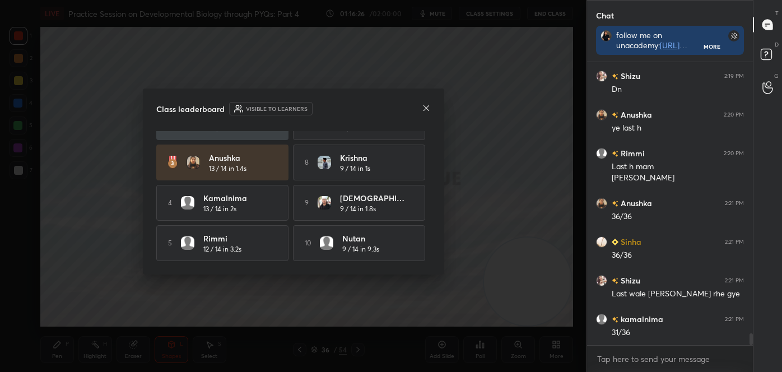
click at [428, 107] on icon at bounding box center [426, 108] width 9 height 9
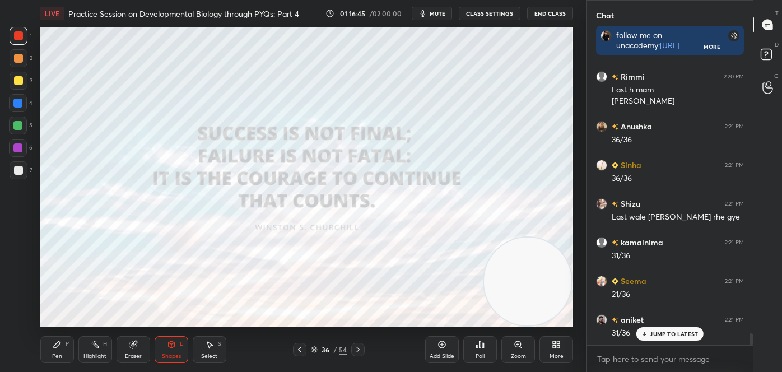
scroll to position [6680, 0]
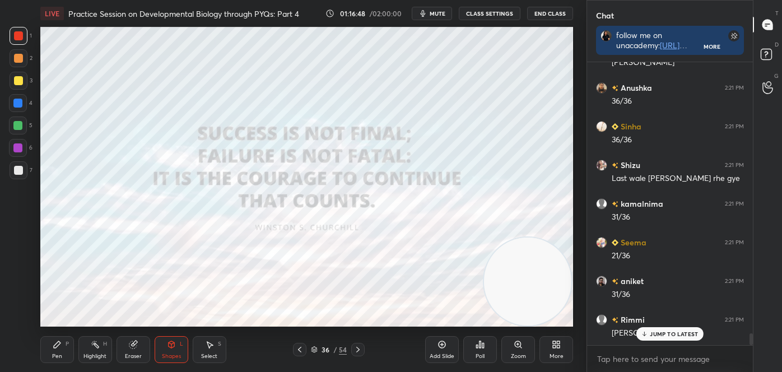
click at [85, 347] on div "Highlight H" at bounding box center [95, 349] width 34 height 27
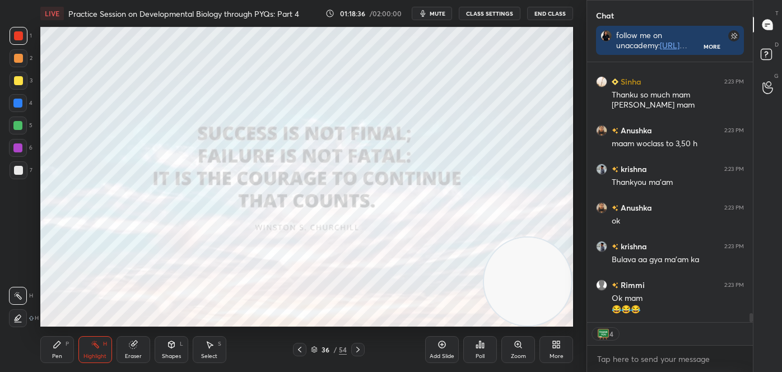
scroll to position [7385, 0]
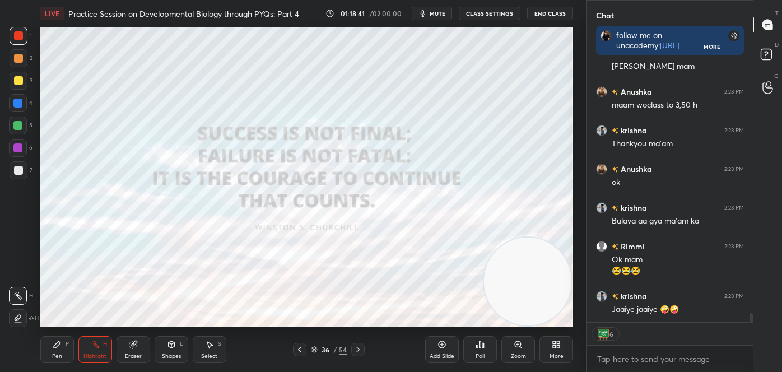
click at [557, 12] on button "End Class" at bounding box center [550, 13] width 46 height 13
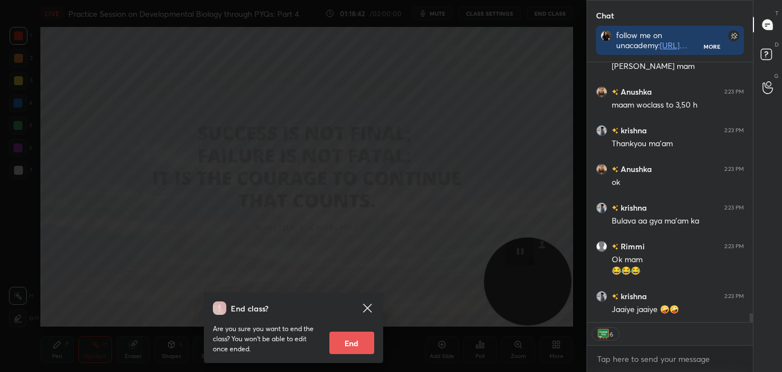
click at [351, 332] on button "End" at bounding box center [352, 343] width 45 height 22
type textarea "x"
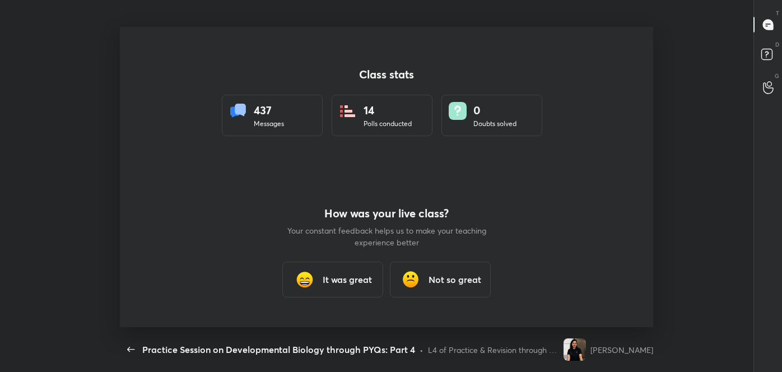
scroll to position [0, 0]
